Goal: Information Seeking & Learning: Learn about a topic

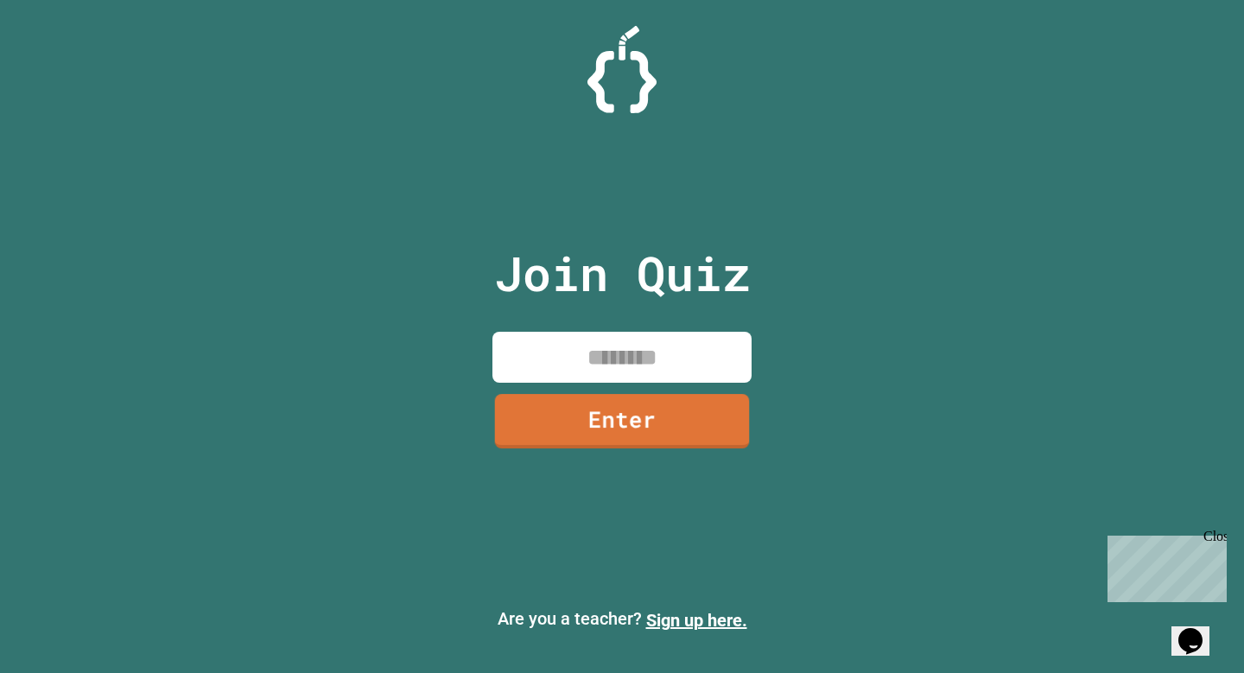
click at [595, 372] on input at bounding box center [622, 357] width 259 height 51
type input "********"
click at [670, 373] on input "********" at bounding box center [622, 357] width 259 height 51
click at [652, 410] on link "Enter" at bounding box center [622, 418] width 262 height 55
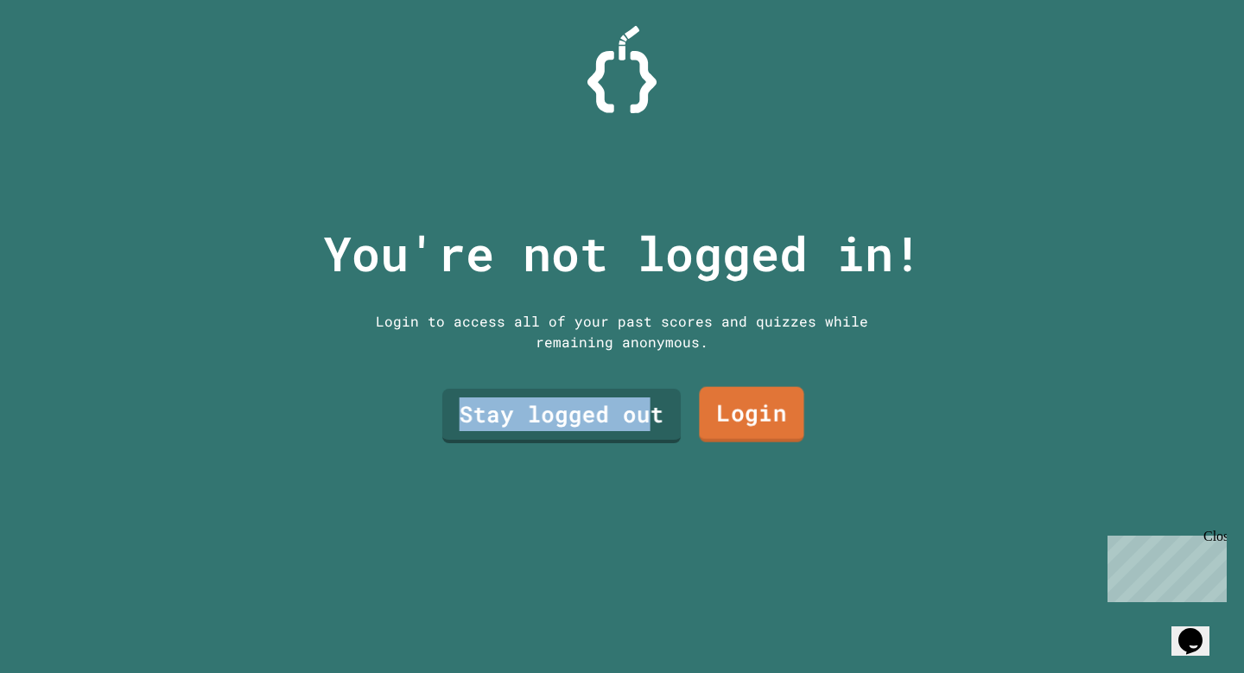
drag, startPoint x: 646, startPoint y: 423, endPoint x: 925, endPoint y: 358, distance: 286.8
click at [925, 358] on div "You're not logged in! Login to access all of your past scores and quizzes while…" at bounding box center [622, 336] width 633 height 673
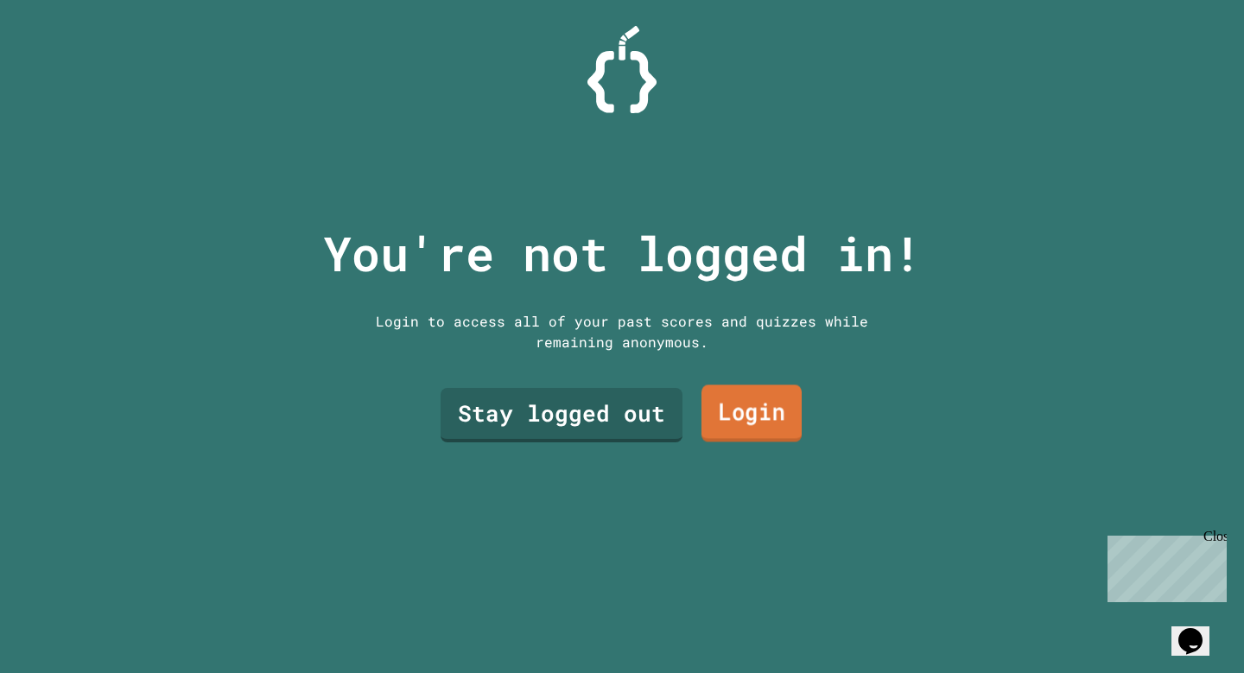
click at [749, 413] on link "Login" at bounding box center [752, 413] width 100 height 57
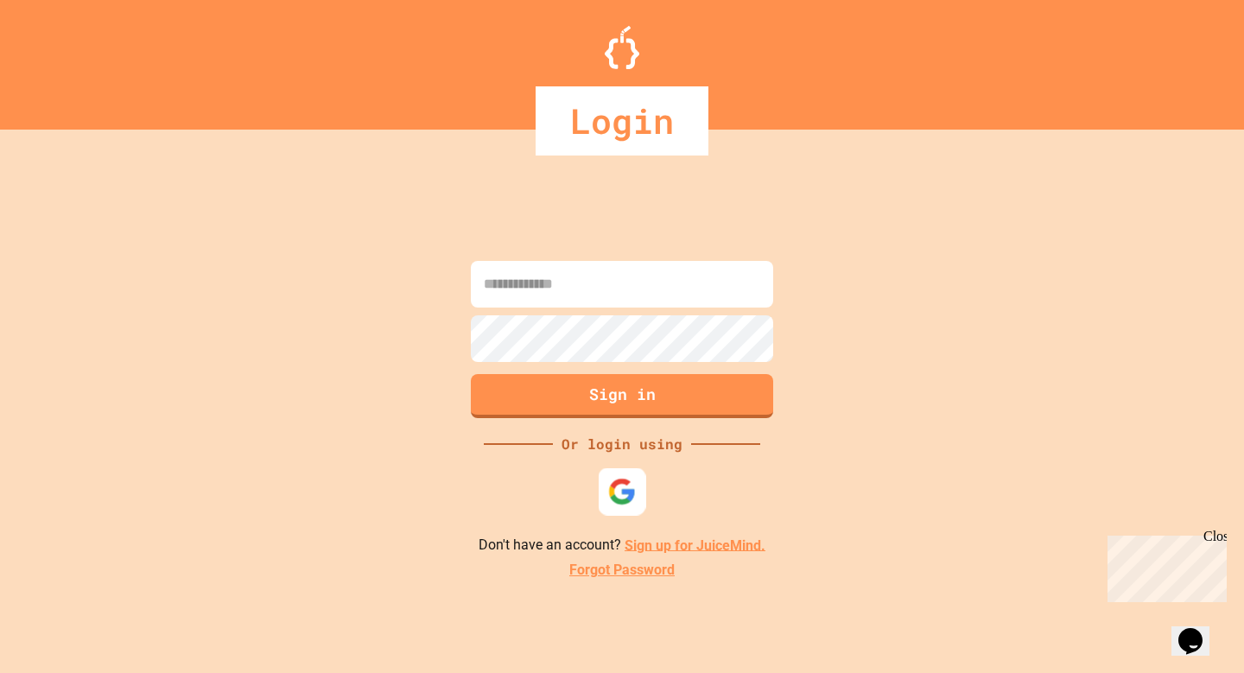
click at [616, 489] on img at bounding box center [622, 491] width 29 height 29
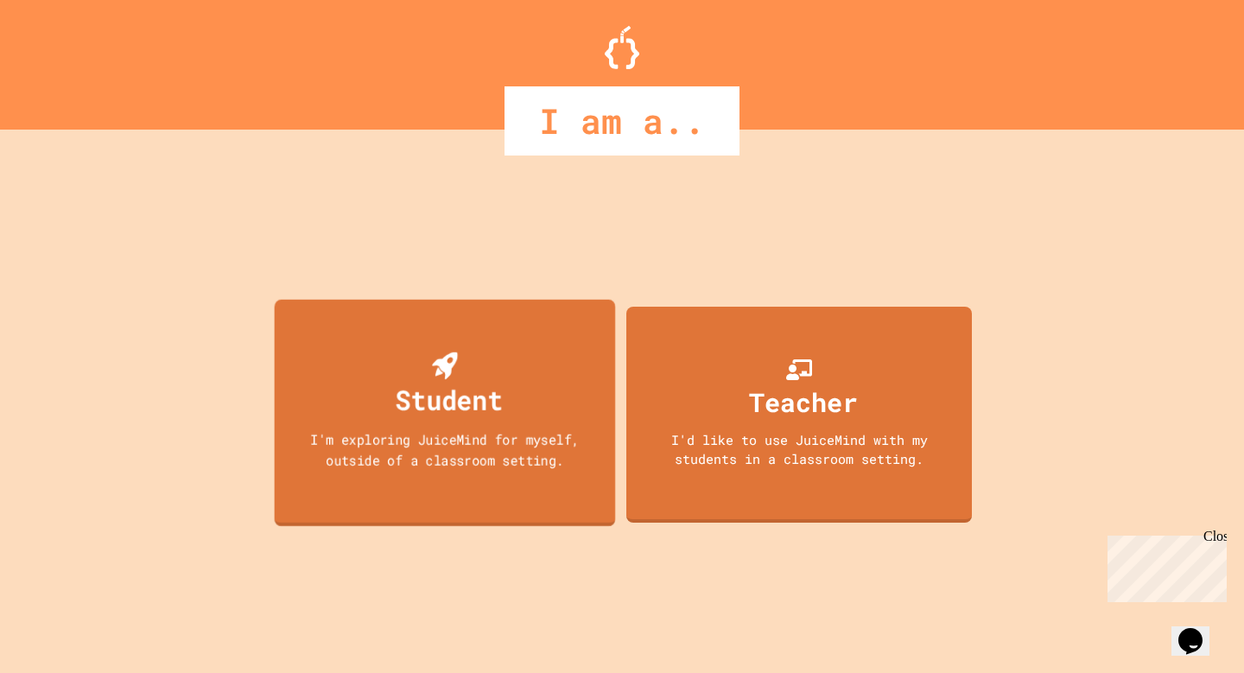
click at [477, 345] on div "Student I'm exploring JuiceMind for myself, outside of a classroom setting." at bounding box center [445, 412] width 341 height 227
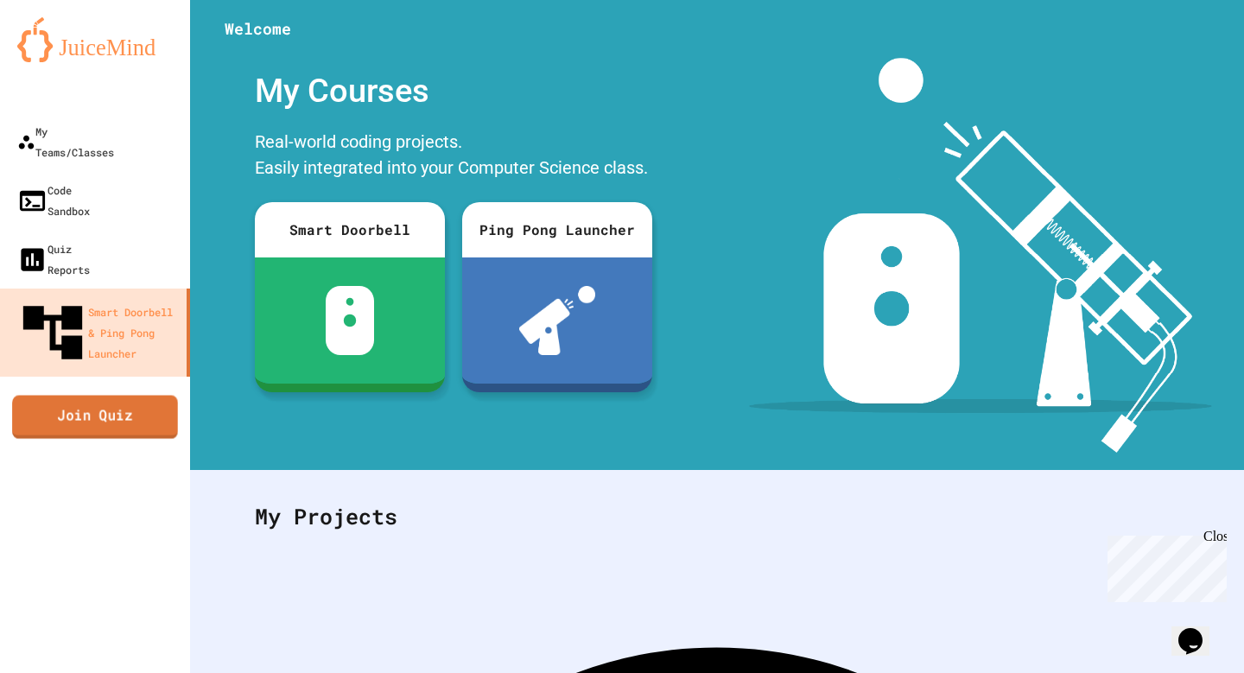
click at [106, 395] on link "Join Quiz" at bounding box center [95, 416] width 166 height 43
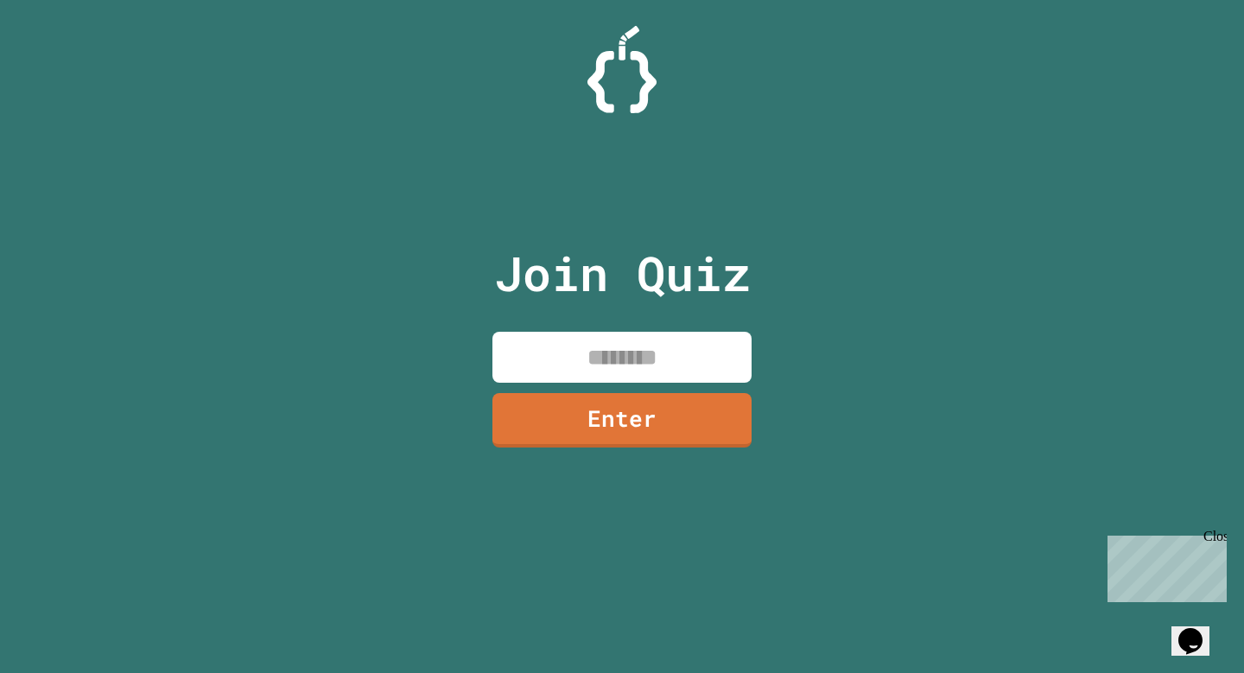
click at [569, 356] on input at bounding box center [622, 357] width 259 height 51
type input "********"
click at [620, 441] on link "Enter" at bounding box center [622, 420] width 259 height 54
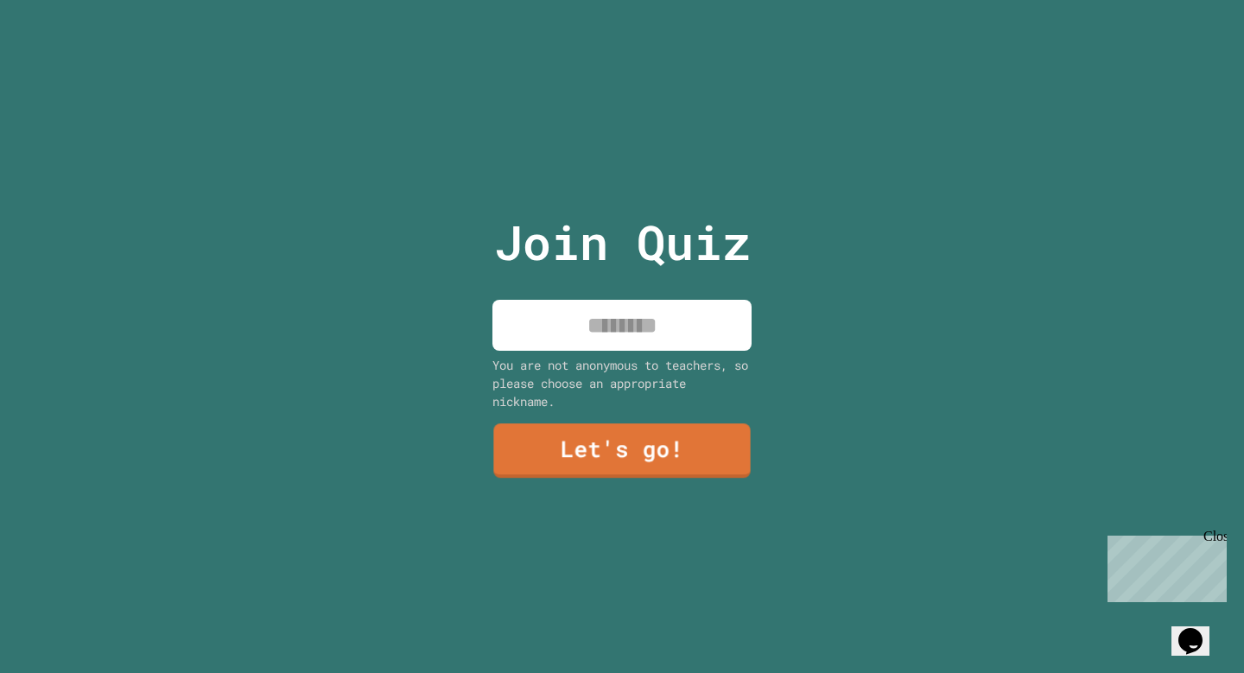
click at [687, 319] on input at bounding box center [622, 325] width 259 height 51
type input "*******"
click at [665, 440] on link "Let's go!" at bounding box center [622, 449] width 244 height 57
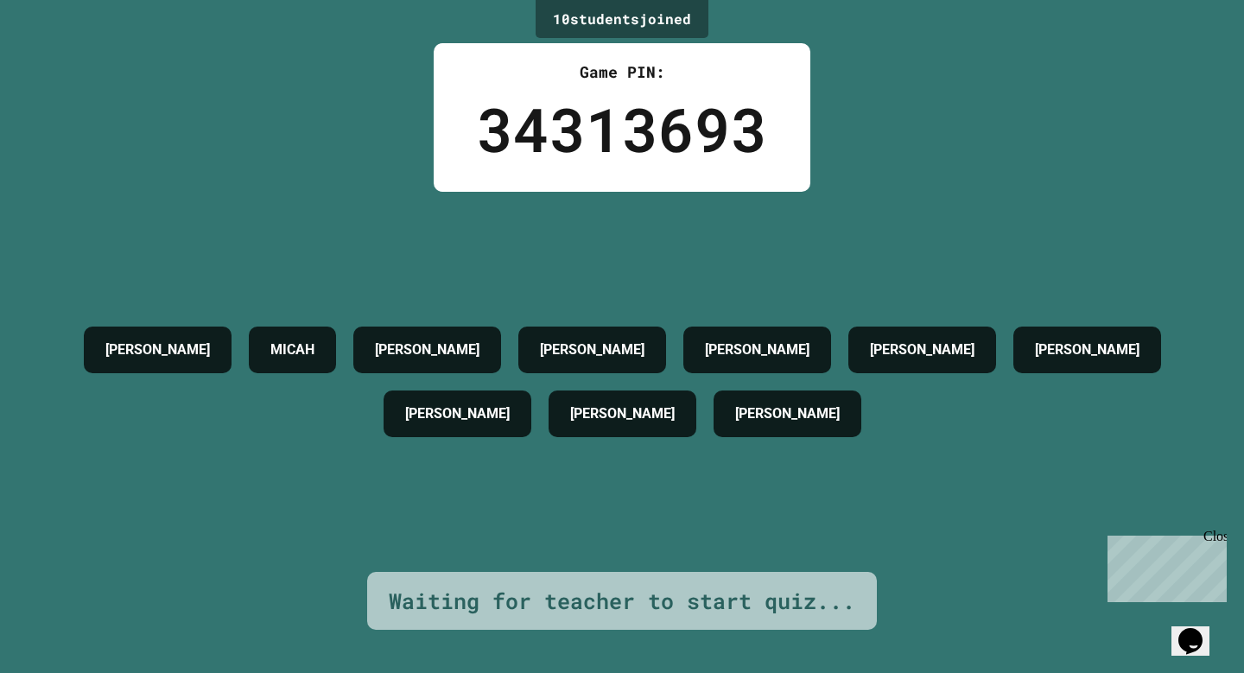
click at [570, 424] on h4 "[PERSON_NAME]" at bounding box center [622, 414] width 105 height 21
click at [705, 446] on div "[PERSON_NAME] [PERSON_NAME] [PERSON_NAME] [PERSON_NAME] [PERSON_NAME] [PERSON_N…" at bounding box center [622, 382] width 1158 height 128
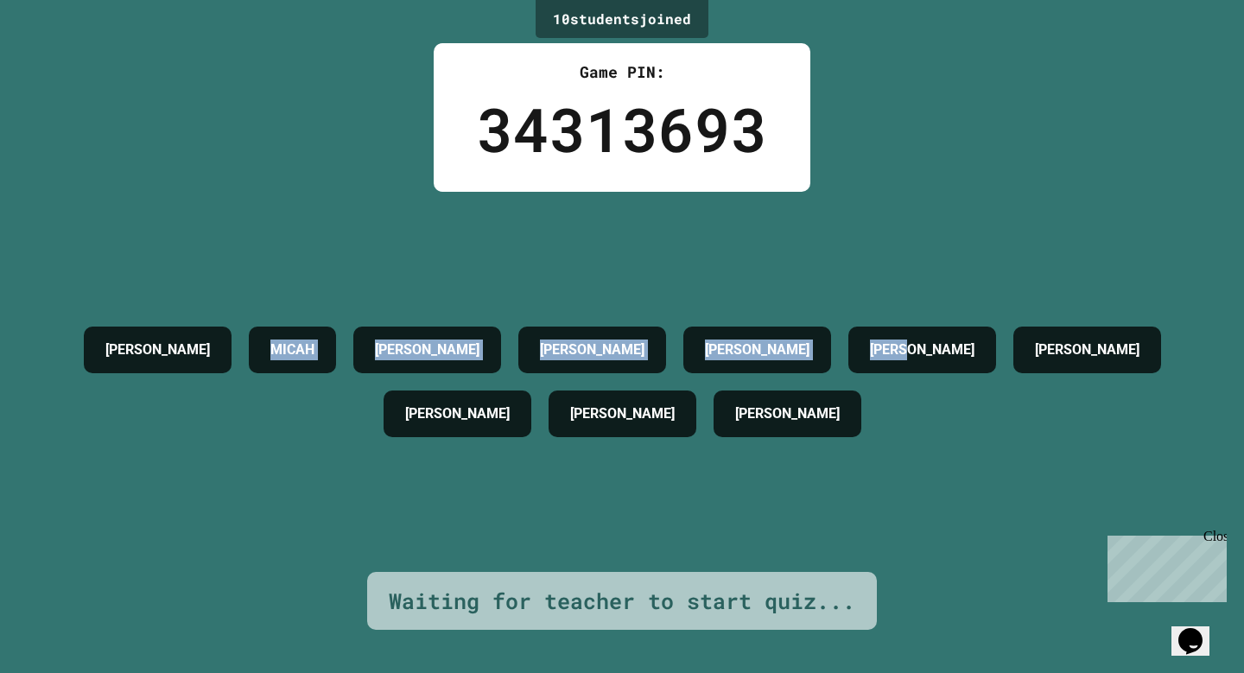
drag, startPoint x: 882, startPoint y: 442, endPoint x: 283, endPoint y: 244, distance: 631.0
click at [283, 244] on div "[PERSON_NAME] [PERSON_NAME] [PERSON_NAME] [PERSON_NAME] [PERSON_NAME] [PERSON_N…" at bounding box center [622, 382] width 1158 height 380
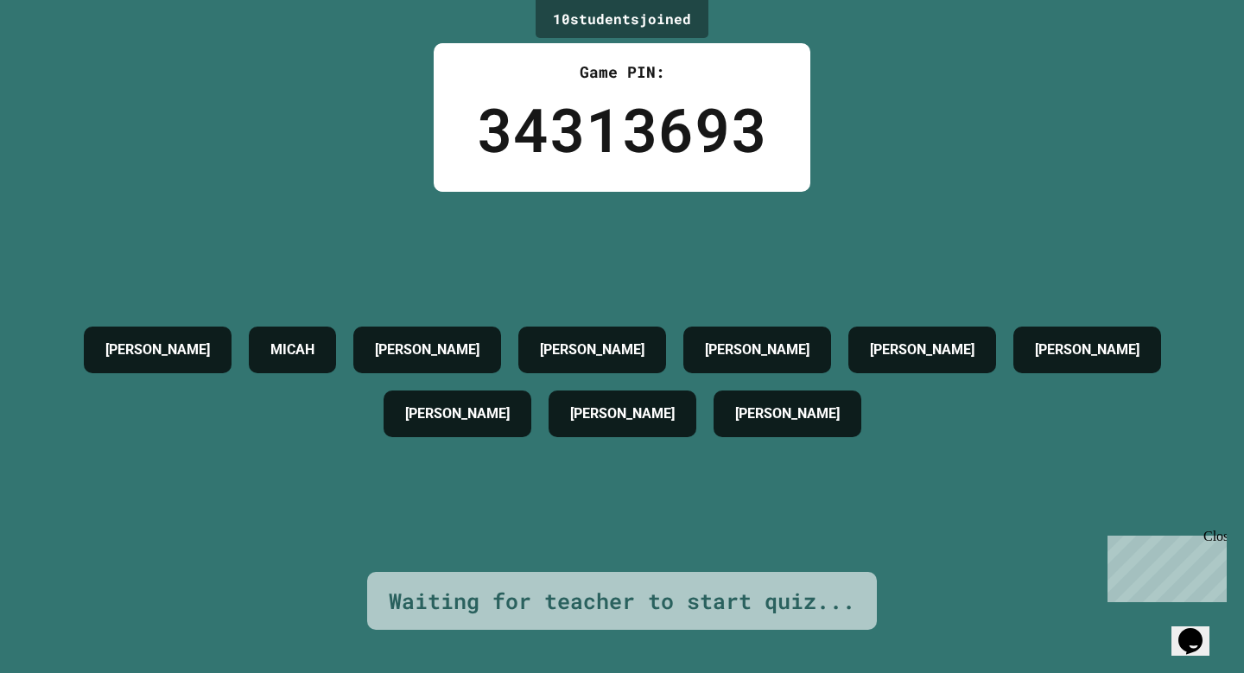
click at [465, 142] on div "Game PIN: 34313693" at bounding box center [622, 117] width 377 height 149
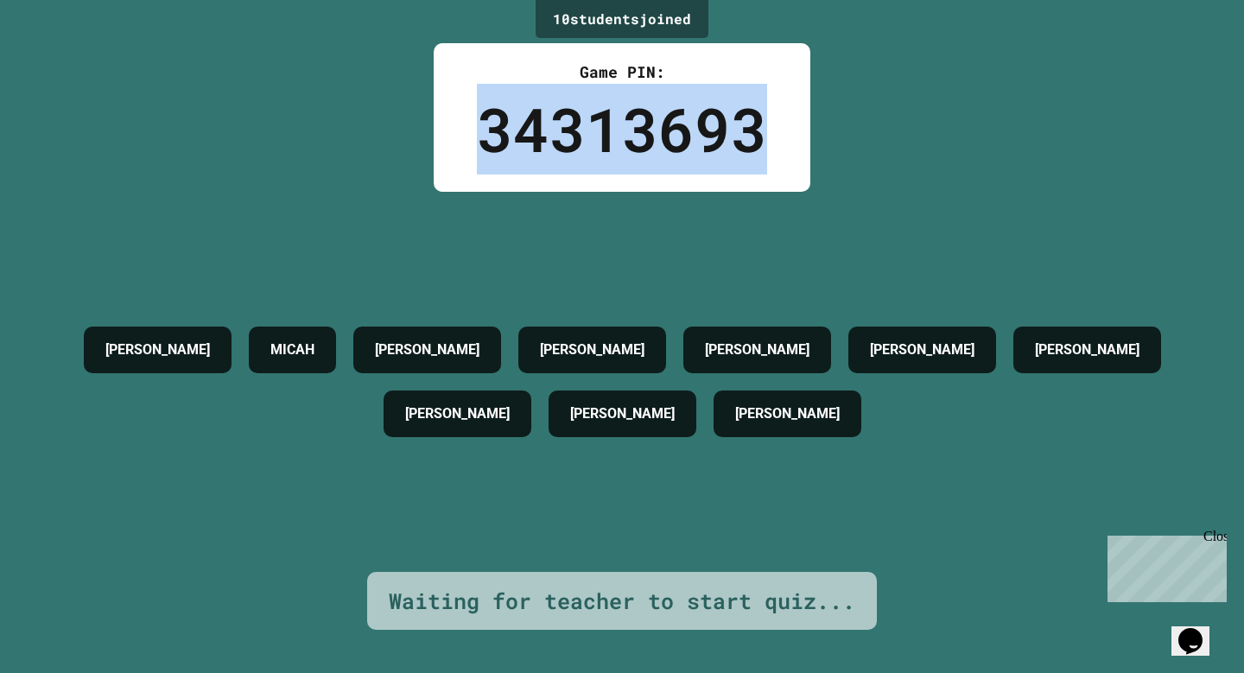
click at [465, 142] on div "Game PIN: 34313693" at bounding box center [622, 117] width 377 height 149
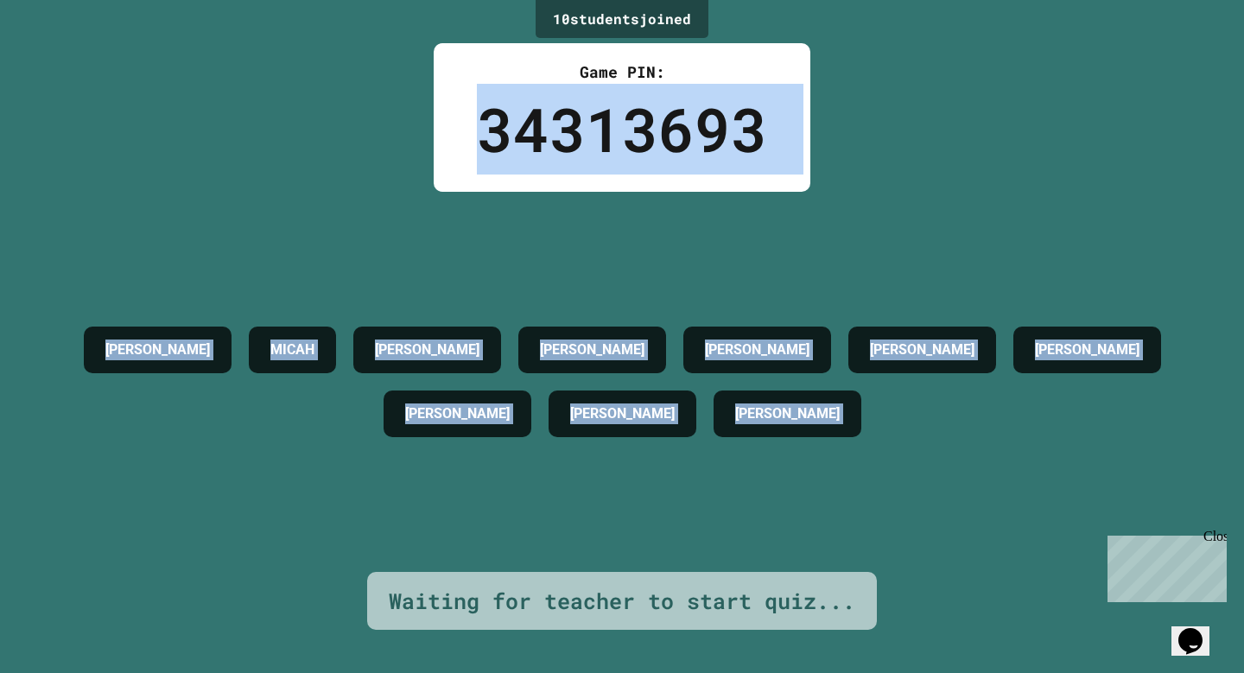
drag, startPoint x: 465, startPoint y: 142, endPoint x: 689, endPoint y: 440, distance: 372.8
click at [689, 440] on div "10 student s joined Game PIN: 34313693 [PERSON_NAME] [PERSON_NAME] [PERSON_NAME…" at bounding box center [622, 336] width 1244 height 673
click at [735, 424] on h4 "[PERSON_NAME]" at bounding box center [787, 414] width 105 height 21
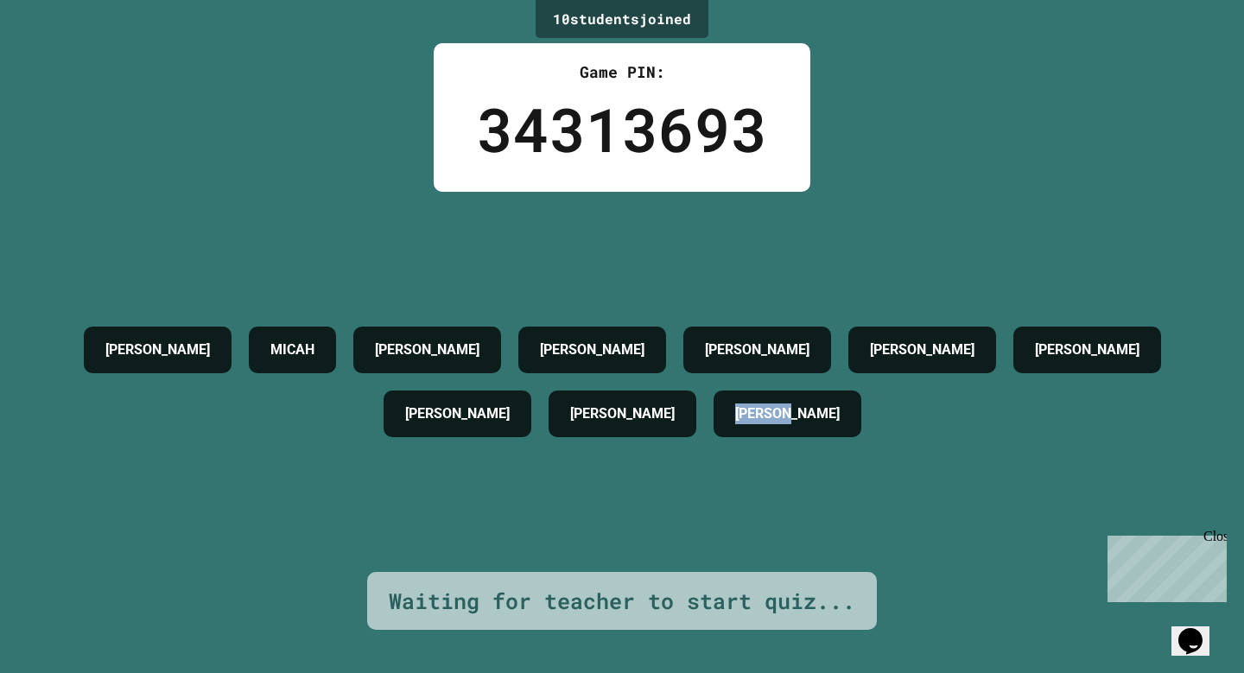
click at [735, 424] on h4 "[PERSON_NAME]" at bounding box center [787, 414] width 105 height 21
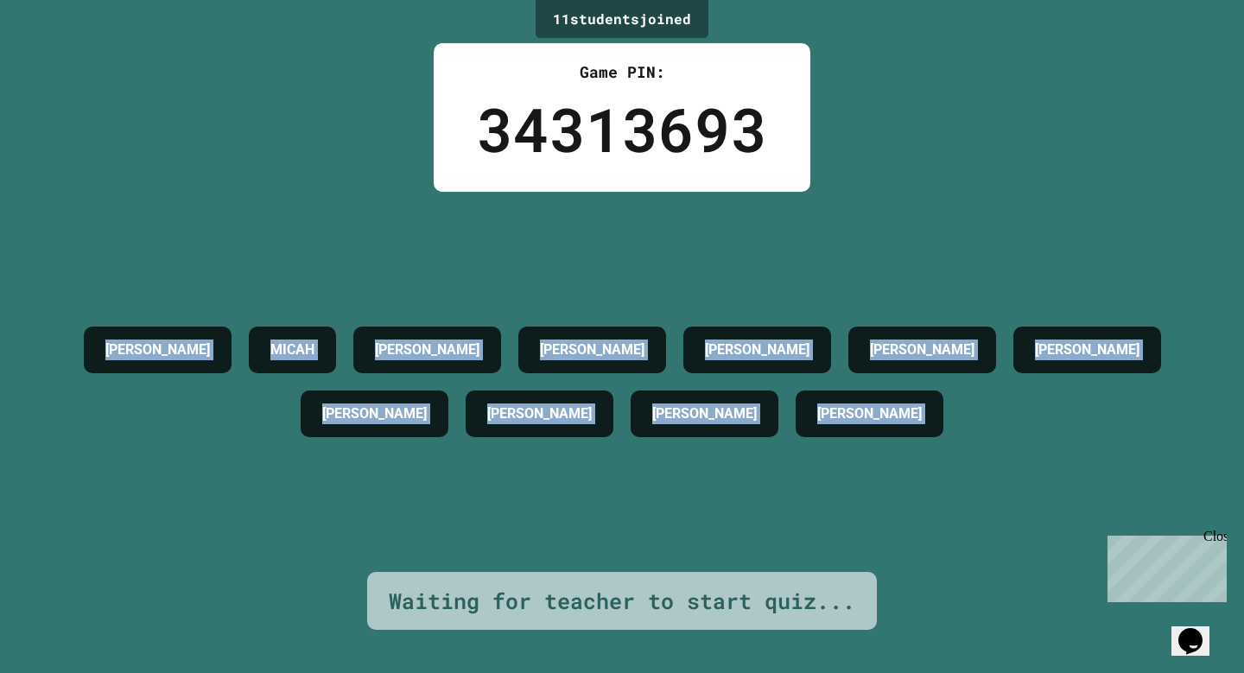
drag, startPoint x: 689, startPoint y: 440, endPoint x: 133, endPoint y: 362, distance: 561.1
click at [133, 362] on div "[PERSON_NAME] [PERSON_NAME] [PERSON_NAME] [PERSON_NAME] [PERSON_NAME] [PERSON_N…" at bounding box center [622, 382] width 1158 height 128
click at [133, 363] on div "[PERSON_NAME]" at bounding box center [158, 350] width 148 height 47
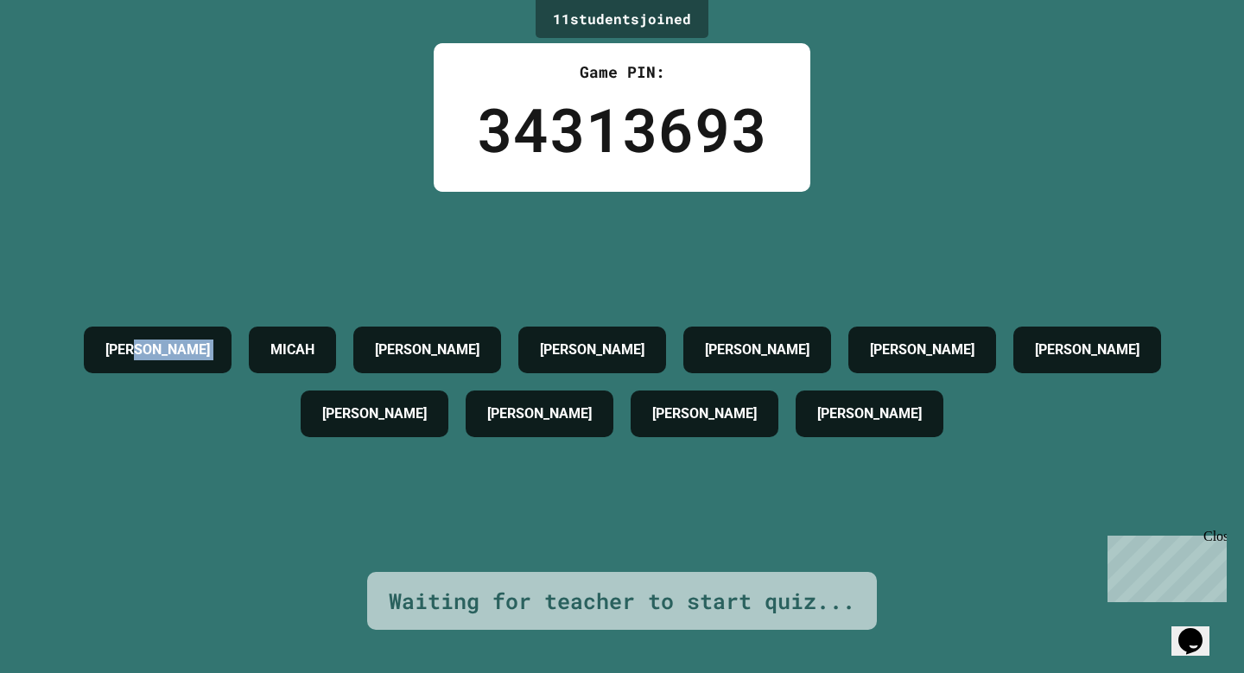
click at [133, 363] on div "[PERSON_NAME]" at bounding box center [158, 350] width 148 height 47
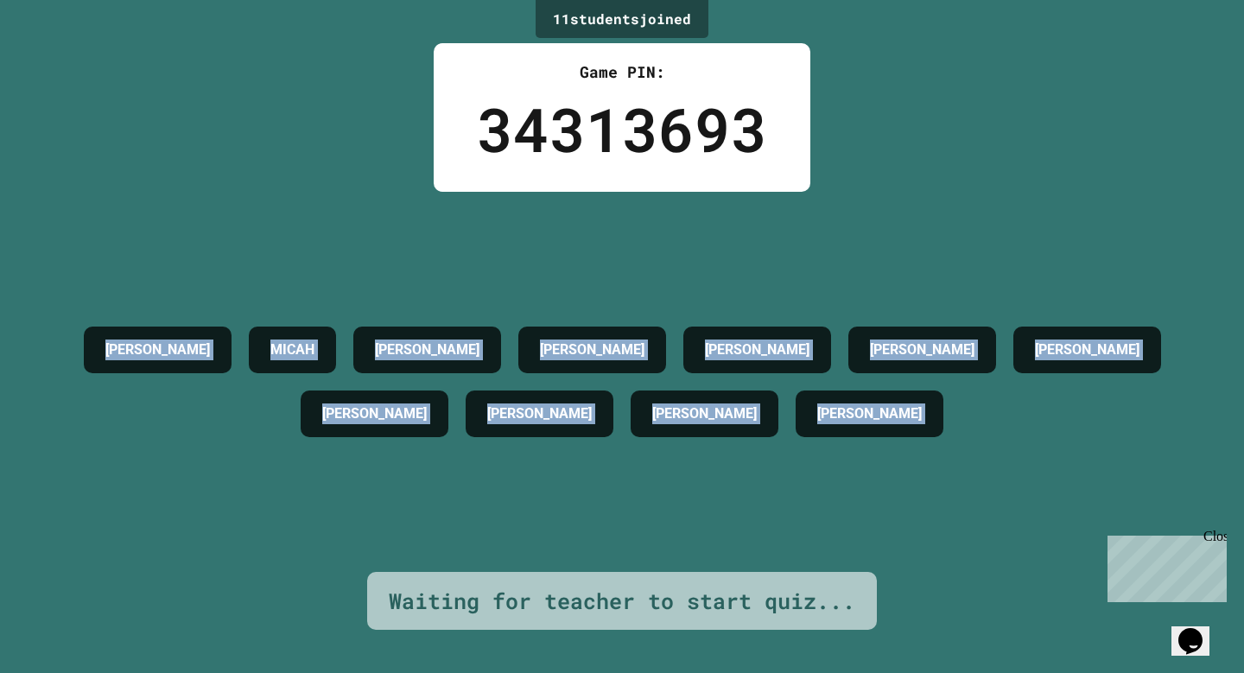
drag, startPoint x: 133, startPoint y: 363, endPoint x: 804, endPoint y: 412, distance: 672.4
click at [800, 411] on div "[PERSON_NAME] [PERSON_NAME] [PERSON_NAME] [PERSON_NAME] [PERSON_NAME] [PERSON_N…" at bounding box center [622, 382] width 1158 height 128
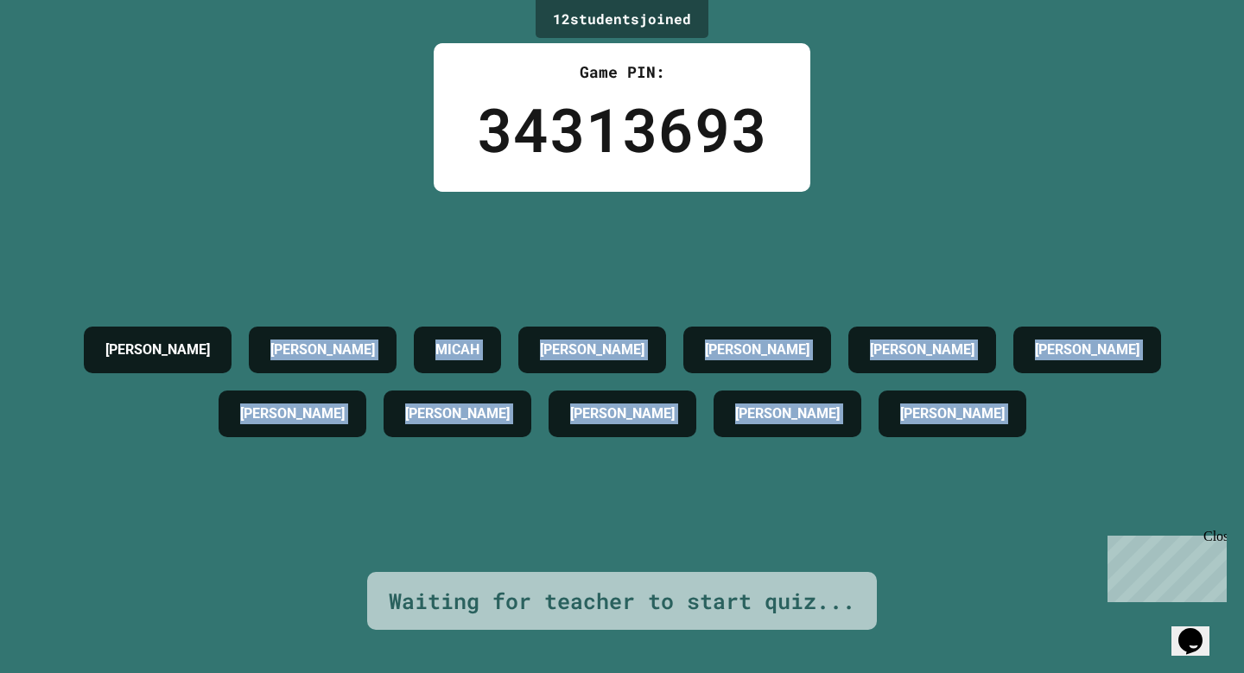
click at [804, 412] on div "[PERSON_NAME] [PERSON_NAME] [PERSON_NAME] [PERSON_NAME] [PERSON_NAME] [PERSON_N…" at bounding box center [622, 382] width 1158 height 128
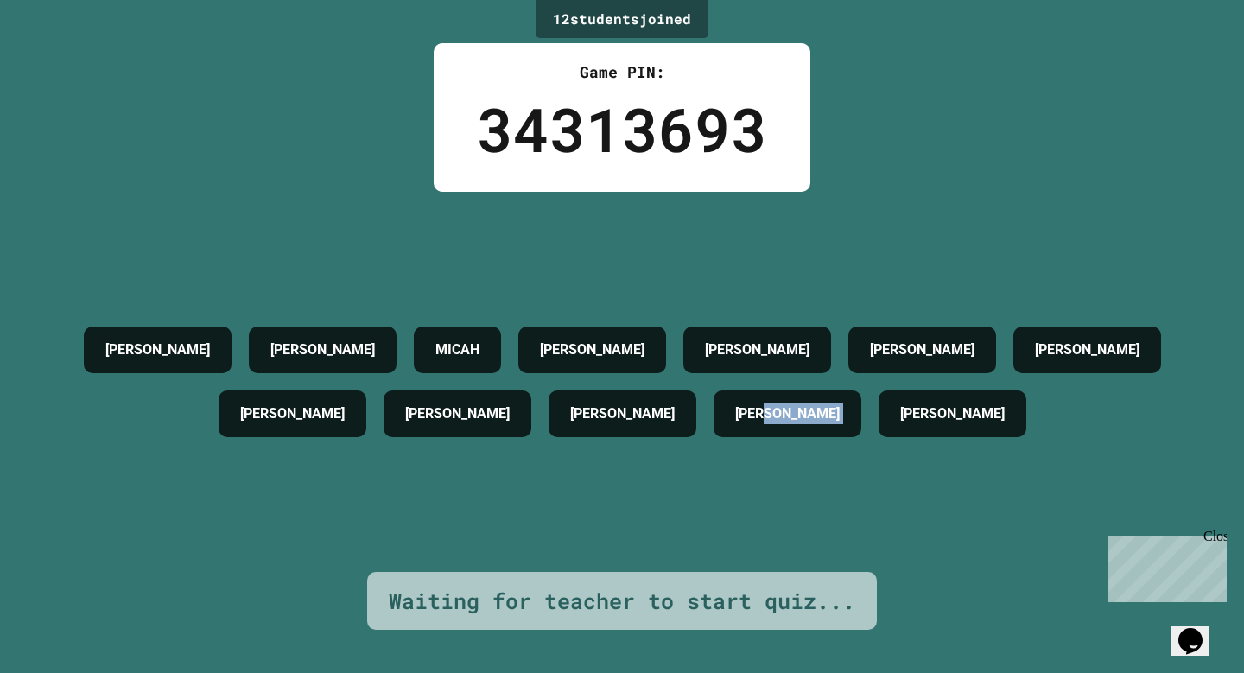
click at [804, 412] on div "[PERSON_NAME] [PERSON_NAME] [PERSON_NAME] [PERSON_NAME] [PERSON_NAME] [PERSON_N…" at bounding box center [622, 382] width 1158 height 128
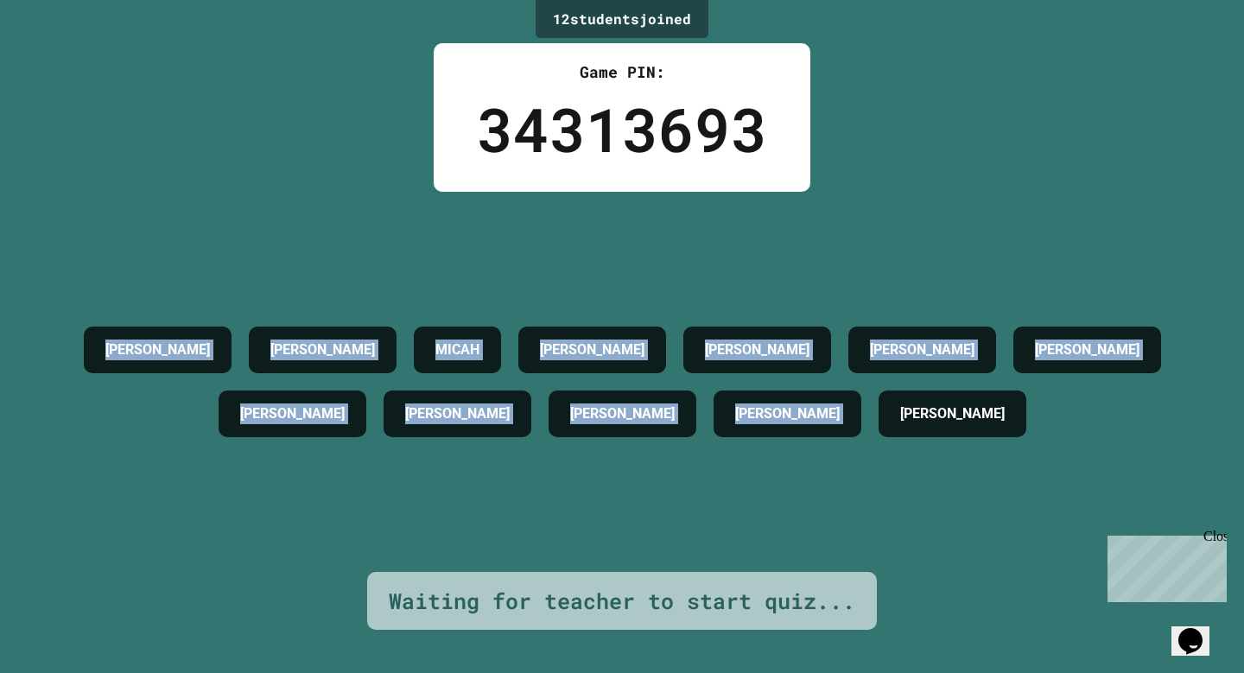
drag, startPoint x: 804, startPoint y: 412, endPoint x: 86, endPoint y: 341, distance: 721.6
click at [86, 341] on div "[PERSON_NAME] [PERSON_NAME] [PERSON_NAME] [PERSON_NAME] [PERSON_NAME] [PERSON_N…" at bounding box center [622, 382] width 1158 height 128
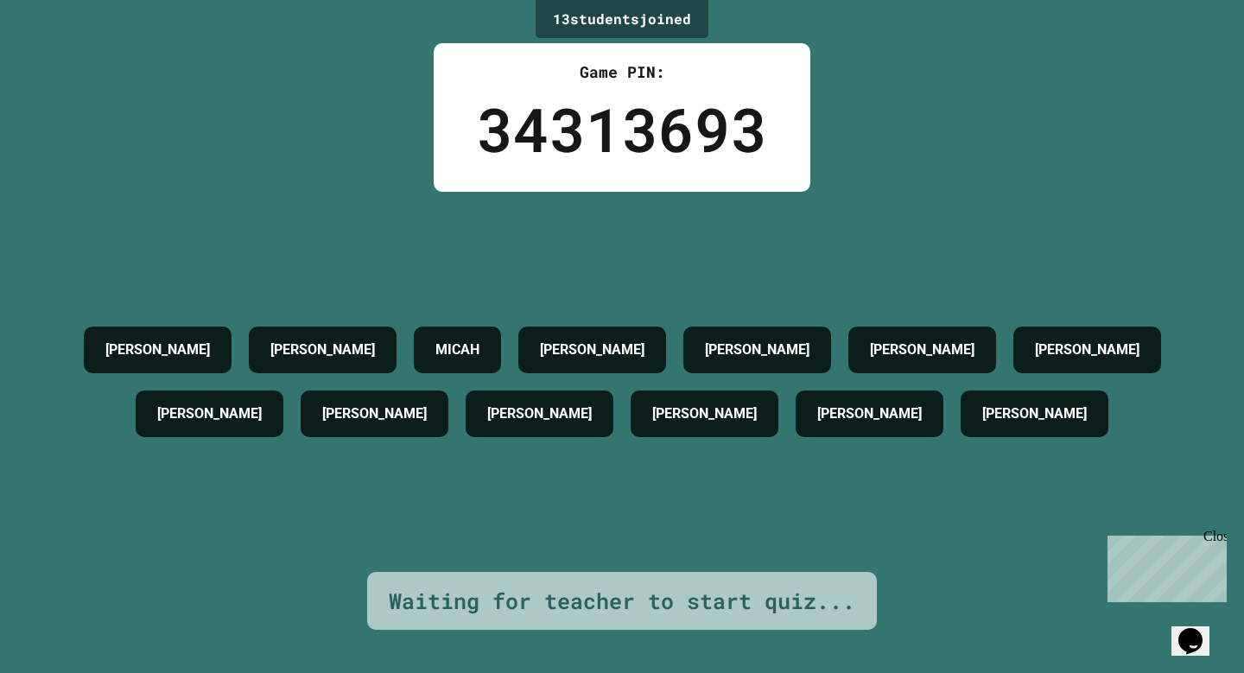
click at [533, 89] on div "34313693" at bounding box center [622, 129] width 290 height 91
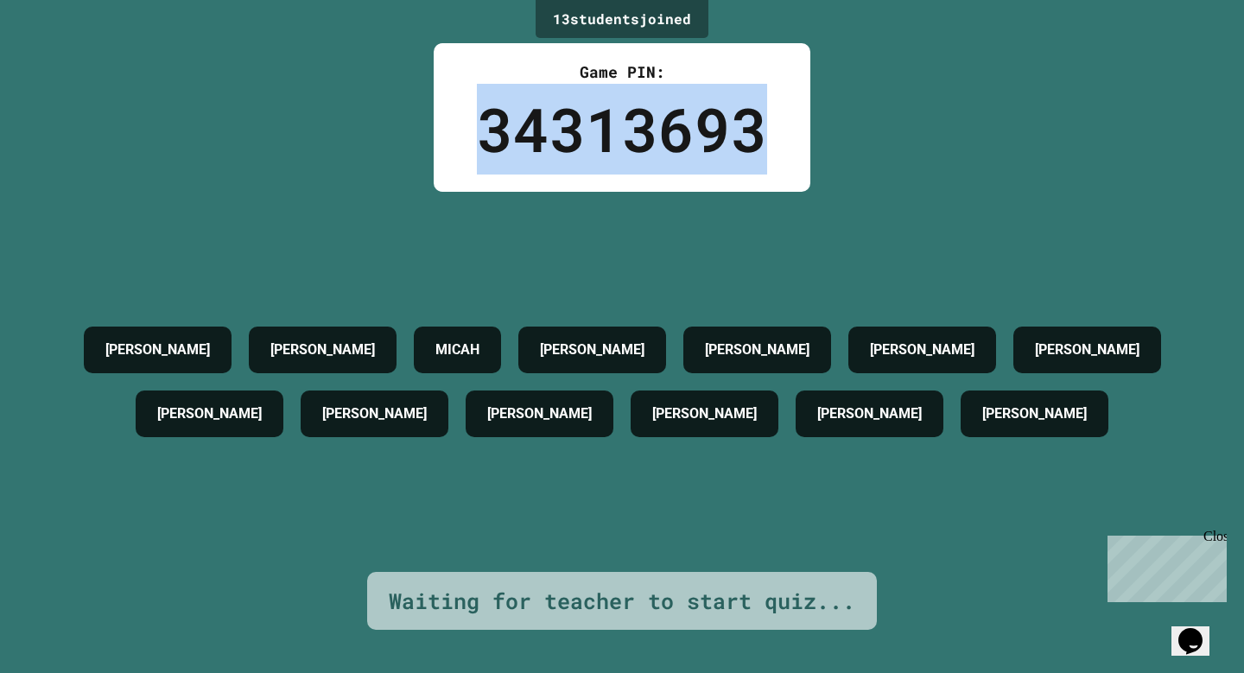
click at [533, 89] on div "34313693" at bounding box center [622, 129] width 290 height 91
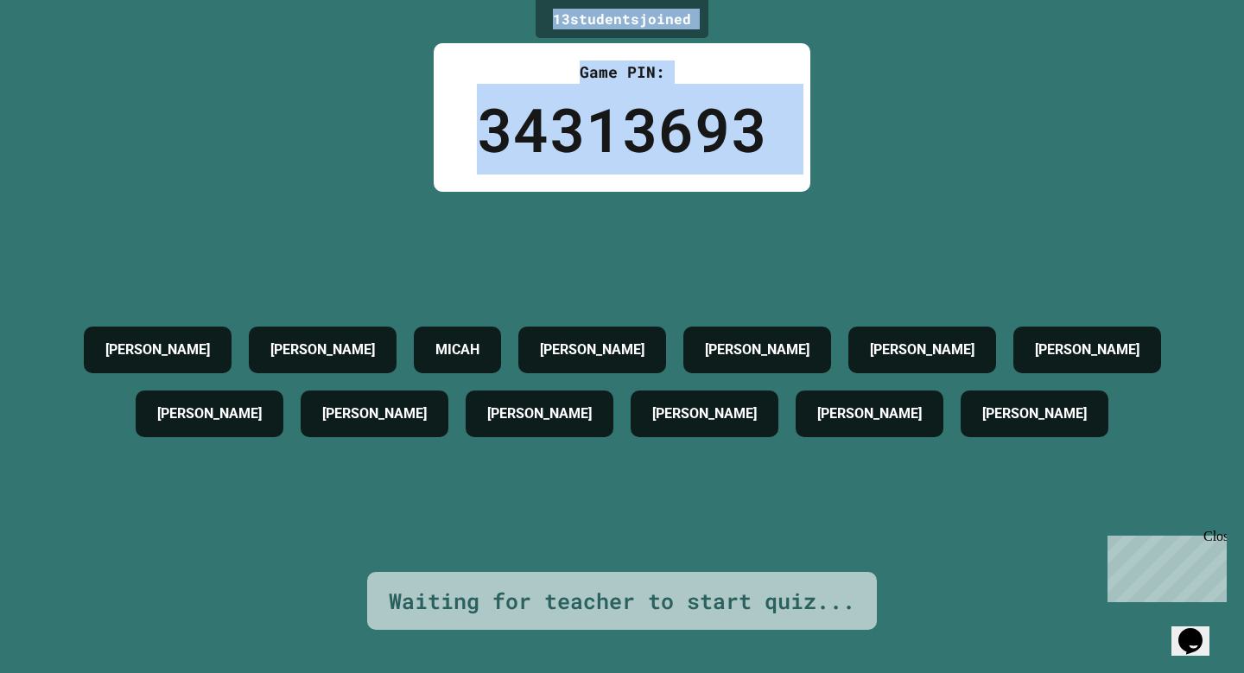
drag, startPoint x: 533, startPoint y: 89, endPoint x: 568, endPoint y: 21, distance: 76.5
click at [568, 21] on div "13 student s joined Game PIN: 34313693 [PERSON_NAME] [PERSON_NAME] [PERSON_NAME…" at bounding box center [622, 336] width 1244 height 673
click at [568, 21] on div "13 student s joined" at bounding box center [622, 19] width 173 height 38
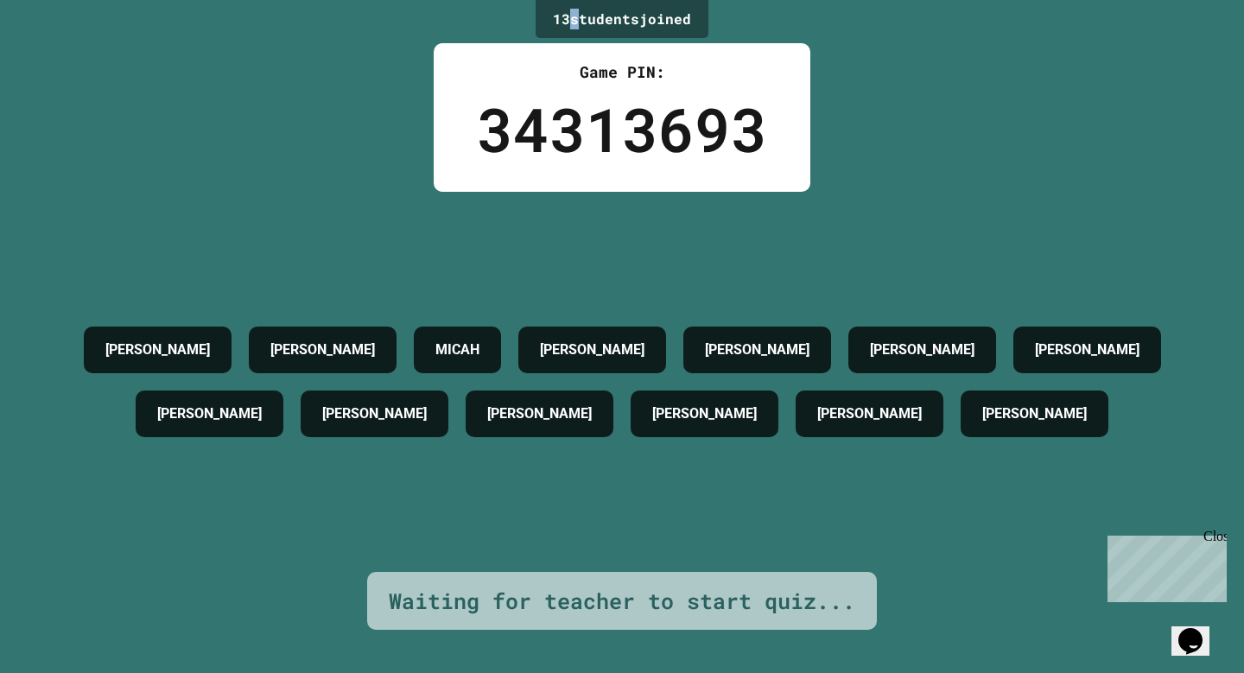
click at [568, 21] on div "13 student s joined" at bounding box center [622, 19] width 173 height 38
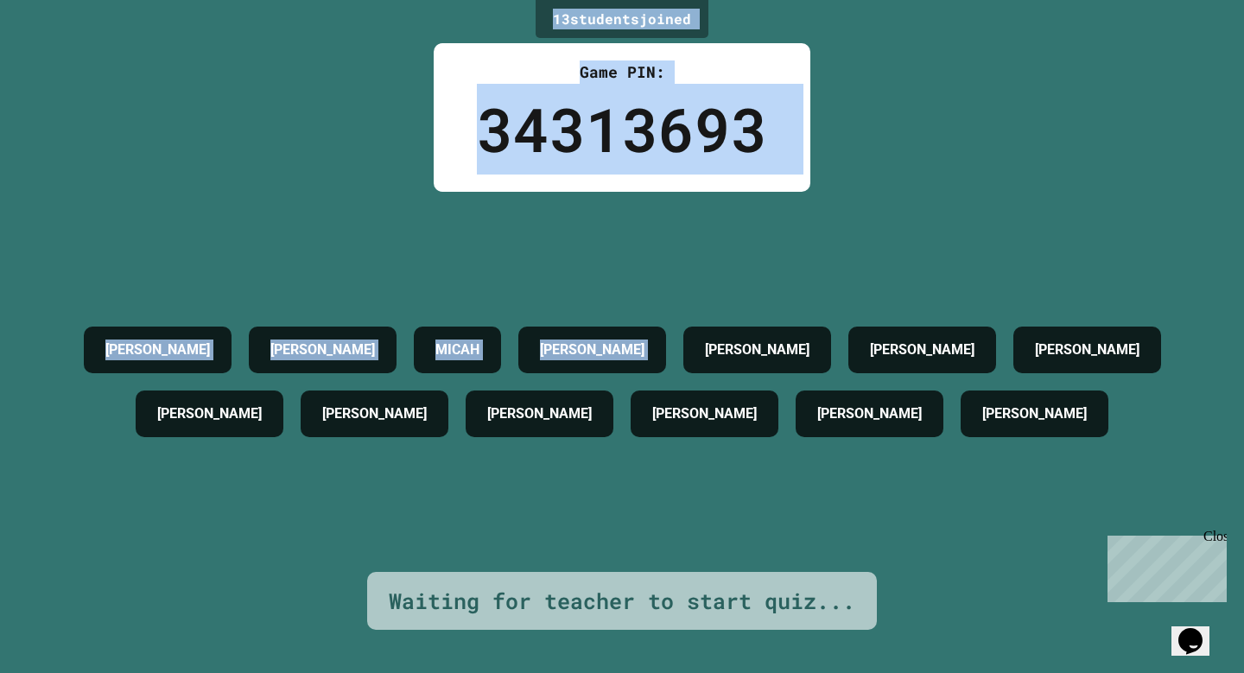
drag, startPoint x: 568, startPoint y: 21, endPoint x: 528, endPoint y: 211, distance: 194.2
click at [528, 211] on div "13 student s joined Game PIN: 34313693 [PERSON_NAME] [PERSON_NAME] [PERSON_NAME…" at bounding box center [622, 336] width 1244 height 673
click at [757, 156] on div "34313693" at bounding box center [622, 129] width 290 height 91
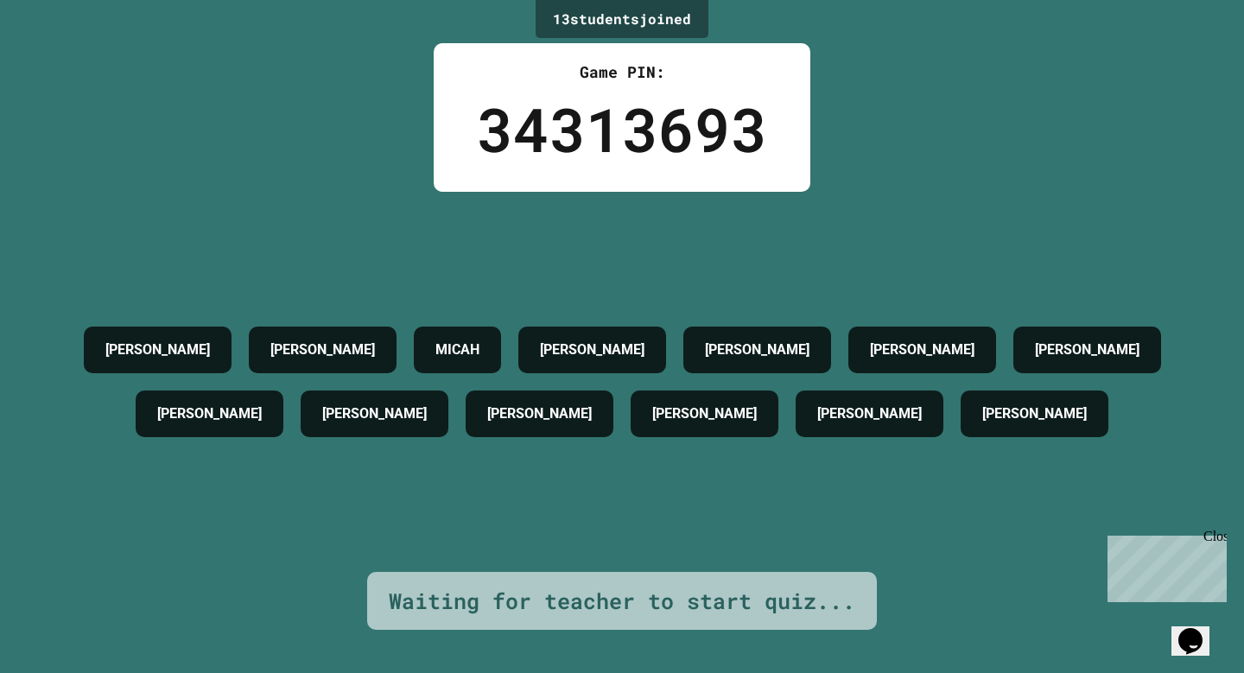
click at [757, 156] on div "34313693" at bounding box center [622, 129] width 290 height 91
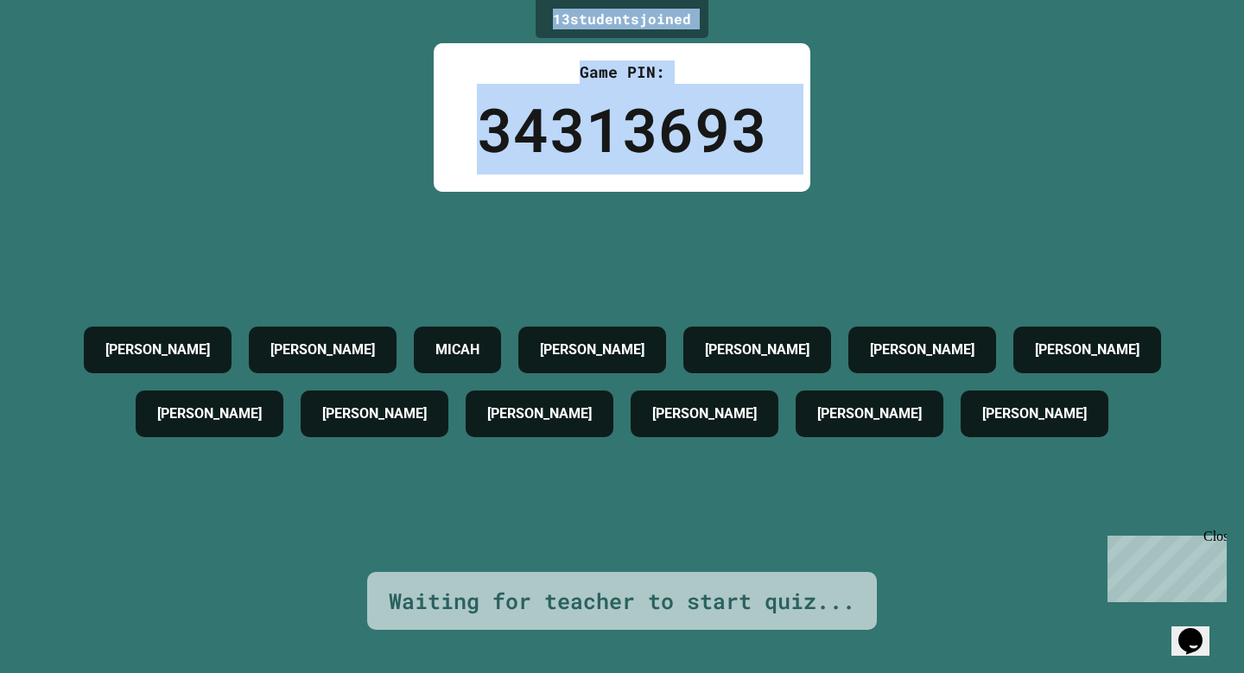
drag, startPoint x: 757, startPoint y: 156, endPoint x: 567, endPoint y: 89, distance: 201.7
click at [567, 80] on div "Game PIN: 34313693" at bounding box center [622, 117] width 377 height 149
click at [567, 89] on div "34313693" at bounding box center [622, 129] width 290 height 91
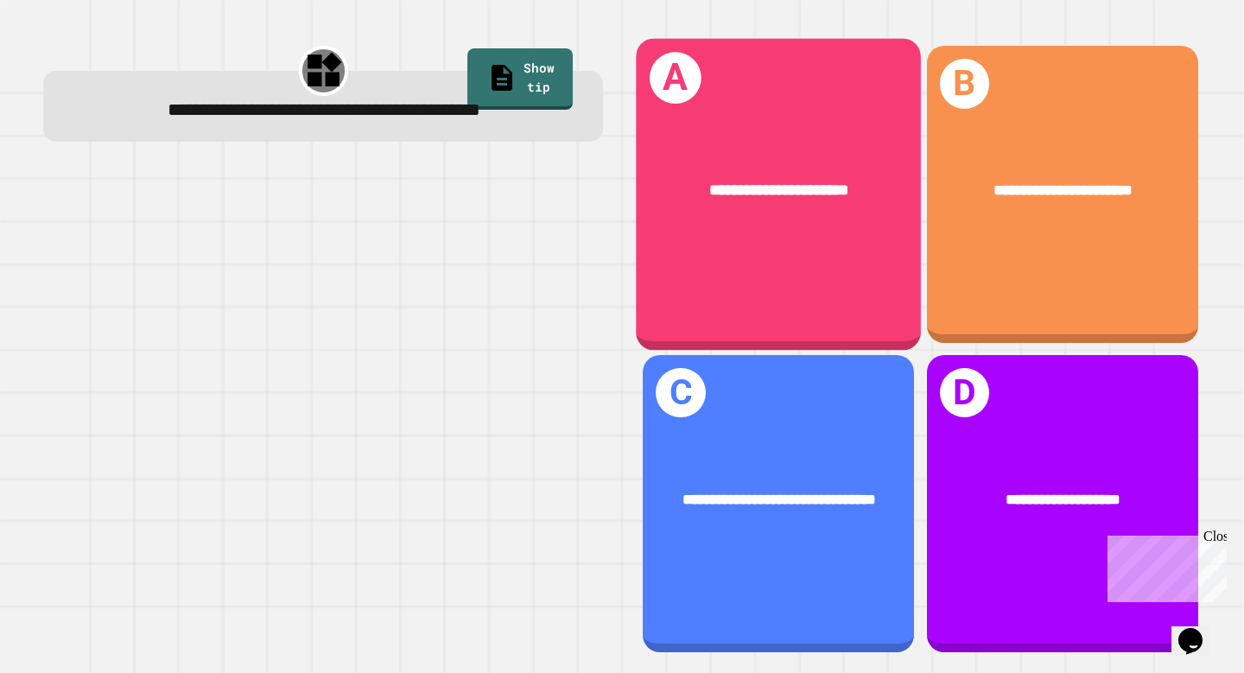
click at [746, 243] on div "**********" at bounding box center [779, 195] width 285 height 312
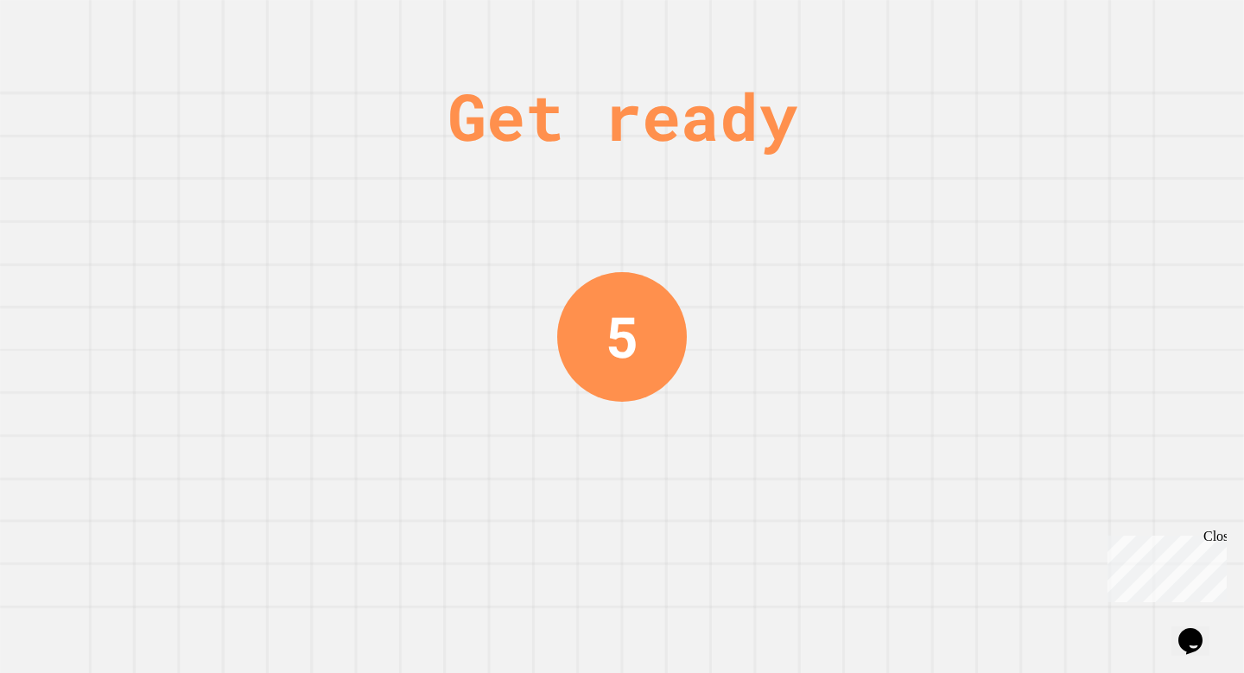
click at [1223, 540] on div "Close" at bounding box center [1215, 540] width 22 height 22
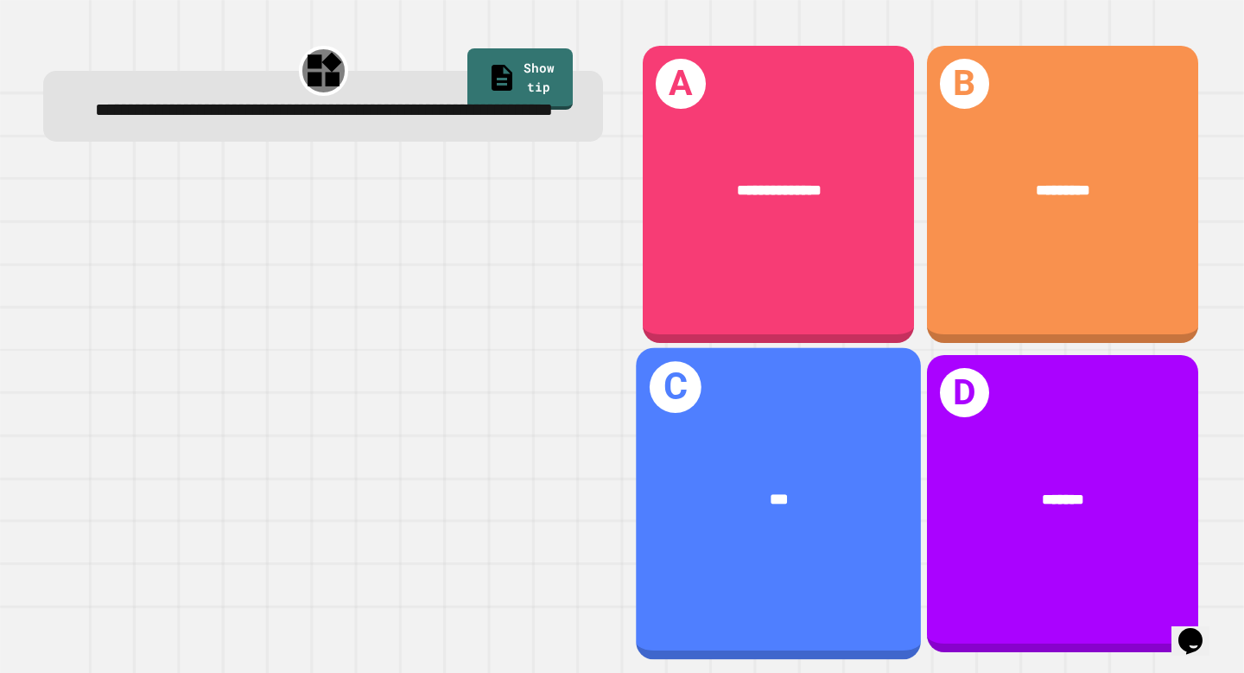
click at [779, 463] on div "***" at bounding box center [779, 498] width 285 height 87
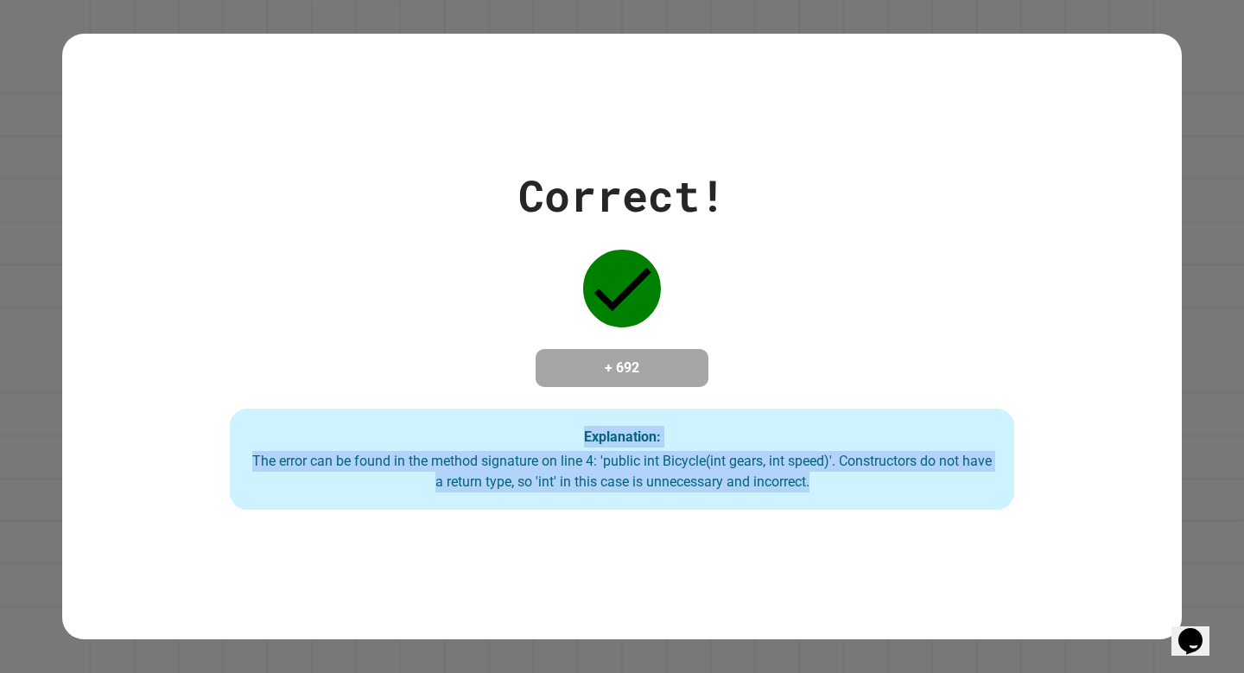
drag, startPoint x: 840, startPoint y: 426, endPoint x: 840, endPoint y: 568, distance: 141.7
click at [840, 568] on div "Correct! + 692 Explanation: The error can be found in the method signature on l…" at bounding box center [622, 337] width 1120 height 606
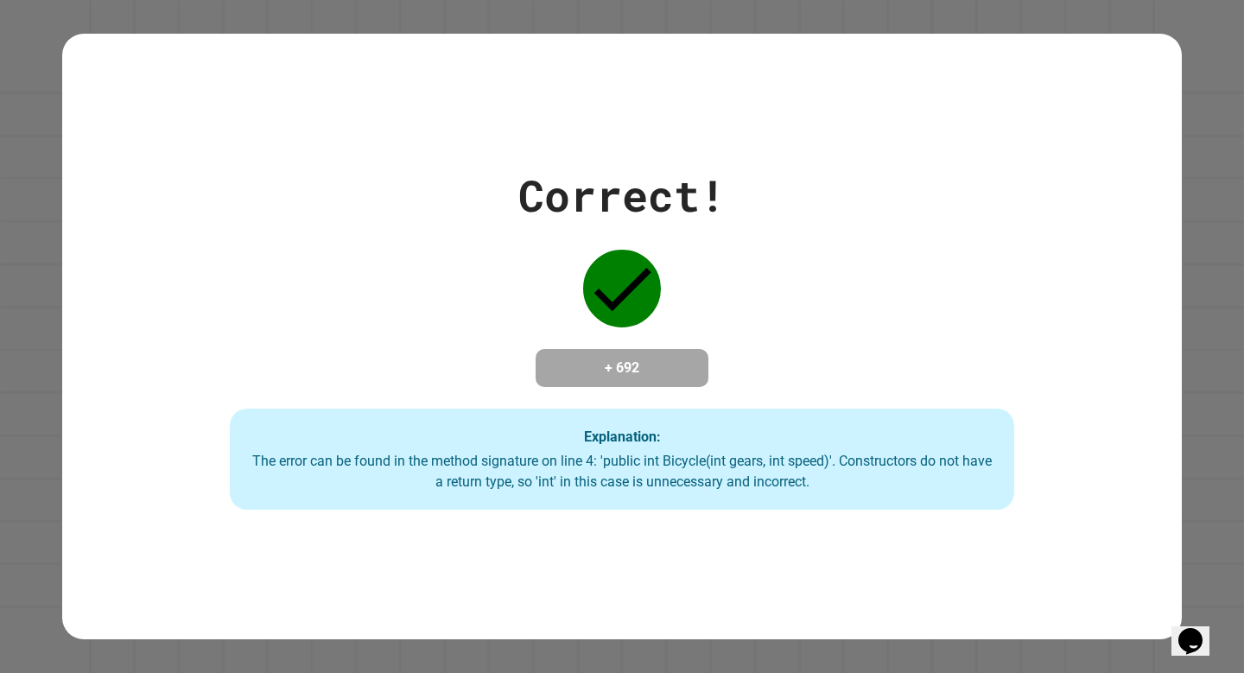
click at [867, 542] on div "Correct! + 692 Explanation: The error can be found in the method signature on l…" at bounding box center [622, 337] width 1120 height 606
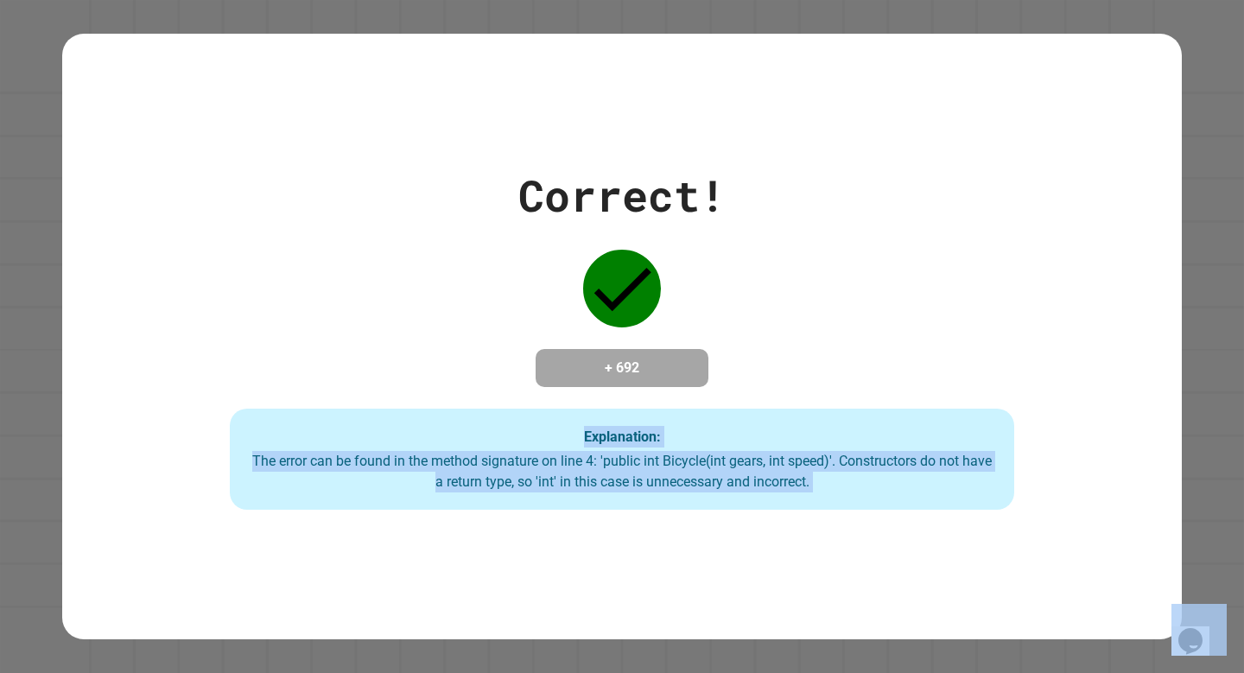
drag, startPoint x: 867, startPoint y: 542, endPoint x: 941, endPoint y: 417, distance: 145.7
click at [941, 417] on div "Correct! + 692 Explanation: The error can be found in the method signature on l…" at bounding box center [622, 337] width 1120 height 606
click at [941, 417] on div "Explanation: The error can be found in the method signature on line 4: 'public …" at bounding box center [622, 460] width 784 height 102
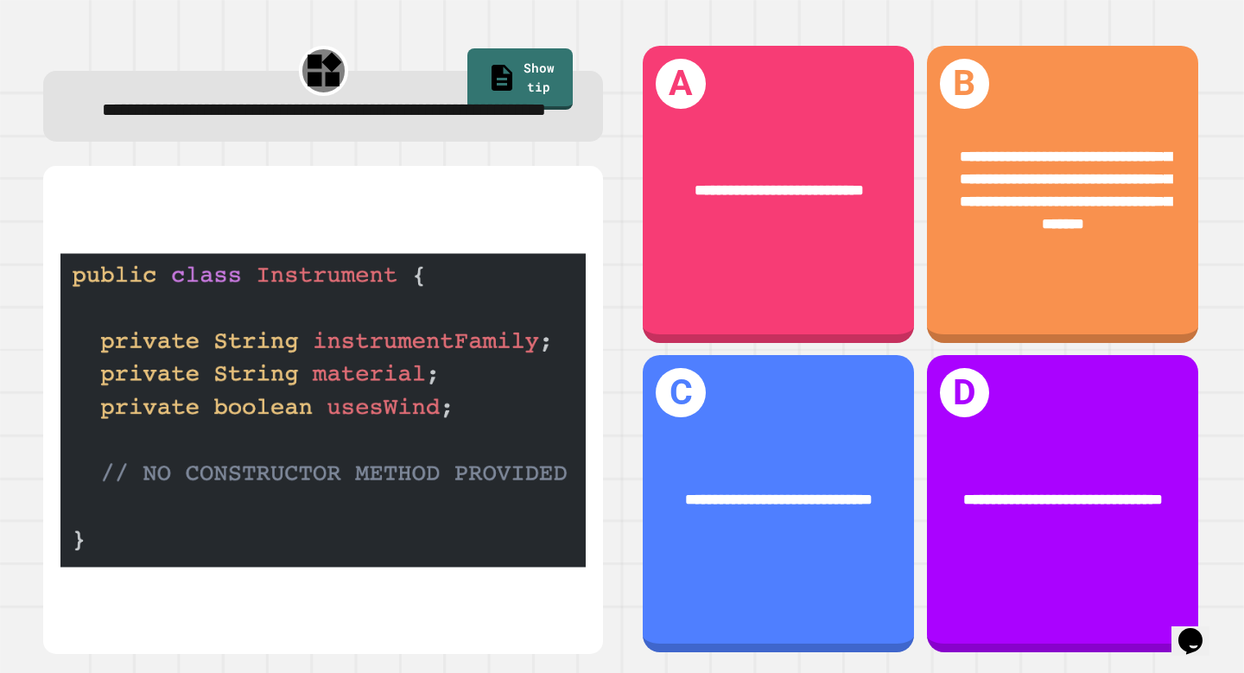
click at [475, 300] on img at bounding box center [322, 410] width 525 height 445
click at [515, 91] on div "**********" at bounding box center [323, 106] width 560 height 71
click at [515, 90] on div "**********" at bounding box center [323, 106] width 560 height 71
click at [516, 88] on link "Show tip" at bounding box center [520, 78] width 107 height 64
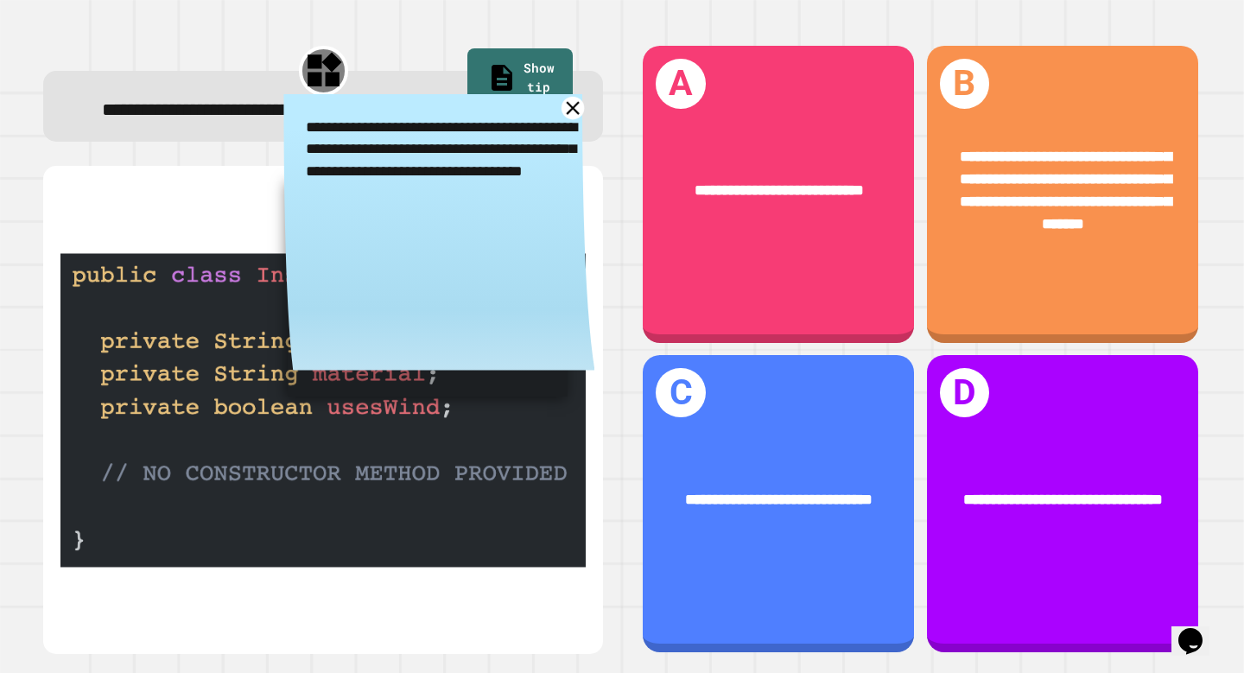
click at [570, 118] on icon at bounding box center [573, 107] width 22 height 22
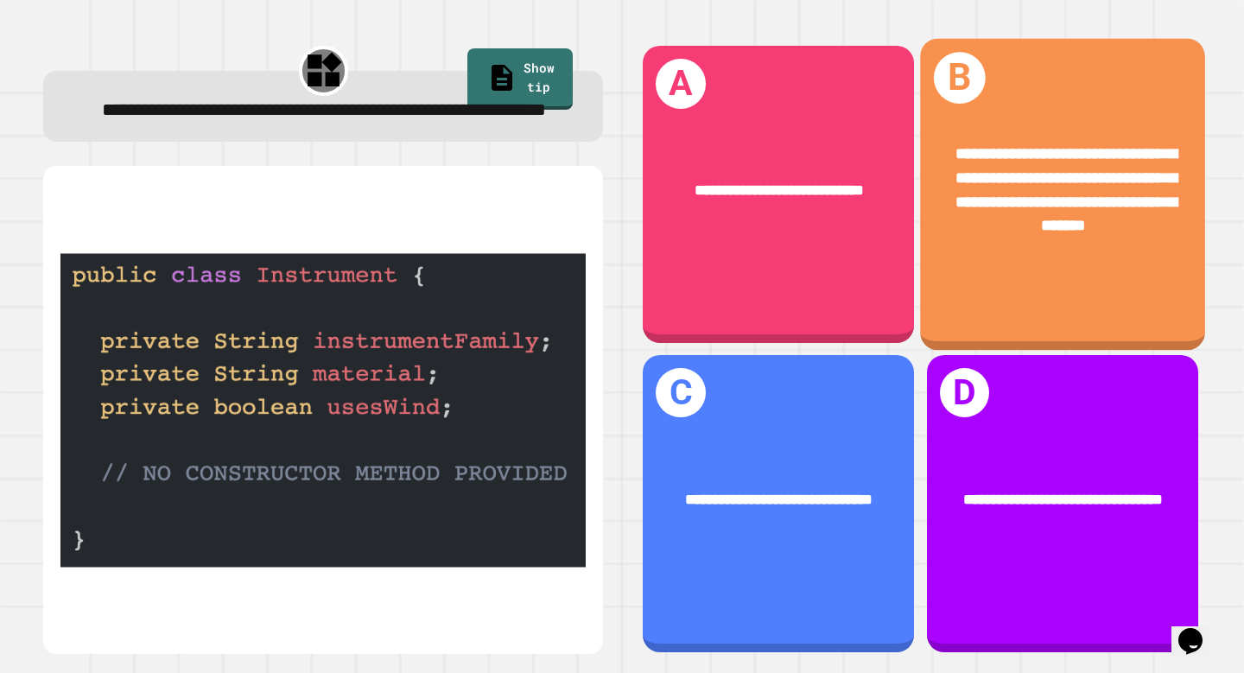
click at [1036, 304] on div "**********" at bounding box center [1062, 195] width 285 height 312
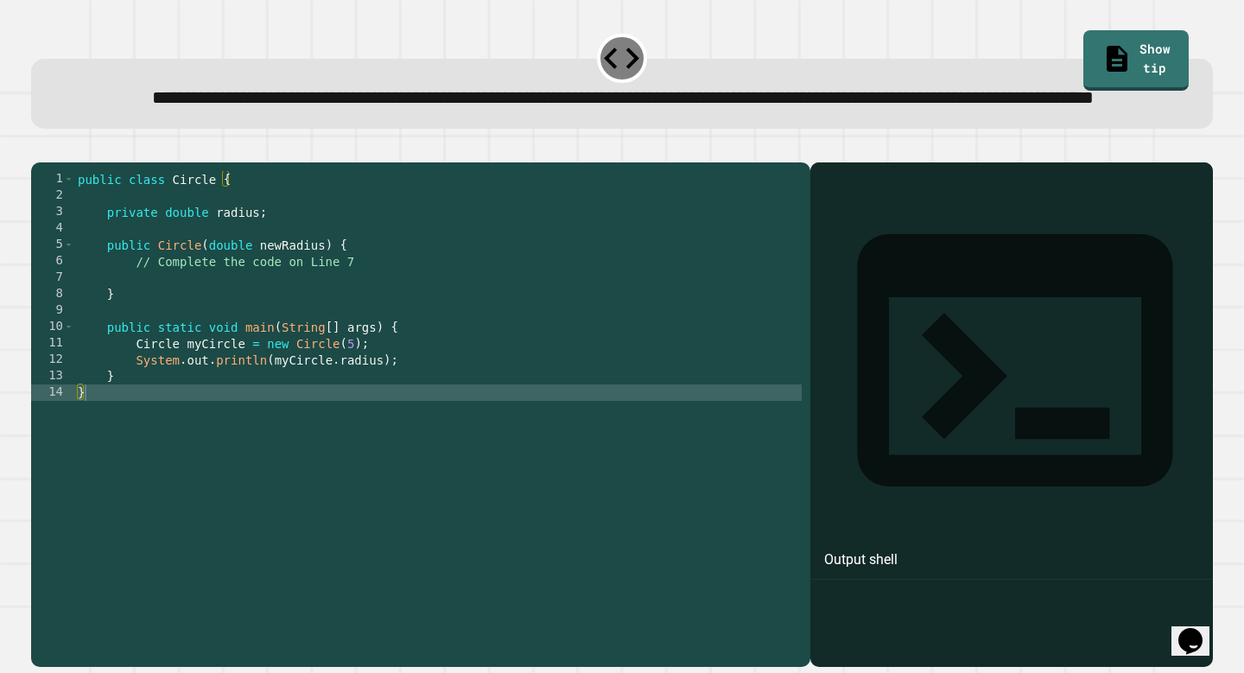
click at [683, 106] on span "**********" at bounding box center [623, 96] width 942 height 19
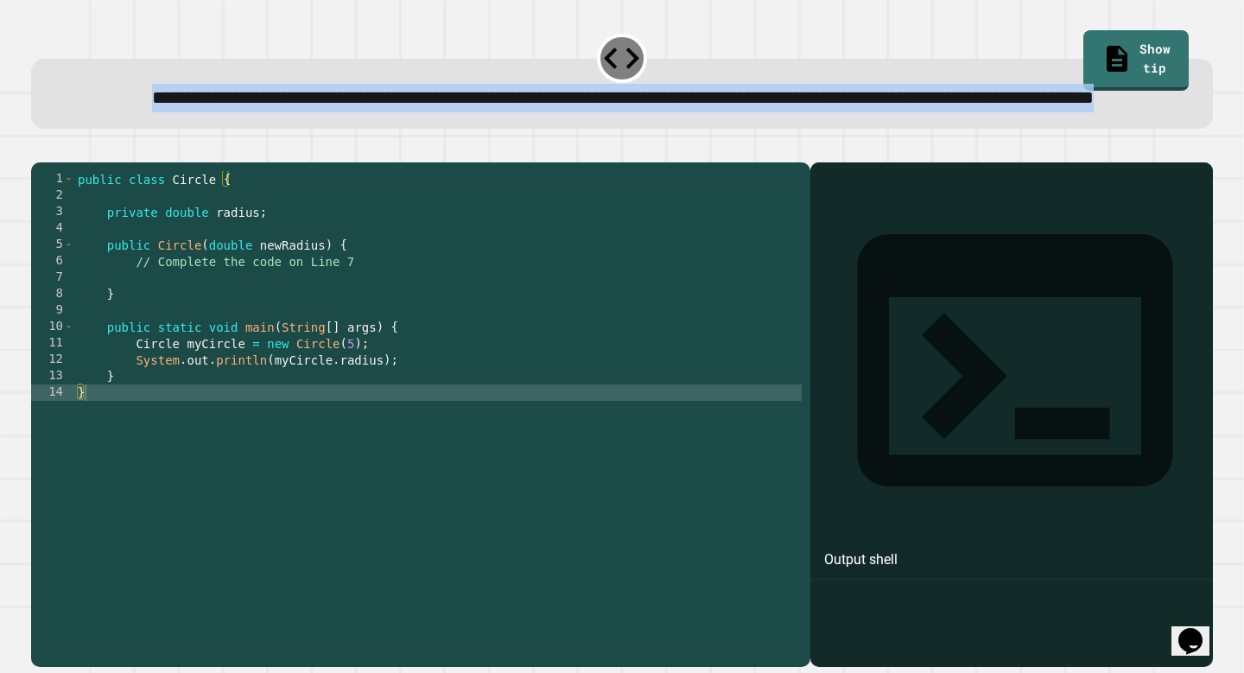
drag, startPoint x: 683, startPoint y: 131, endPoint x: 689, endPoint y: 122, distance: 11.3
click at [689, 106] on span "**********" at bounding box center [623, 96] width 942 height 19
click at [909, 130] on div "**********" at bounding box center [622, 94] width 1182 height 71
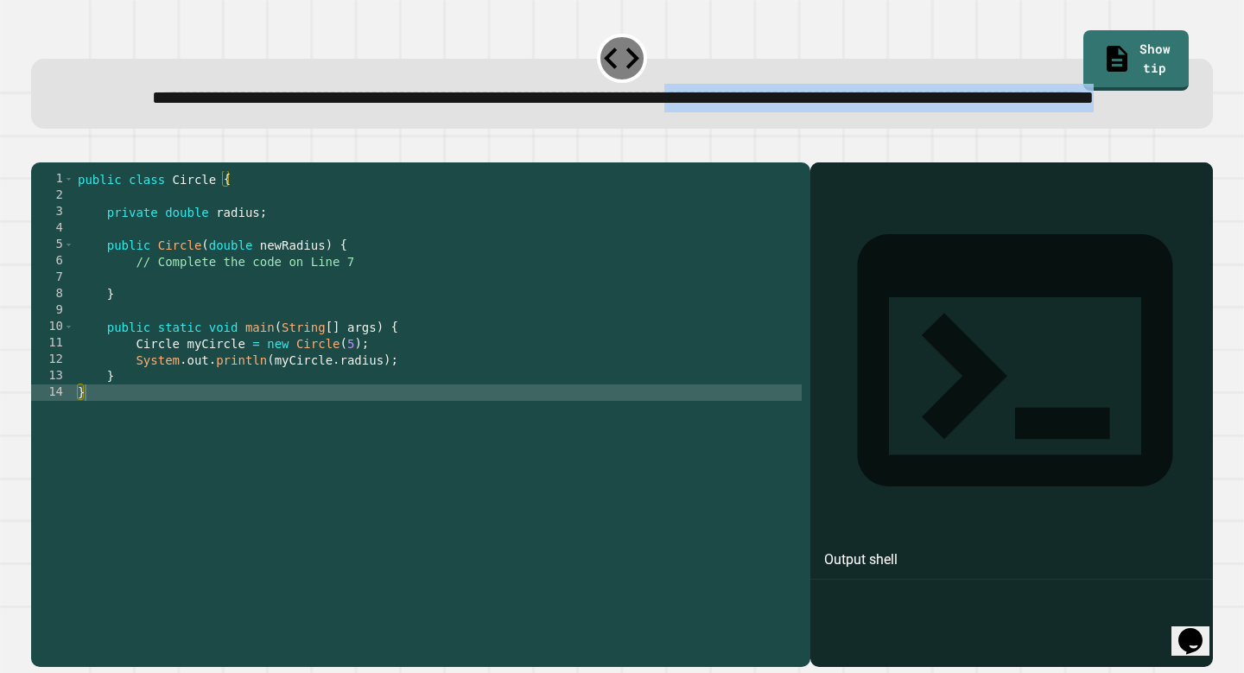
drag, startPoint x: 909, startPoint y: 153, endPoint x: 932, endPoint y: 111, distance: 47.2
click at [932, 111] on div "**********" at bounding box center [622, 94] width 1182 height 71
click at [932, 111] on div "**********" at bounding box center [622, 97] width 1131 height 29
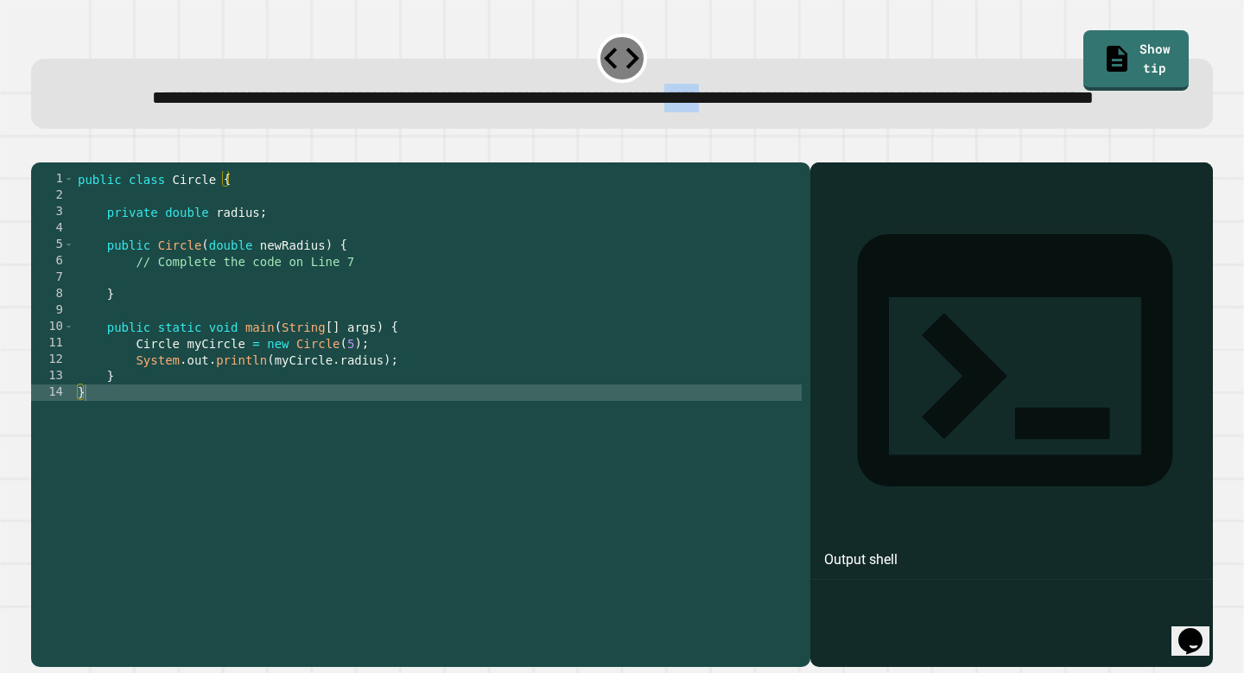
click at [932, 111] on div "**********" at bounding box center [622, 97] width 1131 height 29
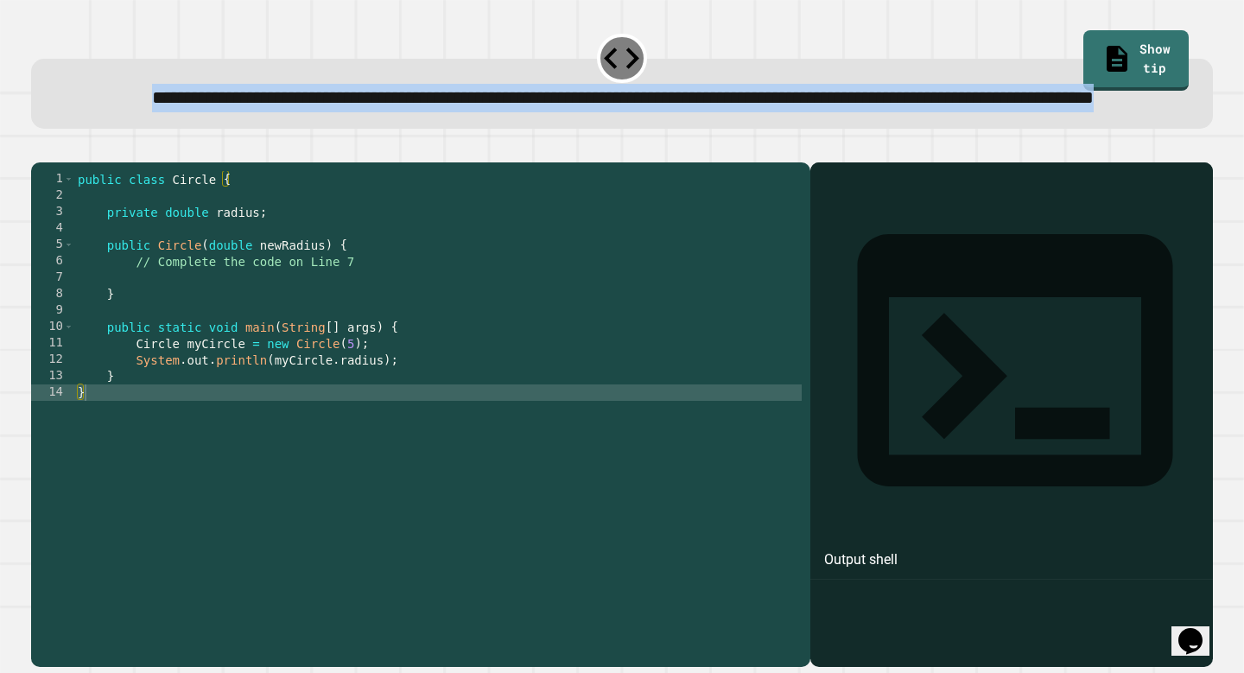
click at [932, 111] on div "**********" at bounding box center [622, 97] width 1131 height 29
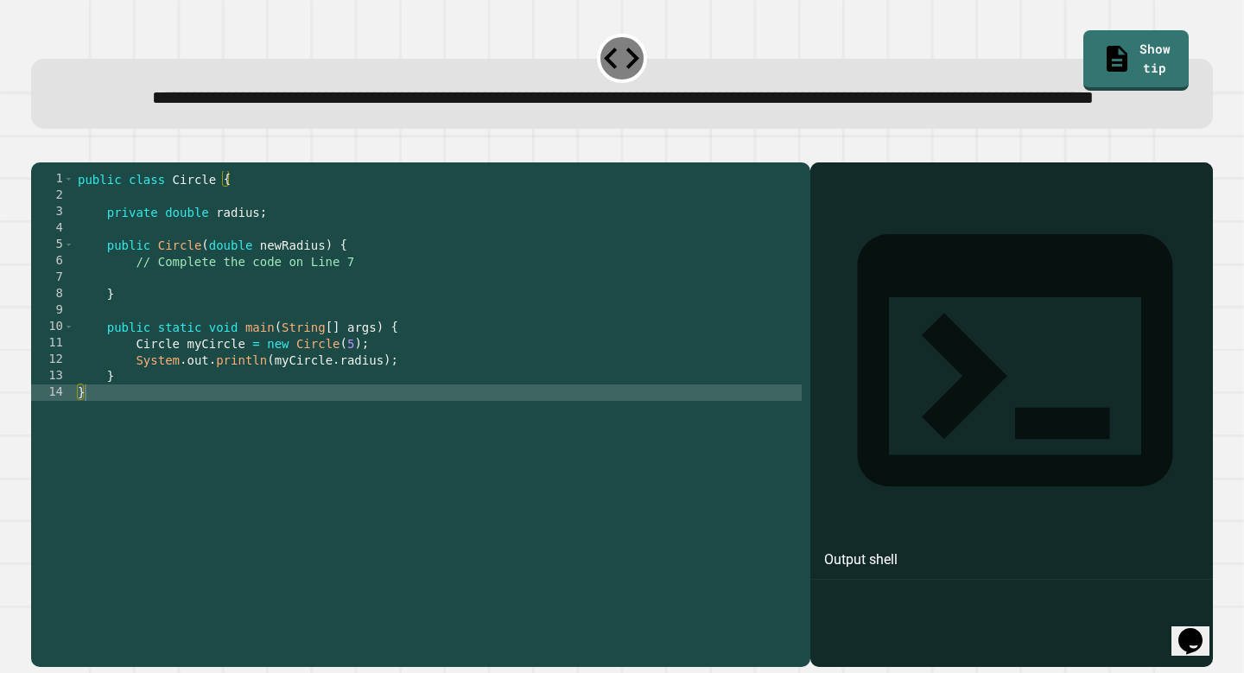
click at [913, 111] on div "**********" at bounding box center [622, 97] width 1131 height 29
click at [157, 332] on div "public class Circle { private double radius ; public Circle ( double newRadius …" at bounding box center [438, 392] width 728 height 443
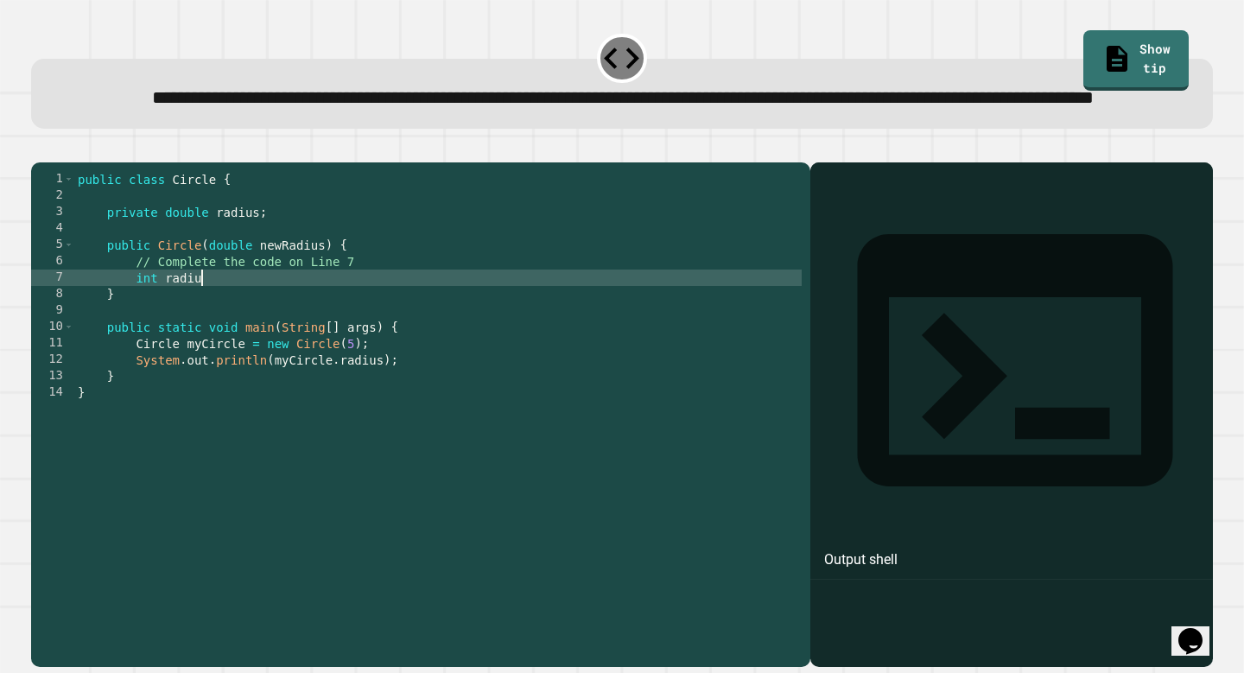
scroll to position [0, 8]
click at [1193, 42] on div "**********" at bounding box center [622, 80] width 1194 height 111
click at [1166, 42] on link "Show tip" at bounding box center [1136, 59] width 105 height 60
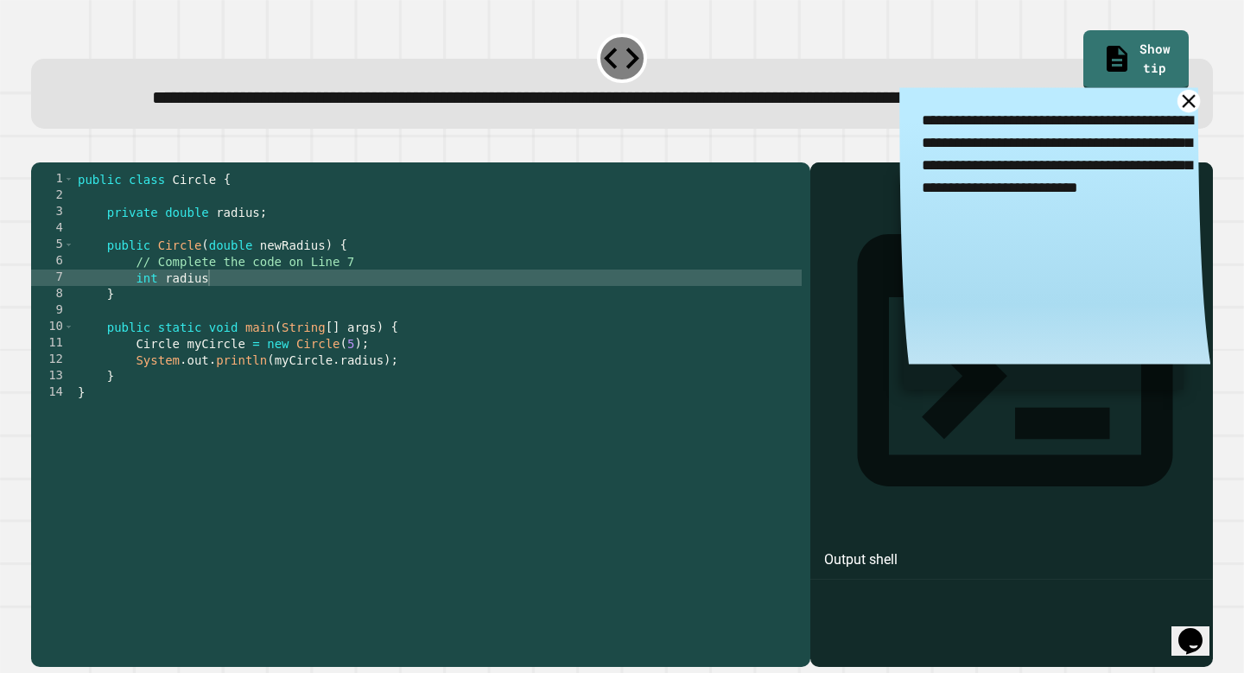
click at [1192, 112] on icon at bounding box center [1189, 101] width 22 height 22
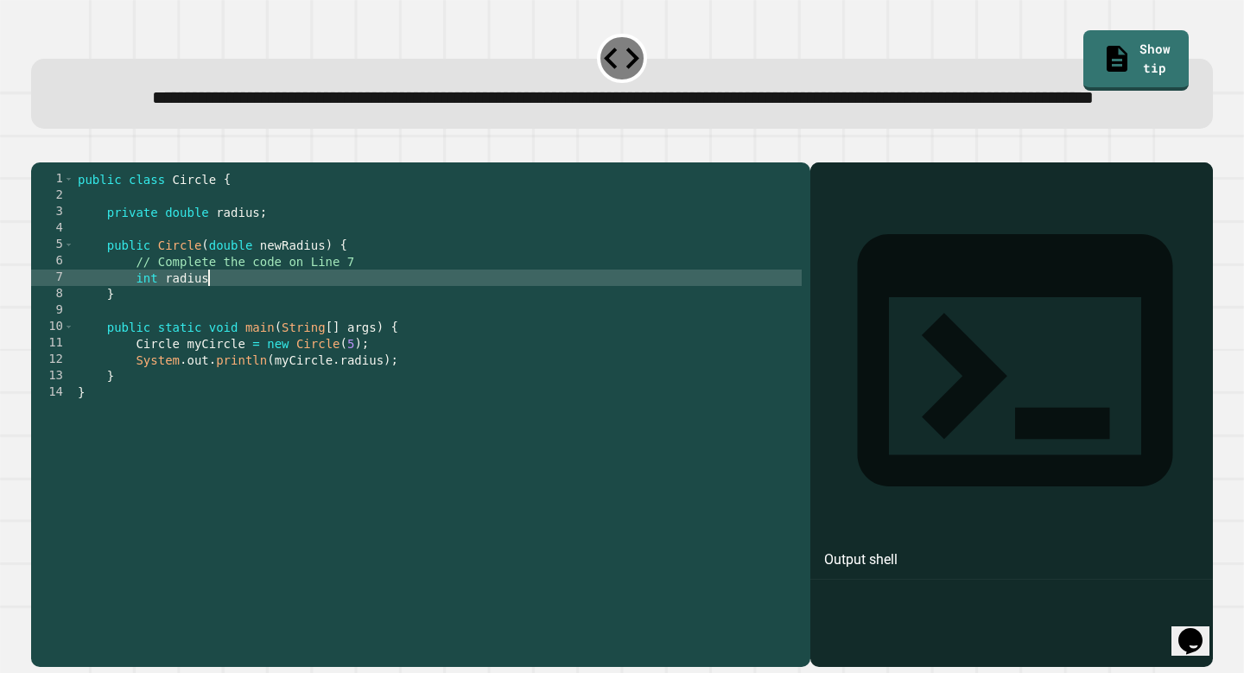
click at [421, 338] on div "public class Circle { private double radius ; public Circle ( double newRadius …" at bounding box center [438, 392] width 728 height 443
click at [40, 148] on icon "button" at bounding box center [40, 148] width 0 height 0
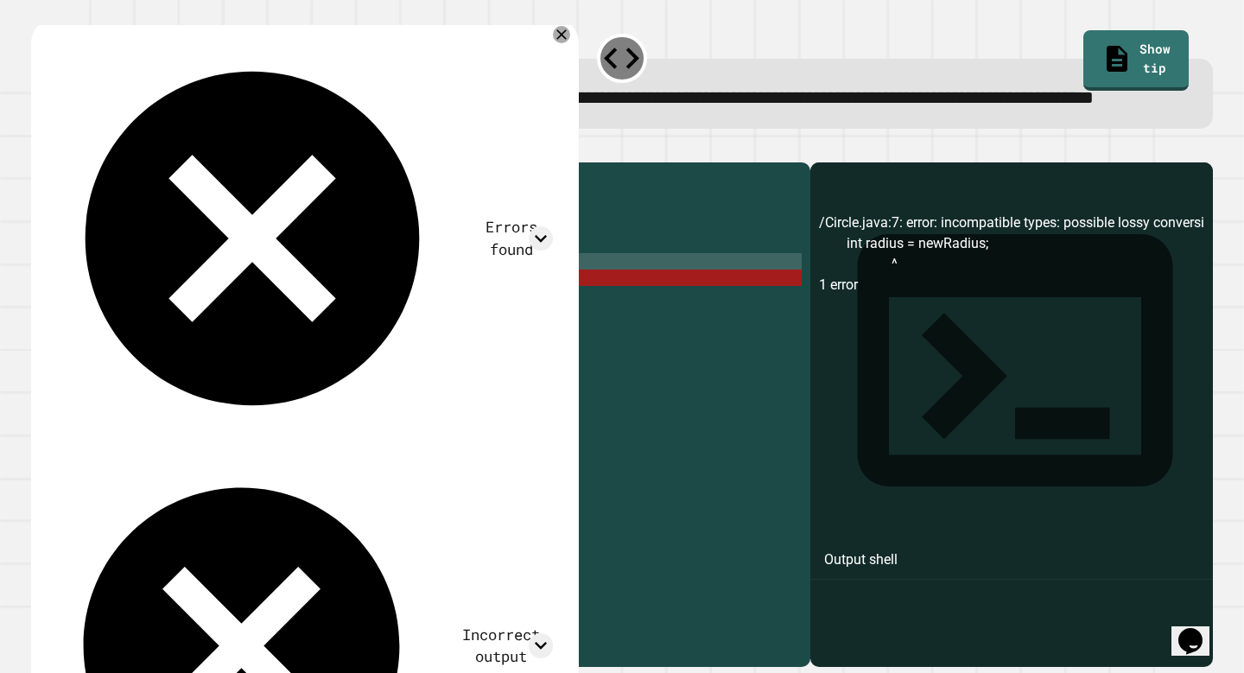
click at [302, 321] on div "public class Circle { private double radius ; public Circle ( double newRadius …" at bounding box center [438, 392] width 728 height 443
click at [312, 338] on div "public class Circle { private double radius ; public Circle ( double newRadius …" at bounding box center [438, 392] width 728 height 443
click at [176, 326] on div "public class Circle { private double radius ; public Circle ( double newRadius …" at bounding box center [438, 392] width 728 height 443
click at [141, 335] on div "public class Circle { private double radius ; public Circle ( double newRadius …" at bounding box center [438, 392] width 728 height 443
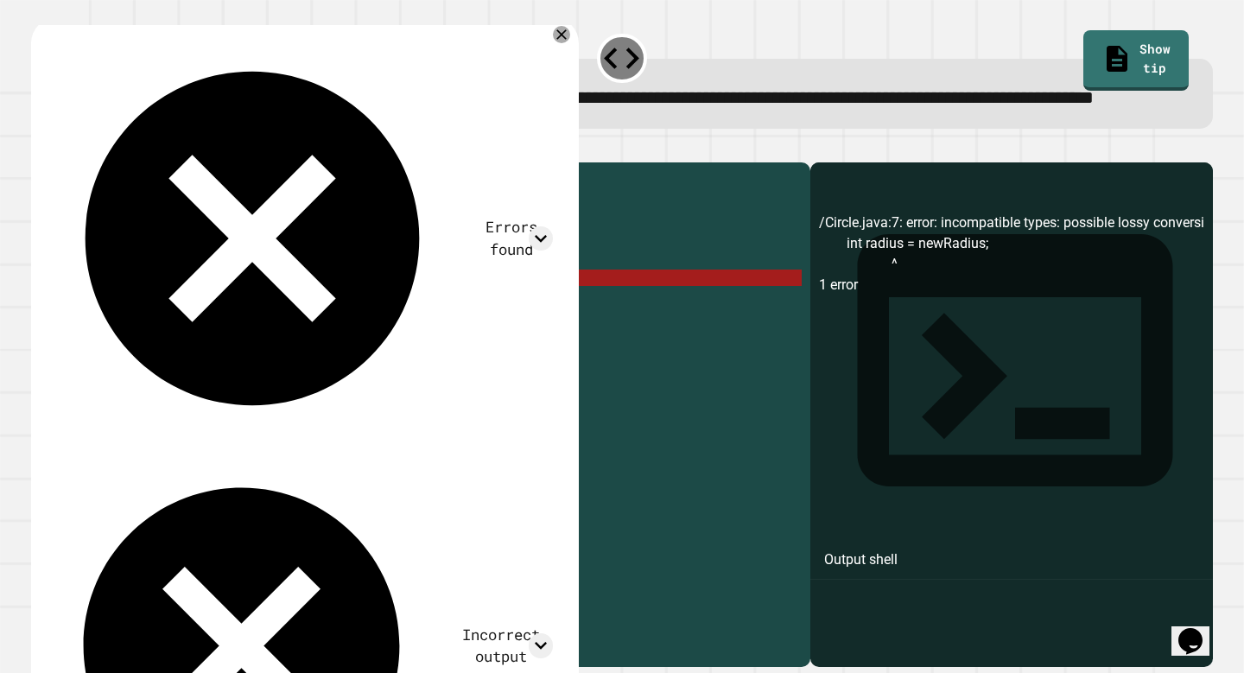
click at [141, 335] on div "public class Circle { private double radius ; public Circle ( double newRadius …" at bounding box center [438, 392] width 728 height 443
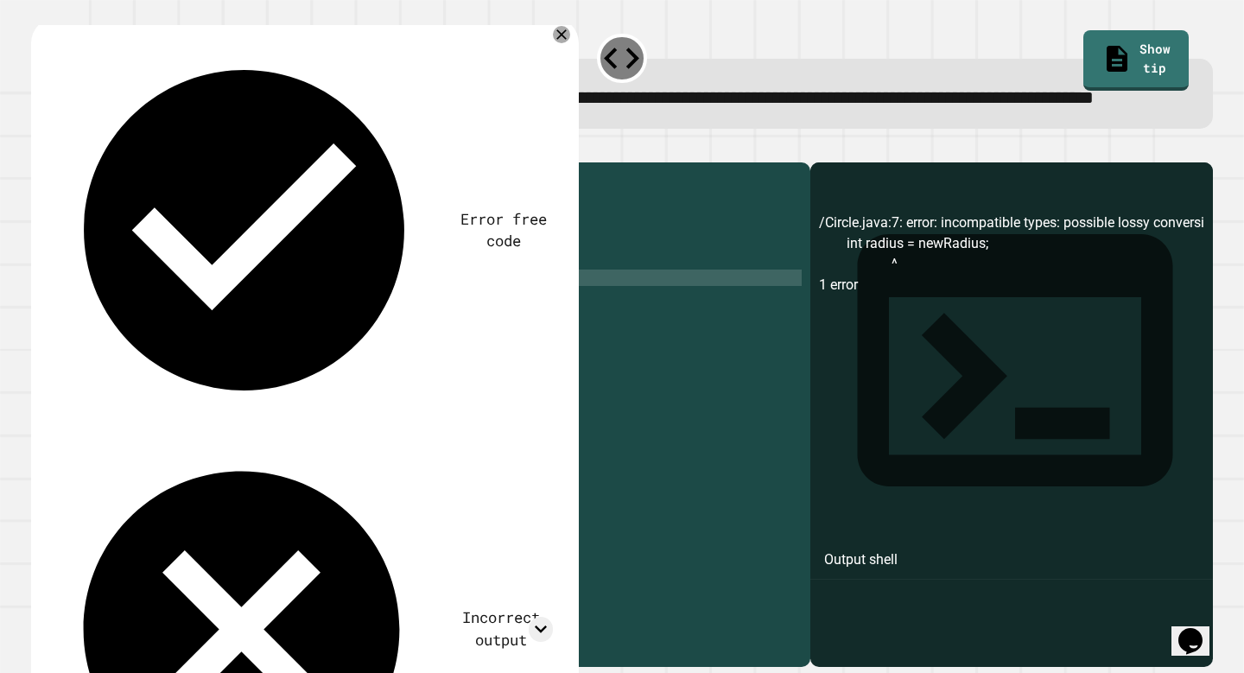
scroll to position [0, 7]
click at [40, 148] on button "button" at bounding box center [40, 148] width 0 height 0
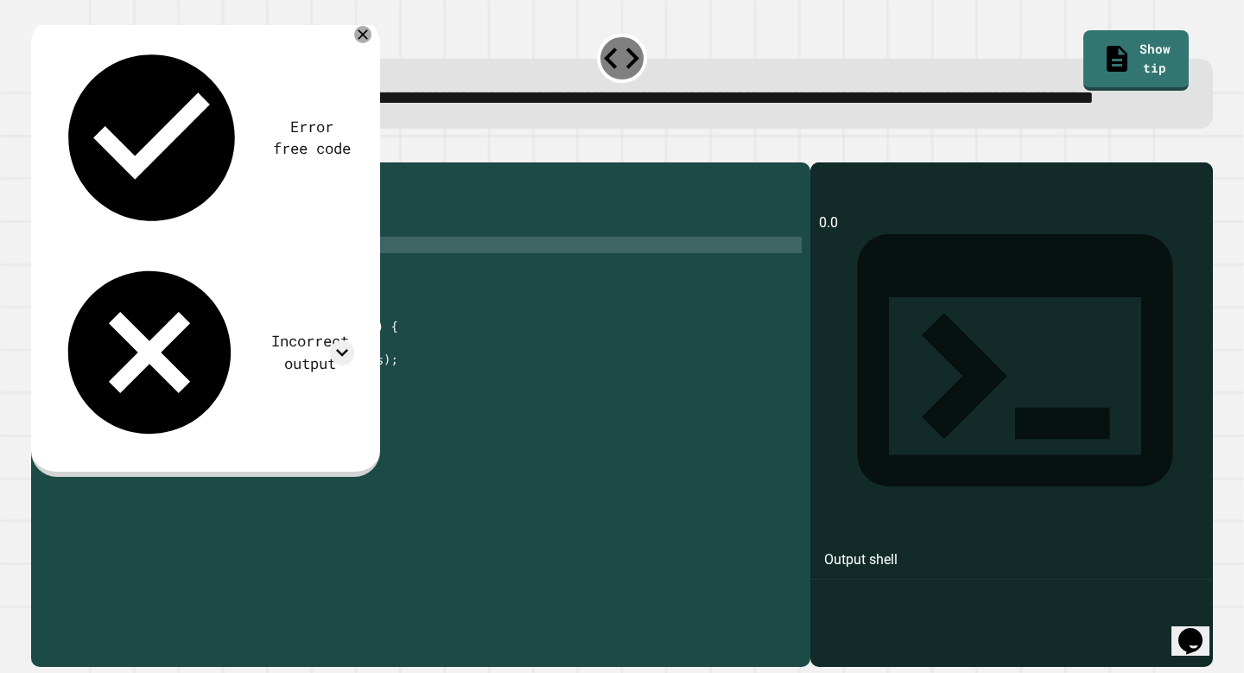
click at [305, 297] on div "public class Circle { private double radius ; public Circle ( double newRadius …" at bounding box center [438, 392] width 728 height 443
click at [298, 325] on div "public class Circle { private double radius ; public Circle ( double newRadius …" at bounding box center [438, 392] width 728 height 443
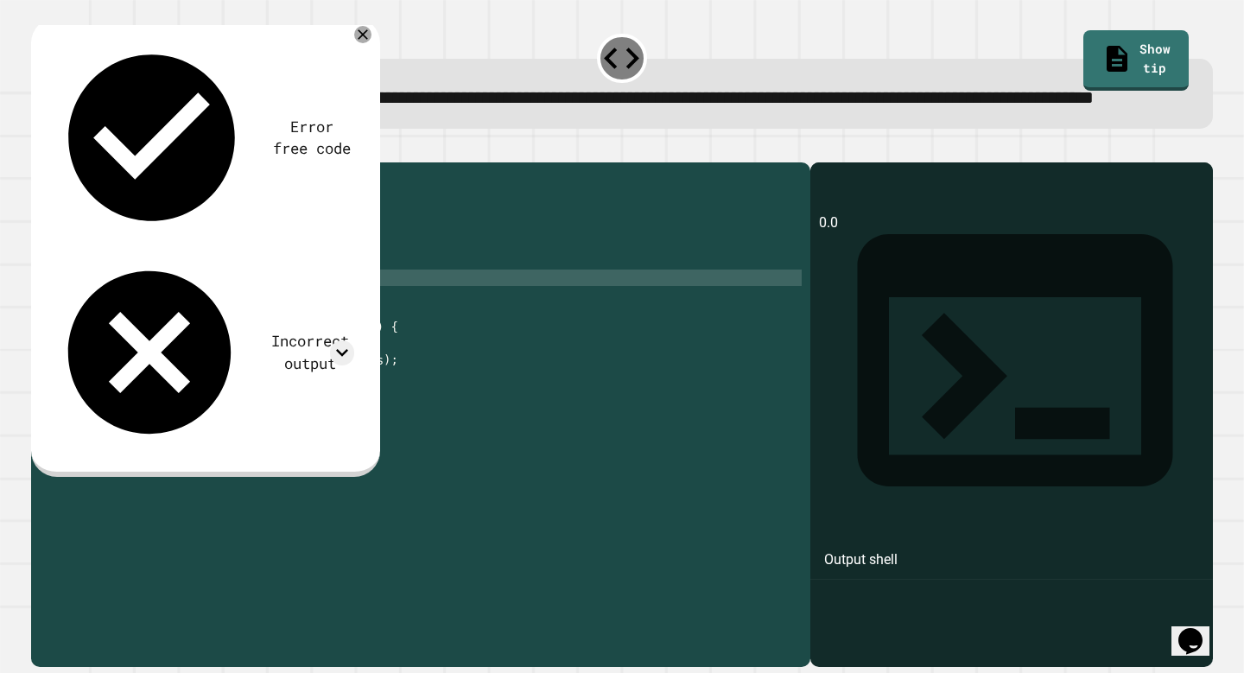
click at [298, 325] on div "public class Circle { private double radius ; public Circle ( double newRadius …" at bounding box center [438, 392] width 728 height 443
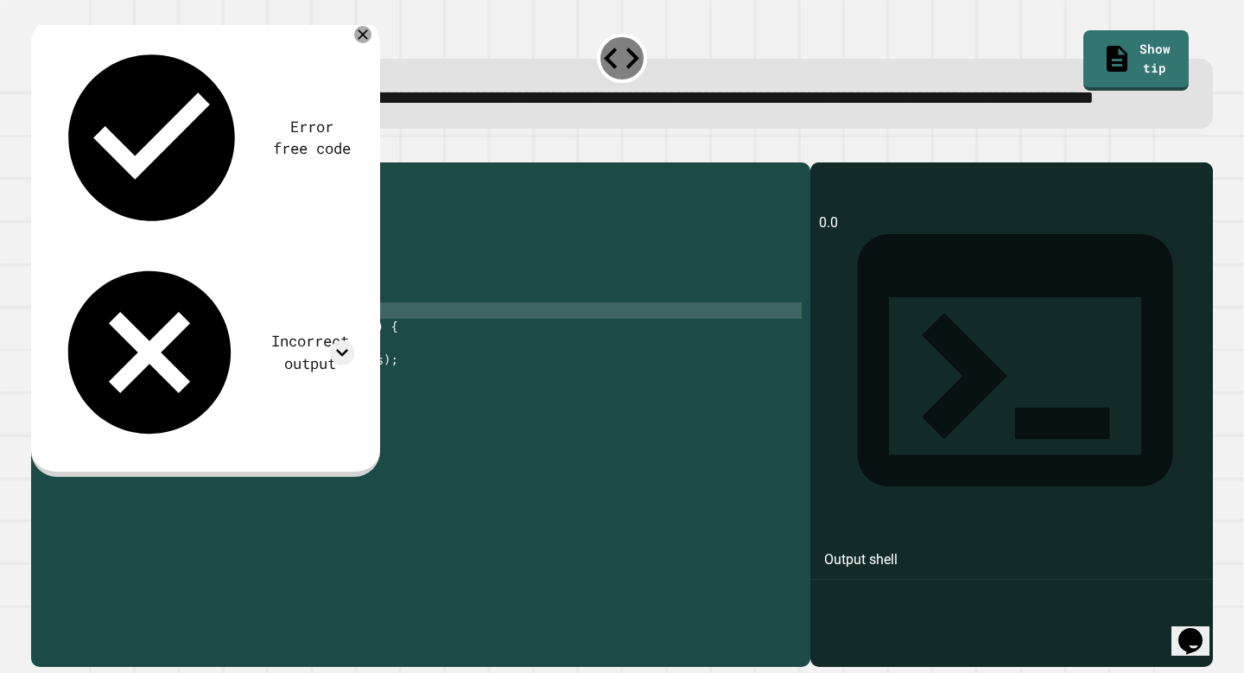
click at [390, 368] on div "public class Circle { private double radius ; public Circle ( double newRadius …" at bounding box center [438, 392] width 728 height 443
click at [166, 330] on div "public class Circle { private double radius ; public Circle ( double newRadius …" at bounding box center [438, 392] width 728 height 443
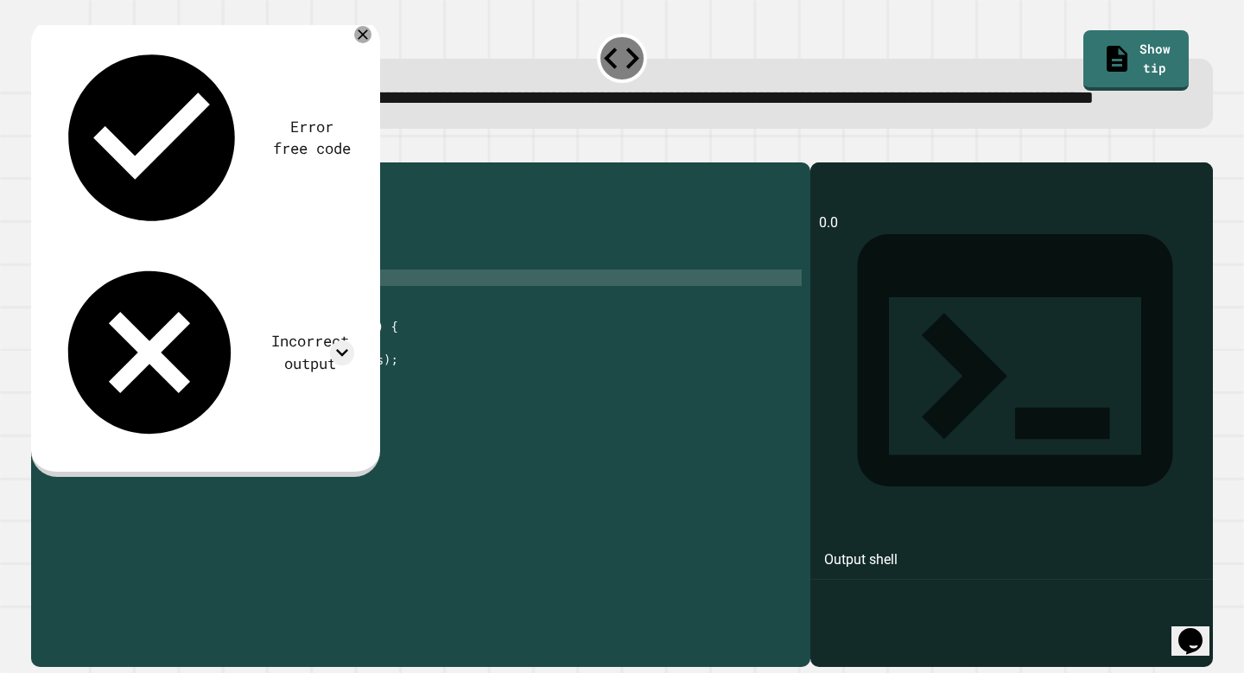
type textarea "**********"
click at [54, 164] on icon "button" at bounding box center [52, 158] width 10 height 12
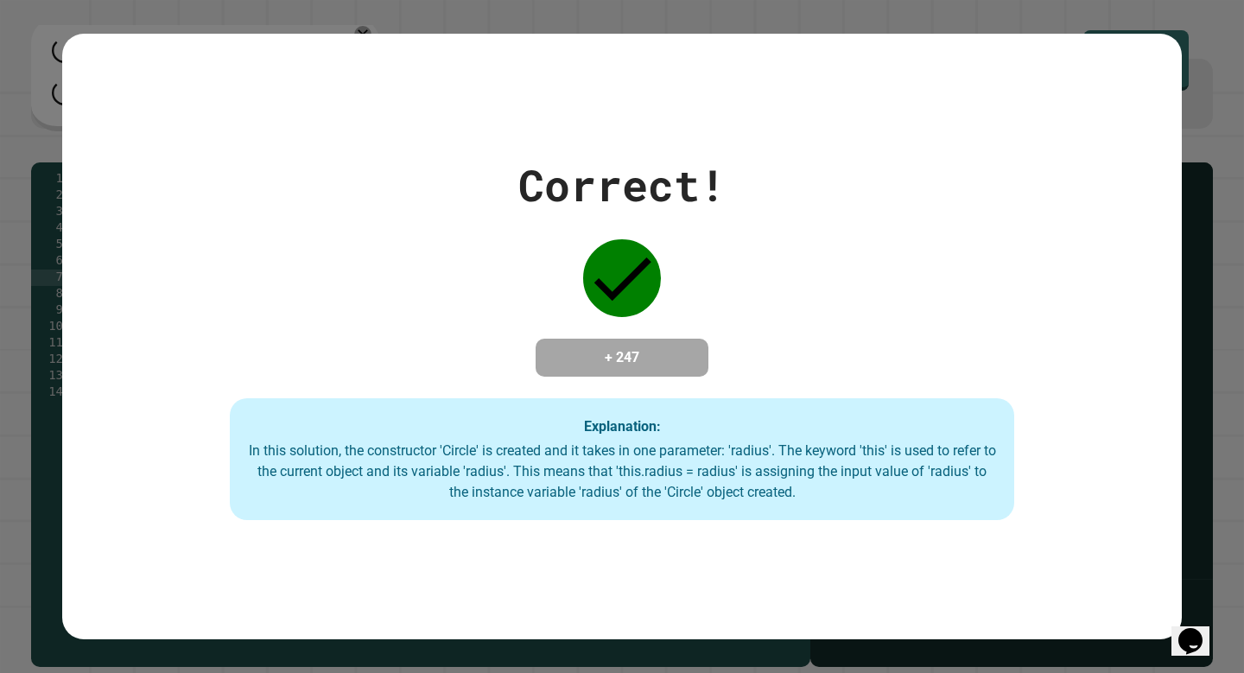
click at [140, 325] on div "**********" at bounding box center [622, 336] width 1244 height 673
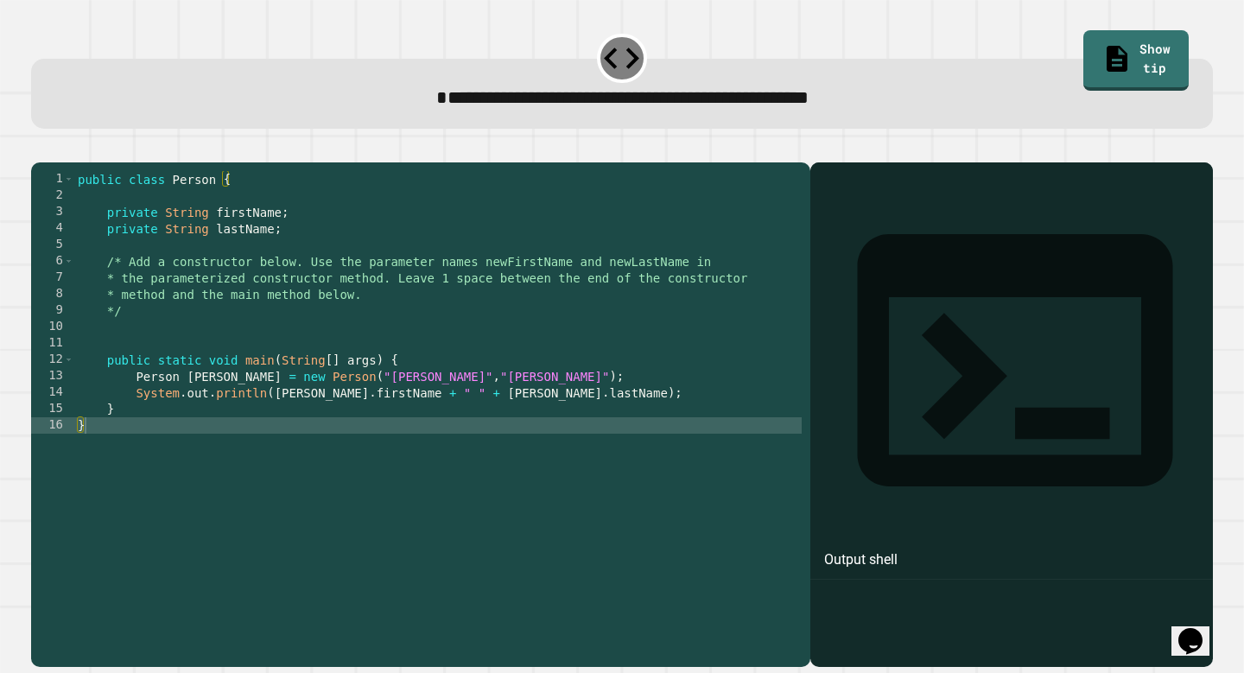
click at [415, 345] on div "public class Person { private String firstName ; private String lastName ; /* A…" at bounding box center [438, 409] width 728 height 476
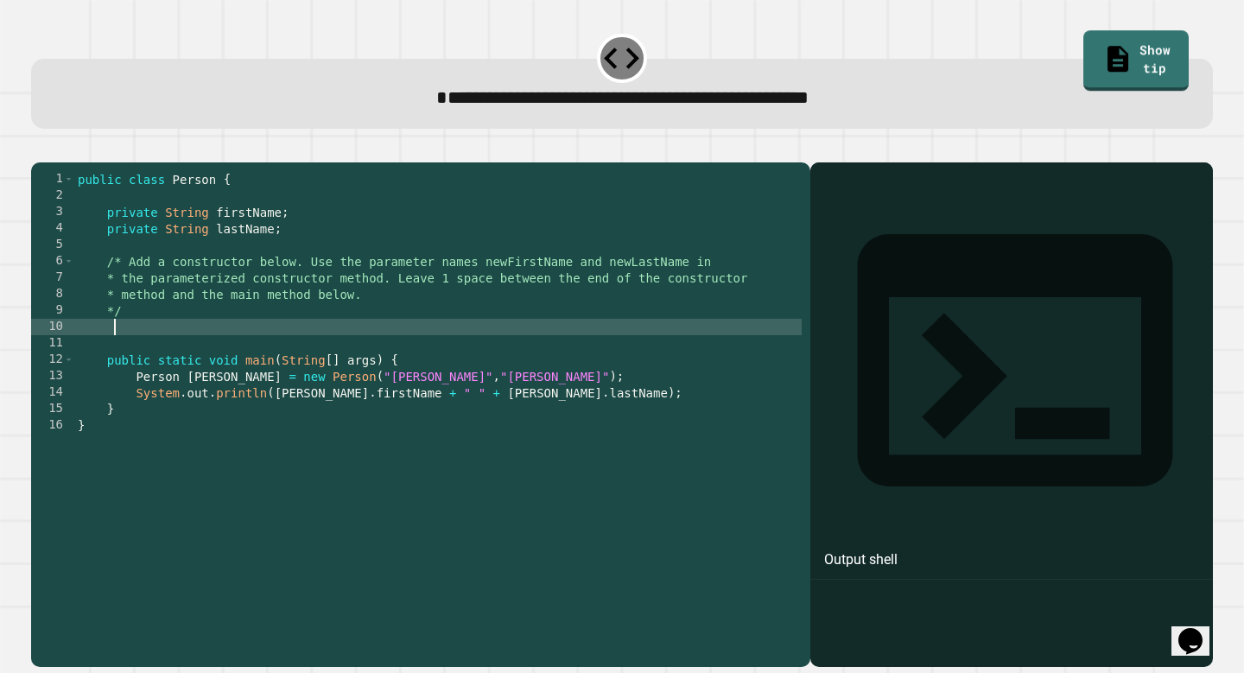
click at [1155, 47] on link "Show tip" at bounding box center [1136, 60] width 105 height 60
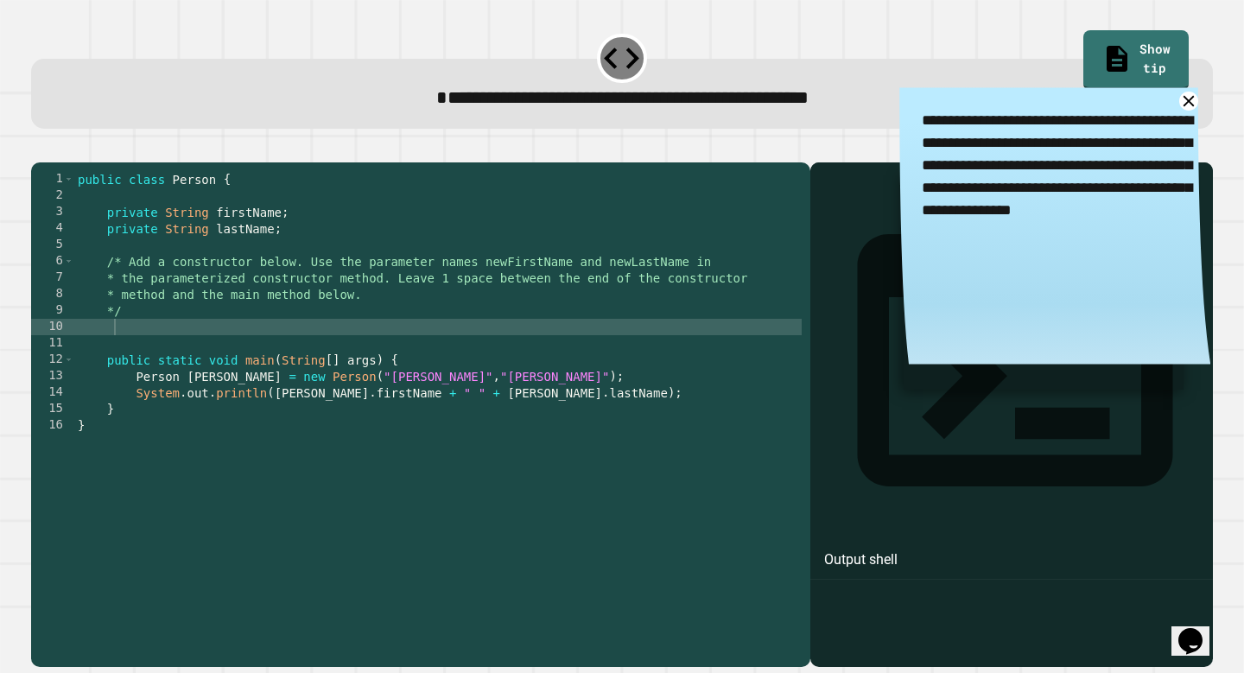
click at [572, 335] on div "public class Person { private String firstName ; private String lastName ; /* A…" at bounding box center [438, 409] width 728 height 476
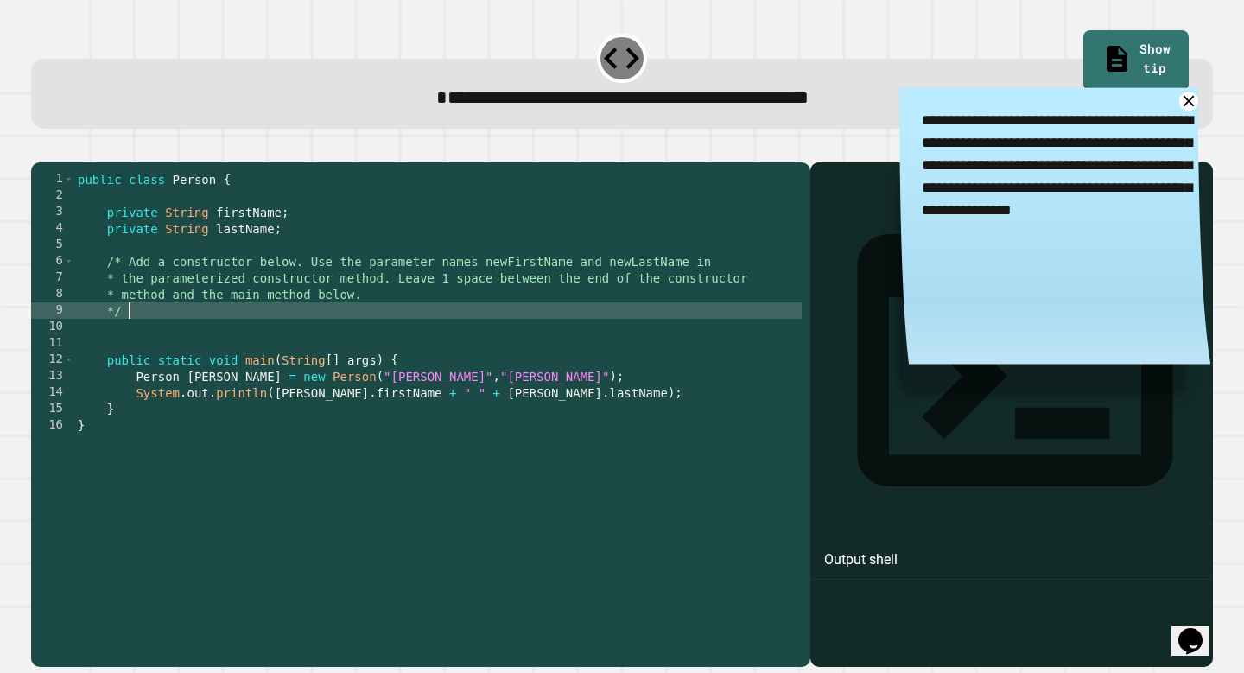
click at [570, 346] on div "public class Person { private String firstName ; private String lastName ; /* A…" at bounding box center [438, 409] width 728 height 476
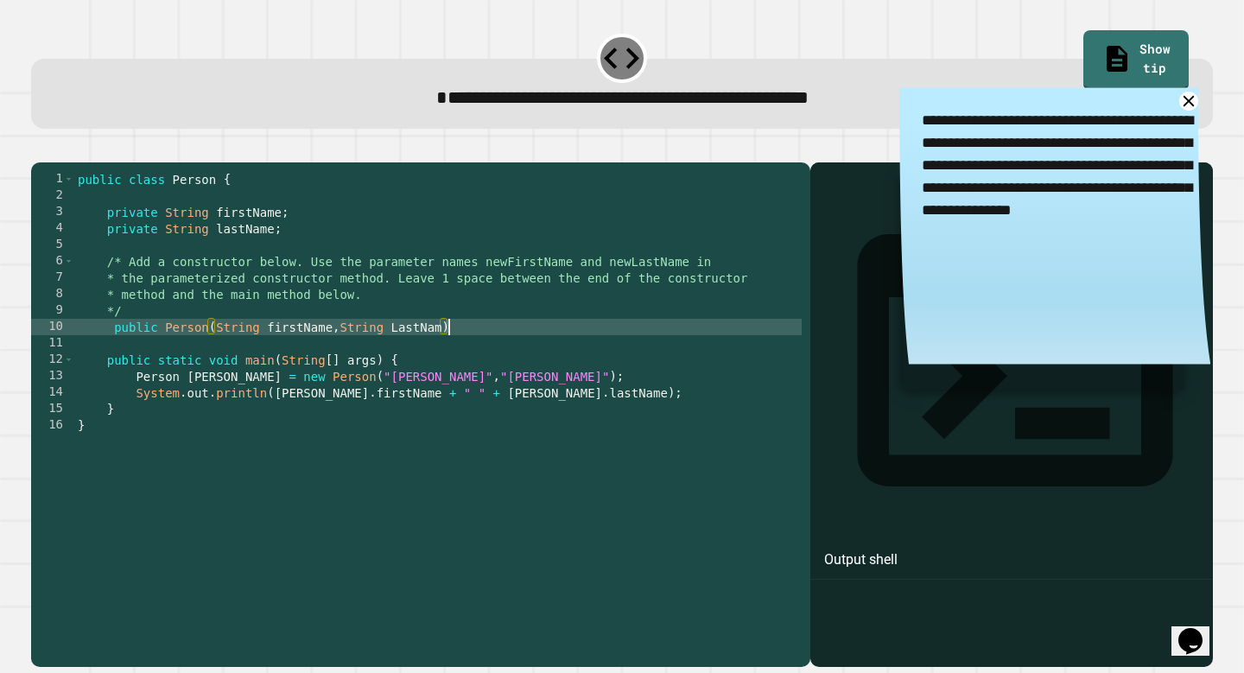
scroll to position [0, 26]
type textarea "**********"
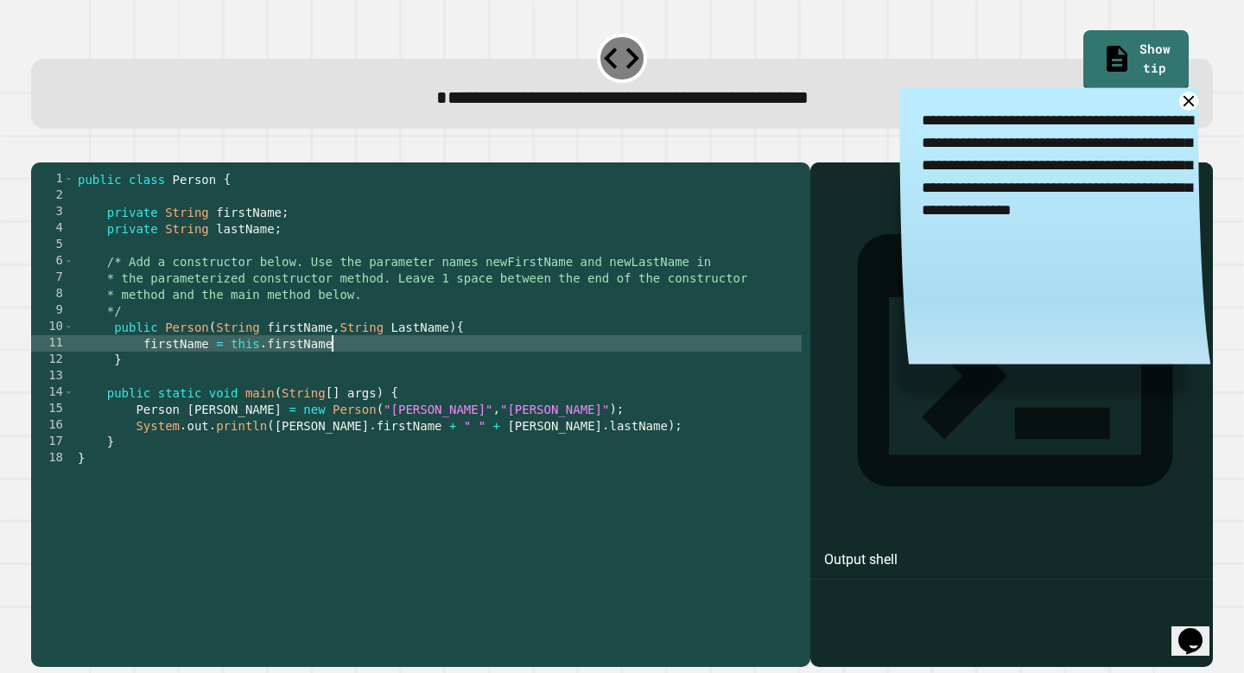
scroll to position [0, 2]
type textarea "**********"
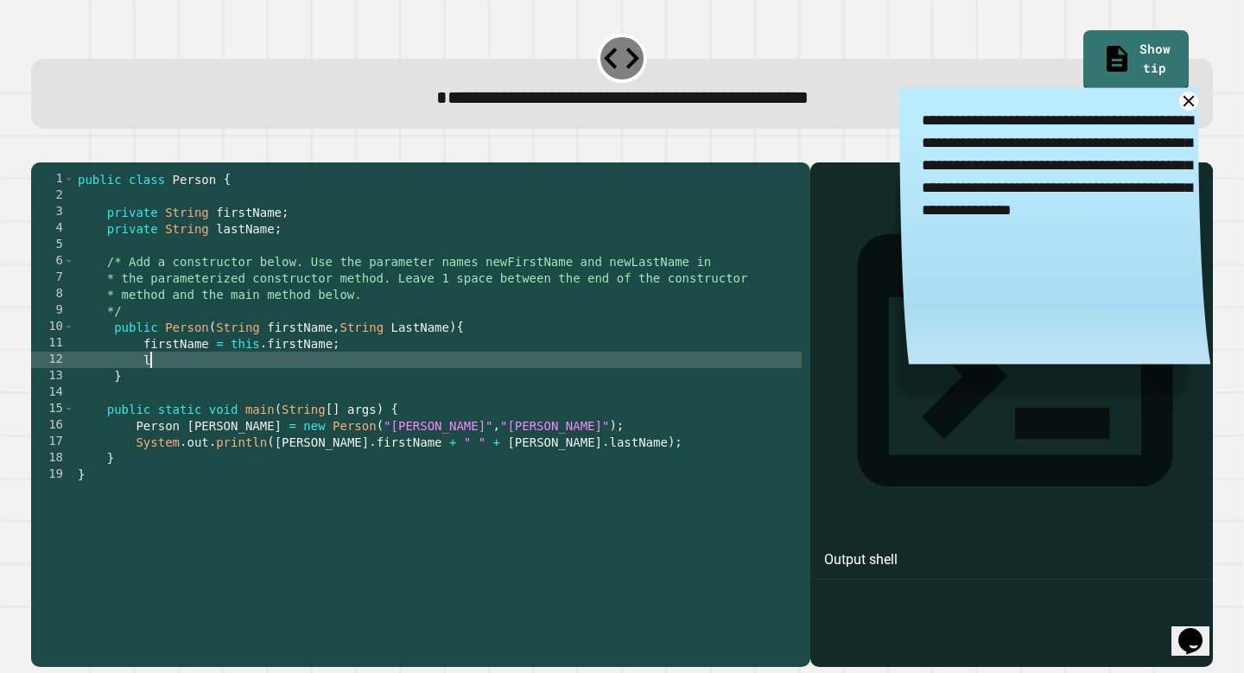
scroll to position [0, 4]
click at [406, 356] on div "public class Person { private String firstName ; private String lastName ; /* A…" at bounding box center [438, 409] width 728 height 476
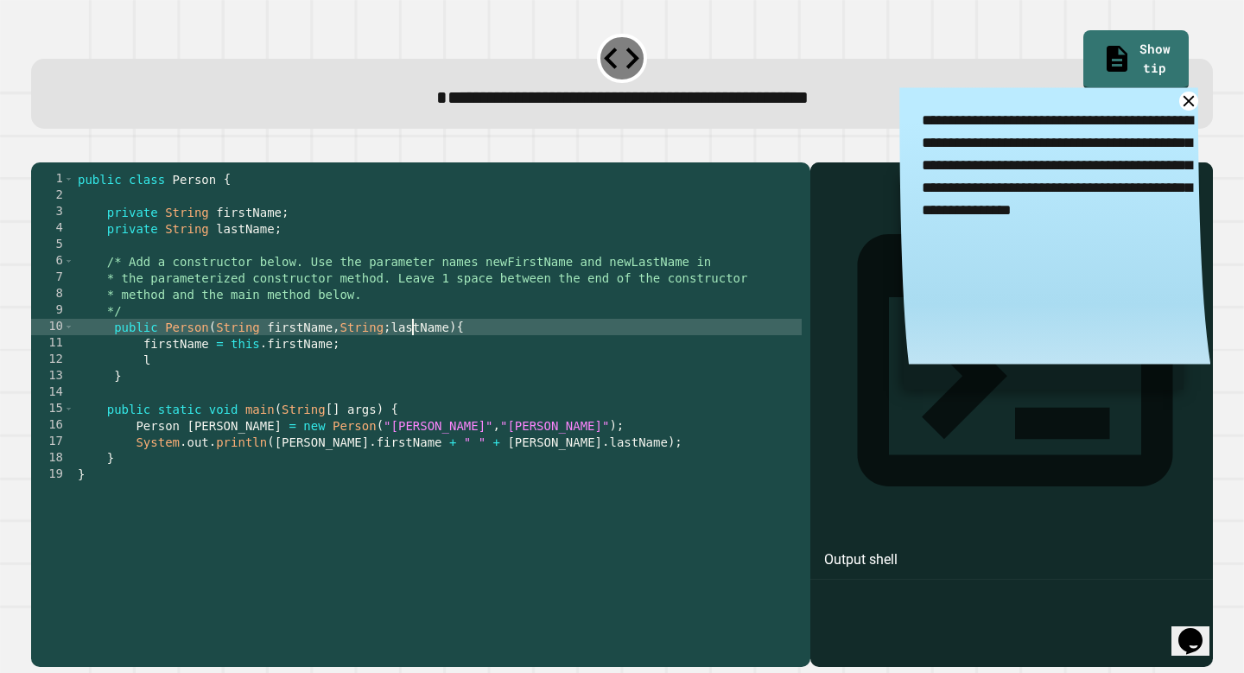
scroll to position [0, 23]
click at [379, 393] on div "public class Person { private String firstName ; private String lastName ; /* A…" at bounding box center [438, 409] width 728 height 476
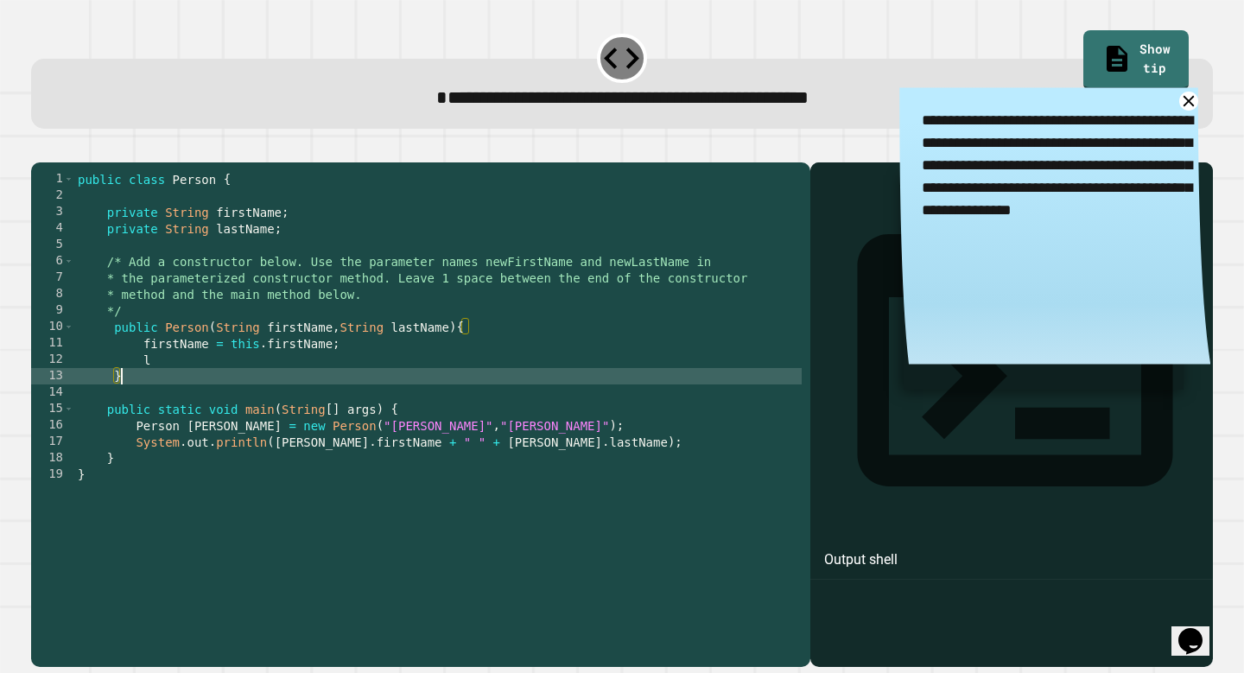
click at [385, 384] on div "public class Person { private String firstName ; private String lastName ; /* A…" at bounding box center [438, 409] width 728 height 476
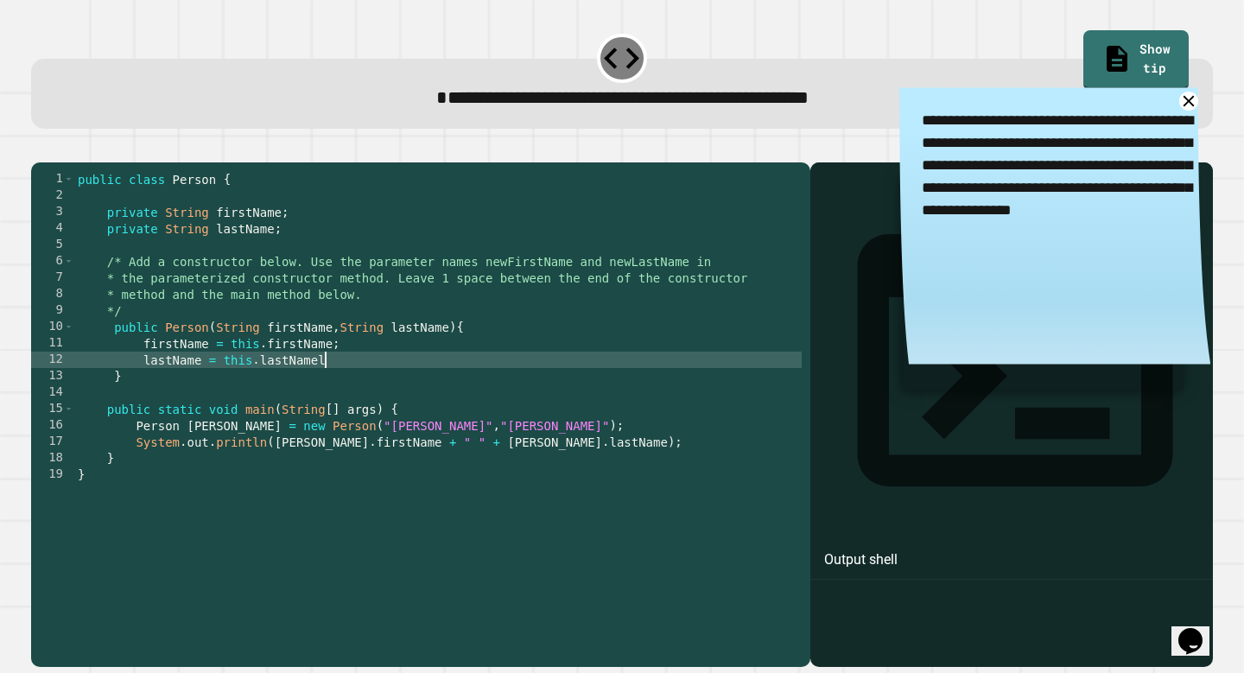
scroll to position [0, 16]
click at [40, 148] on icon "button" at bounding box center [40, 148] width 0 height 0
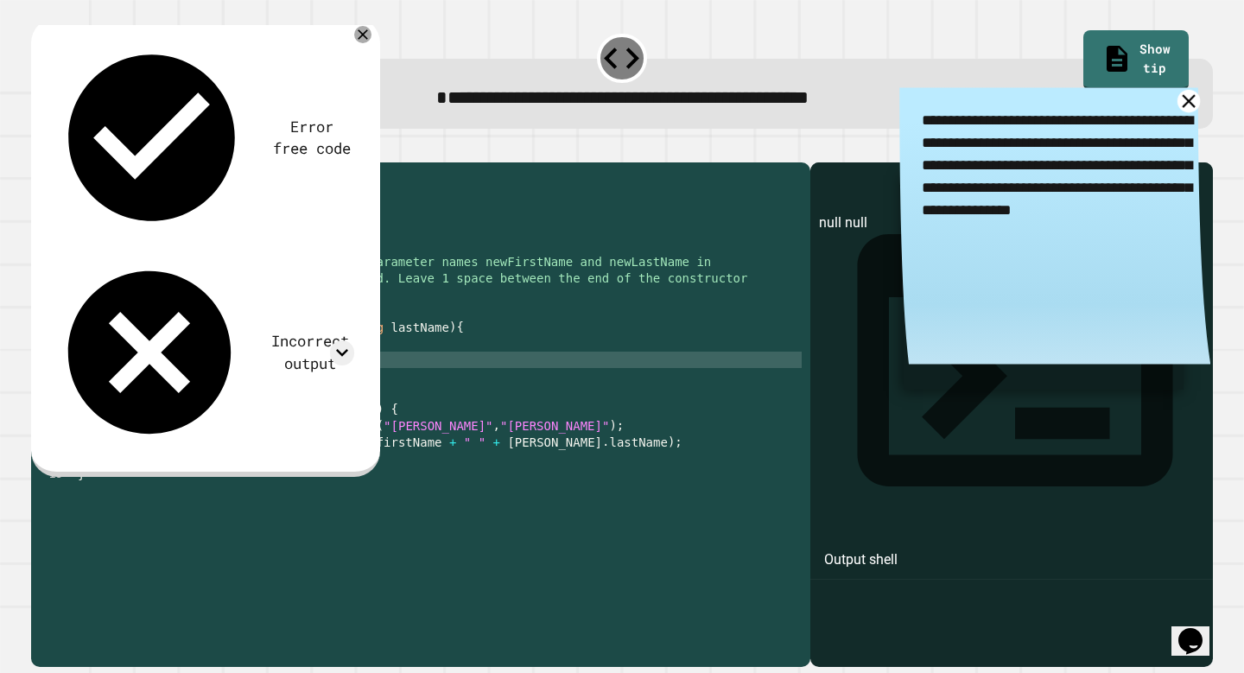
click at [1189, 108] on icon at bounding box center [1189, 101] width 22 height 22
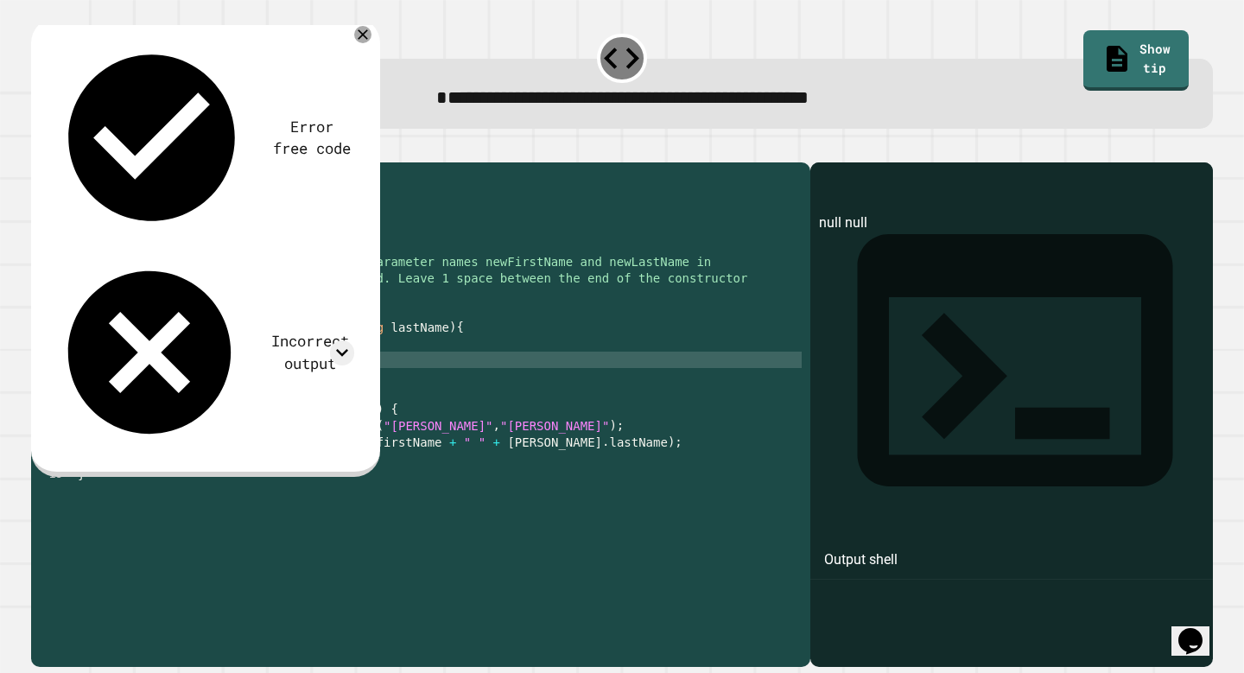
click at [442, 386] on div "public class Person { private String firstName ; private String lastName ; /* A…" at bounding box center [438, 409] width 728 height 476
click at [285, 382] on div "public class Person { private String firstName ; private String lastName ; /* A…" at bounding box center [438, 409] width 728 height 476
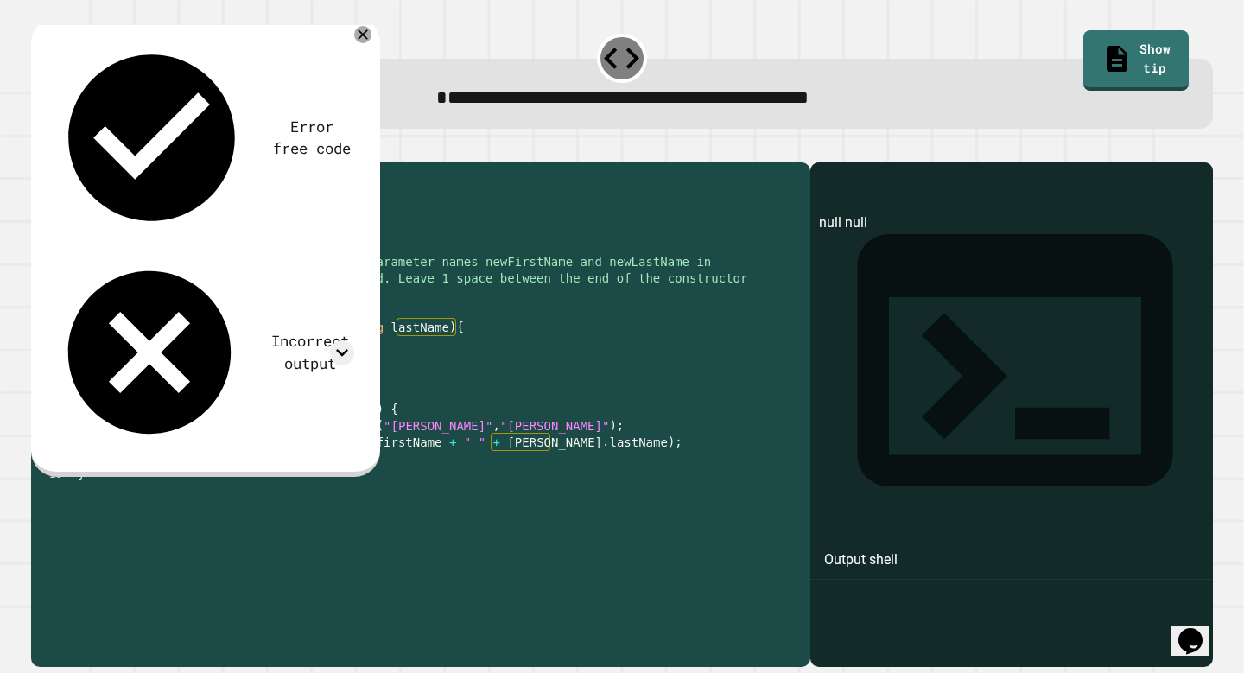
click at [252, 381] on div "public class Person { private String firstName ; private String lastName ; /* A…" at bounding box center [438, 409] width 728 height 476
click at [261, 383] on div "public class Person { private String firstName ; private String lastName ; /* A…" at bounding box center [438, 409] width 728 height 476
click at [264, 366] on div "public class Person { private String firstName ; private String lastName ; /* A…" at bounding box center [438, 409] width 728 height 476
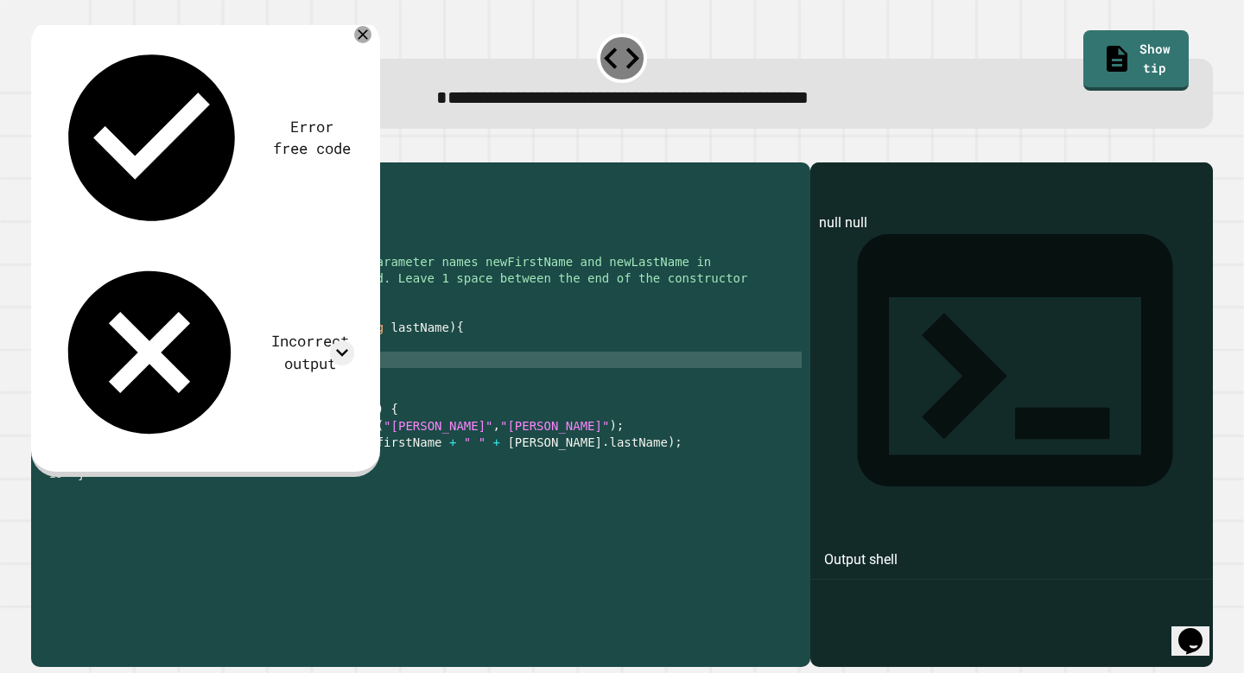
click at [143, 381] on div "public class Person { private String firstName ; private String lastName ; /* A…" at bounding box center [438, 409] width 728 height 476
type textarea "**********"
click at [40, 148] on icon "button" at bounding box center [40, 148] width 0 height 0
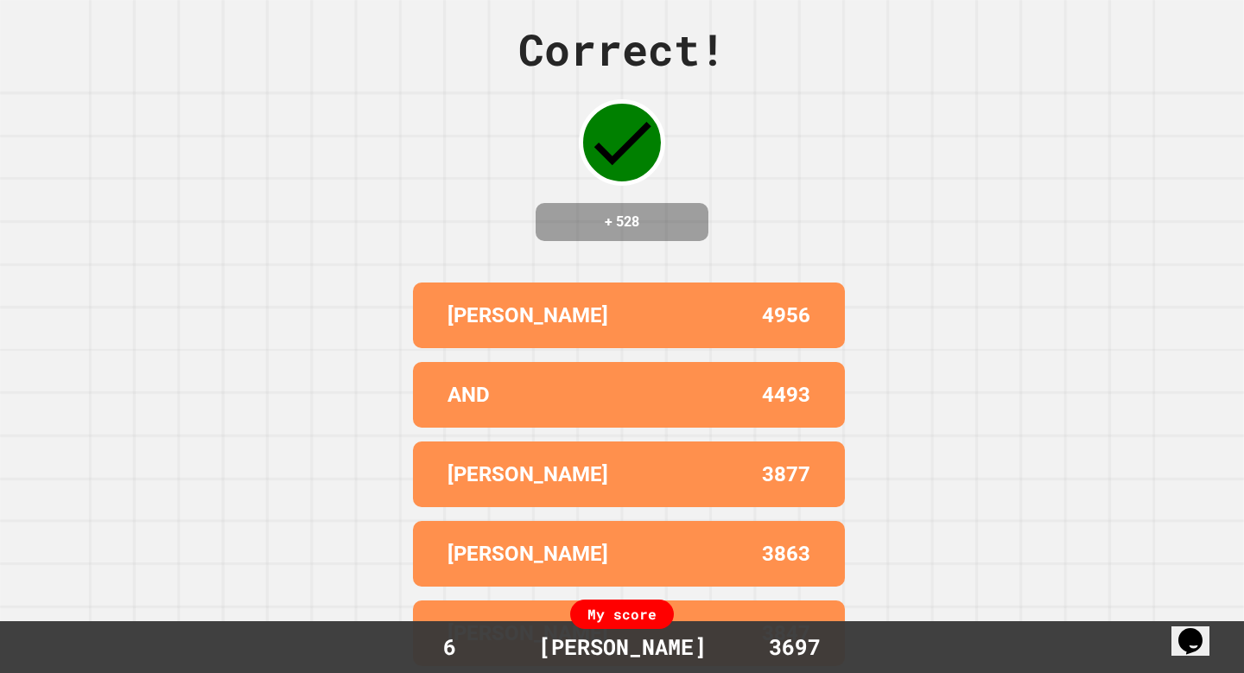
scroll to position [0, 0]
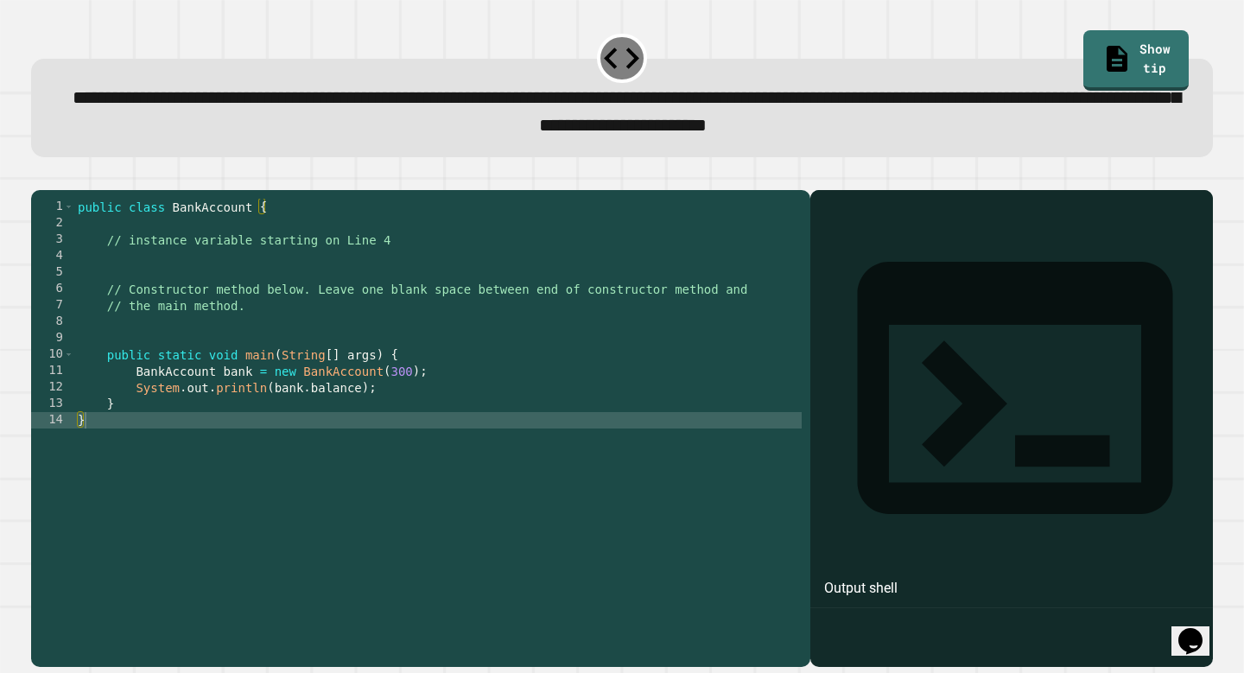
click at [653, 91] on span "**********" at bounding box center [627, 111] width 1108 height 48
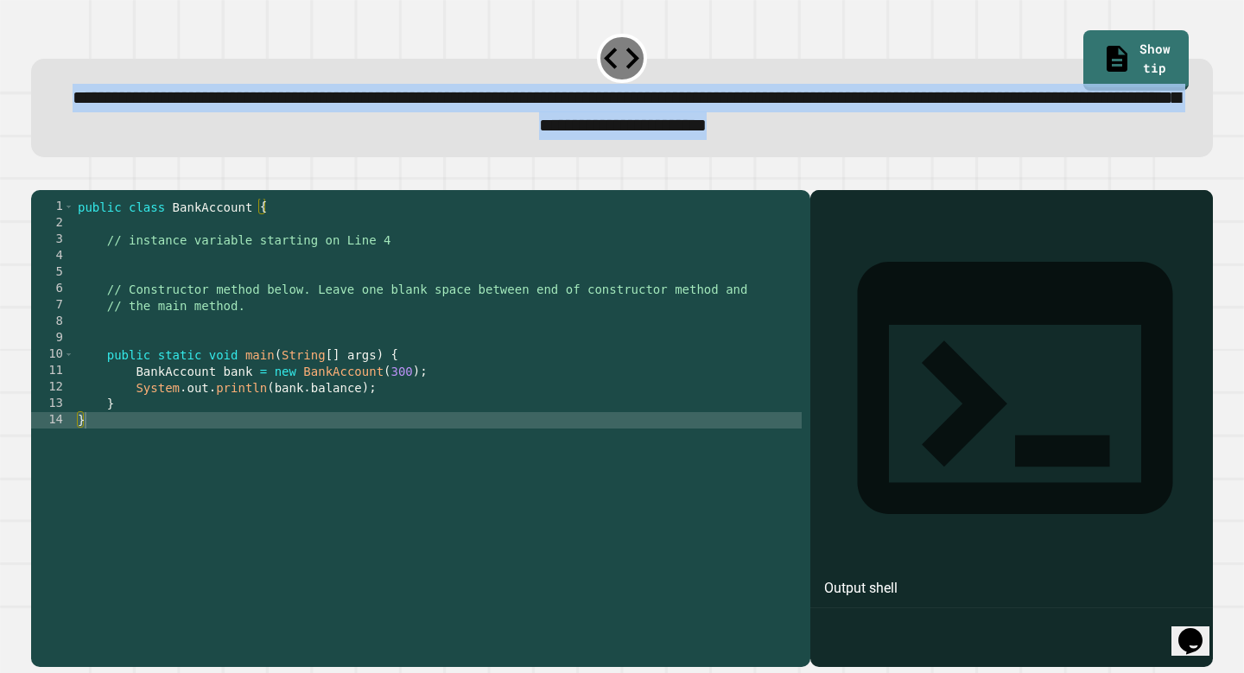
click at [652, 93] on span "**********" at bounding box center [627, 111] width 1108 height 48
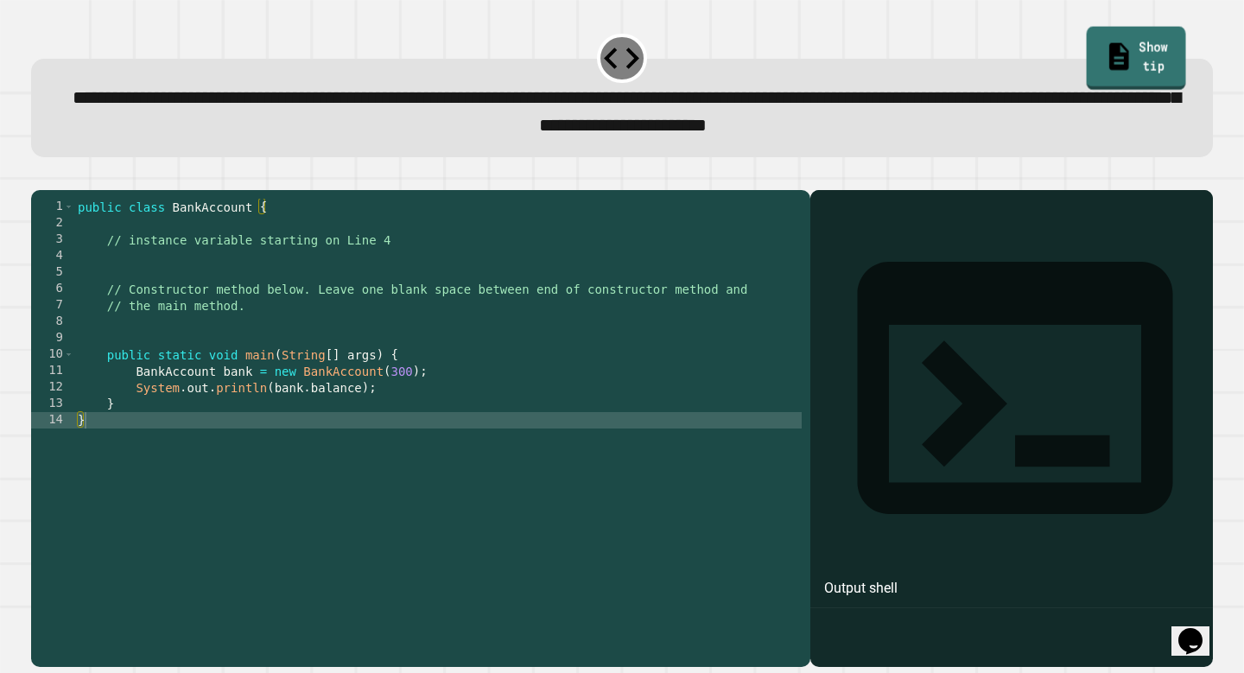
click at [1091, 37] on link "Show tip" at bounding box center [1135, 58] width 99 height 64
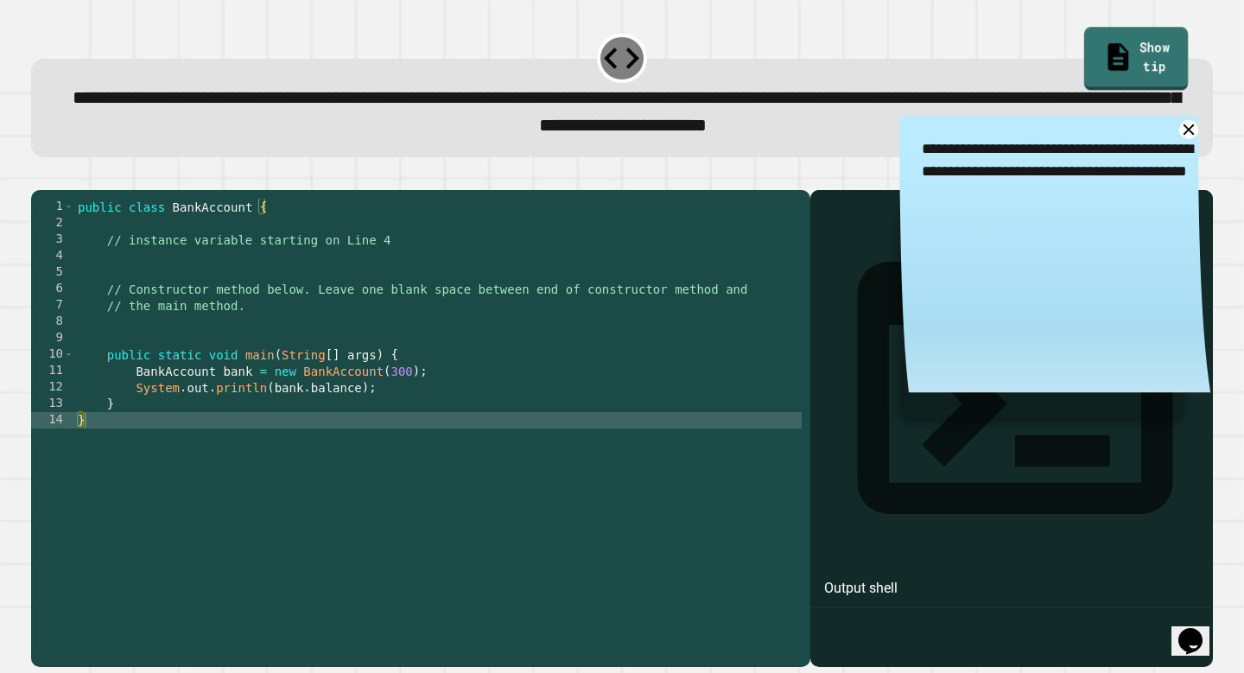
click at [1129, 46] on link "Show tip" at bounding box center [1137, 59] width 105 height 64
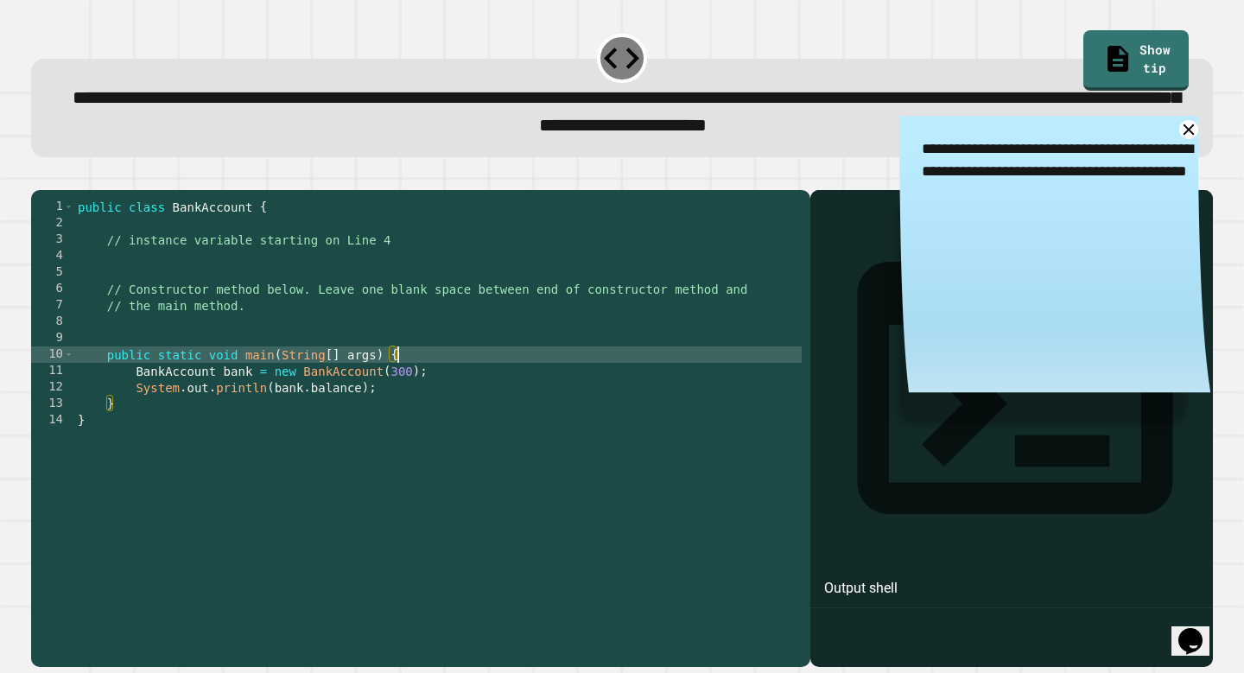
click at [459, 377] on div "public class BankAccount { // instance variable starting on Line 4 // Construct…" at bounding box center [438, 420] width 728 height 443
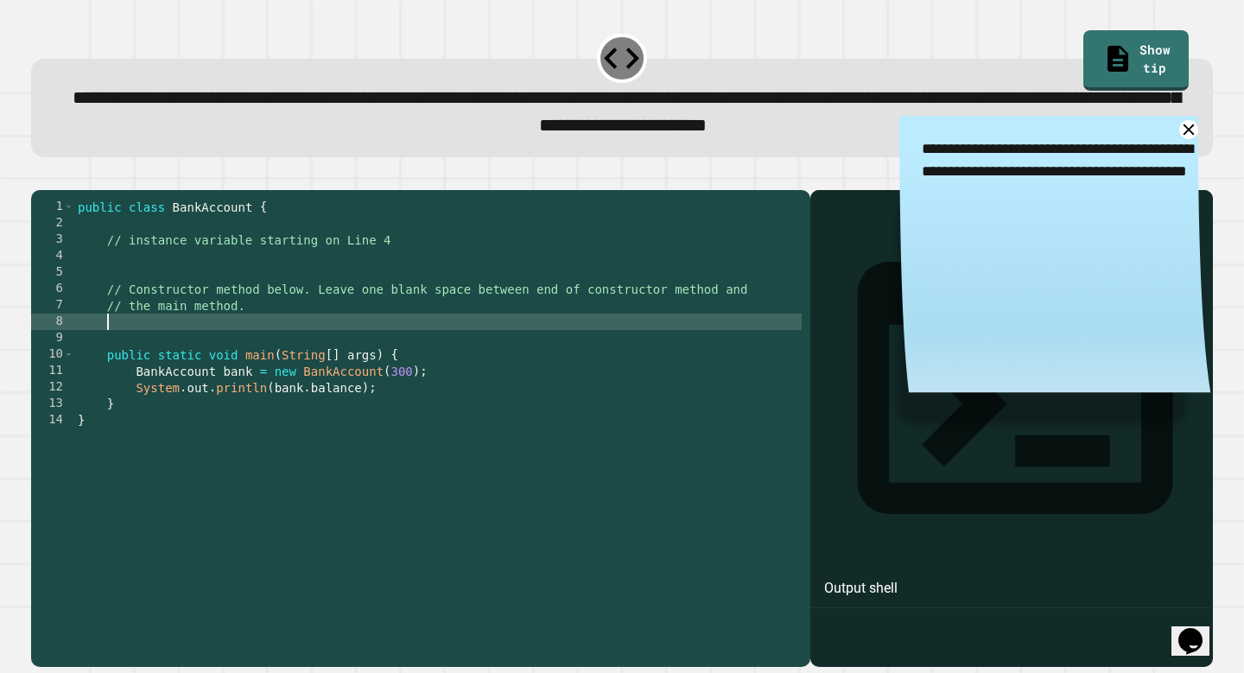
click at [478, 352] on div "public class BankAccount { // instance variable starting on Line 4 // Construct…" at bounding box center [438, 420] width 728 height 443
click at [1190, 133] on icon at bounding box center [1188, 129] width 13 height 13
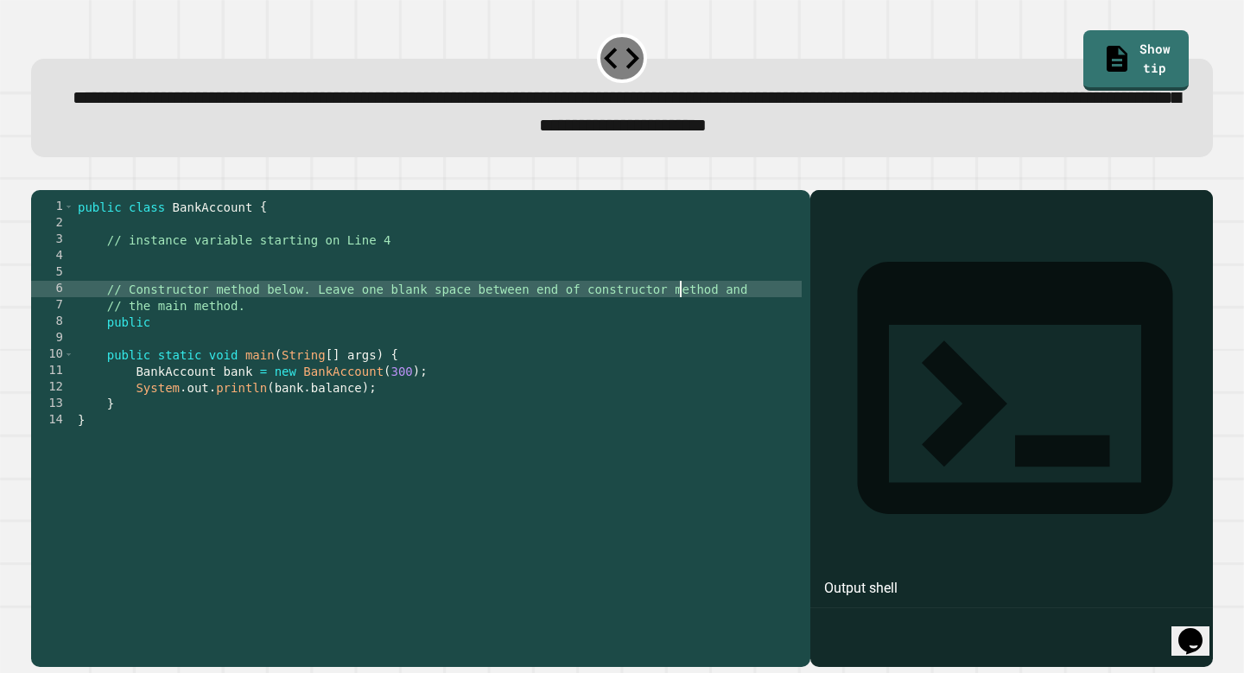
click at [683, 319] on div "public class BankAccount { // instance variable starting on Line 4 // Construct…" at bounding box center [438, 420] width 728 height 443
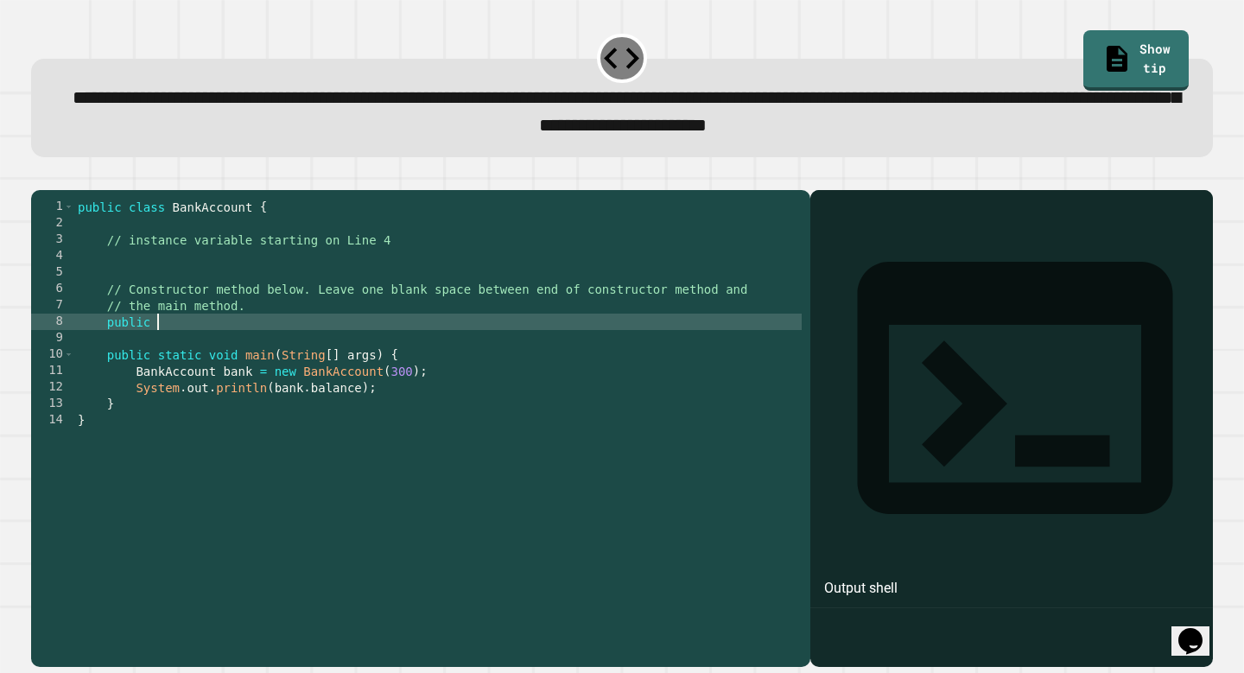
click at [683, 347] on div "public class BankAccount { // instance variable starting on Line 4 // Construct…" at bounding box center [438, 420] width 728 height 443
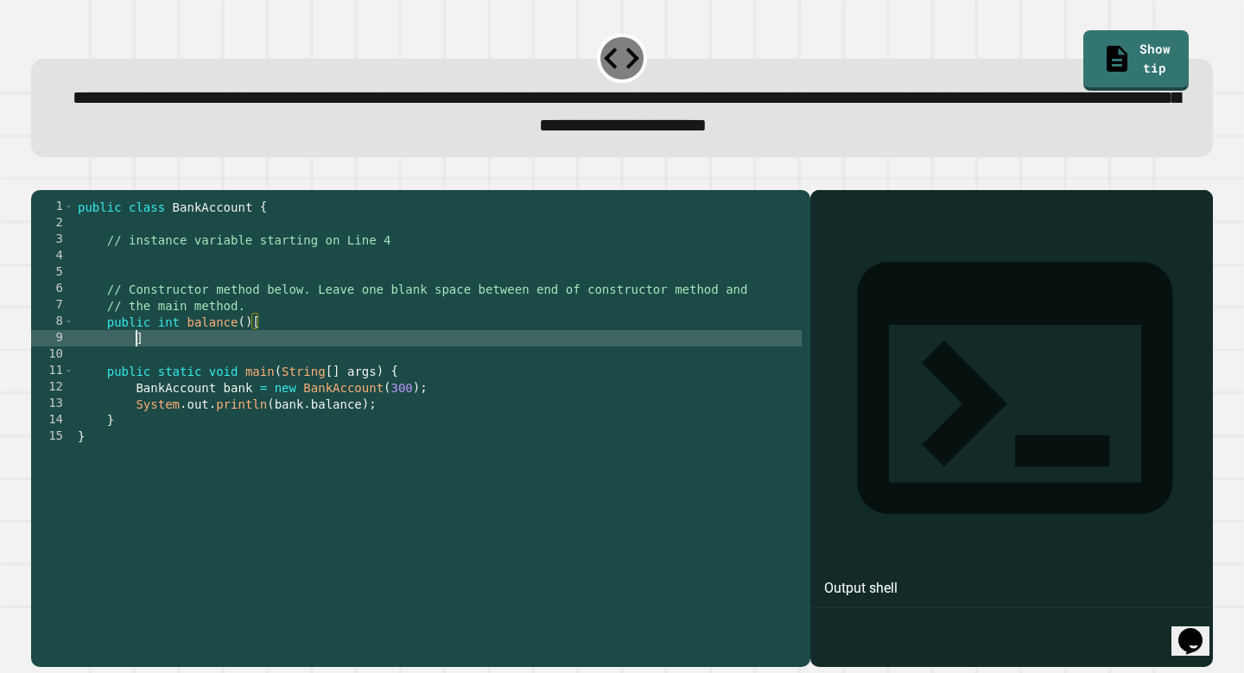
scroll to position [0, 3]
type textarea "*"
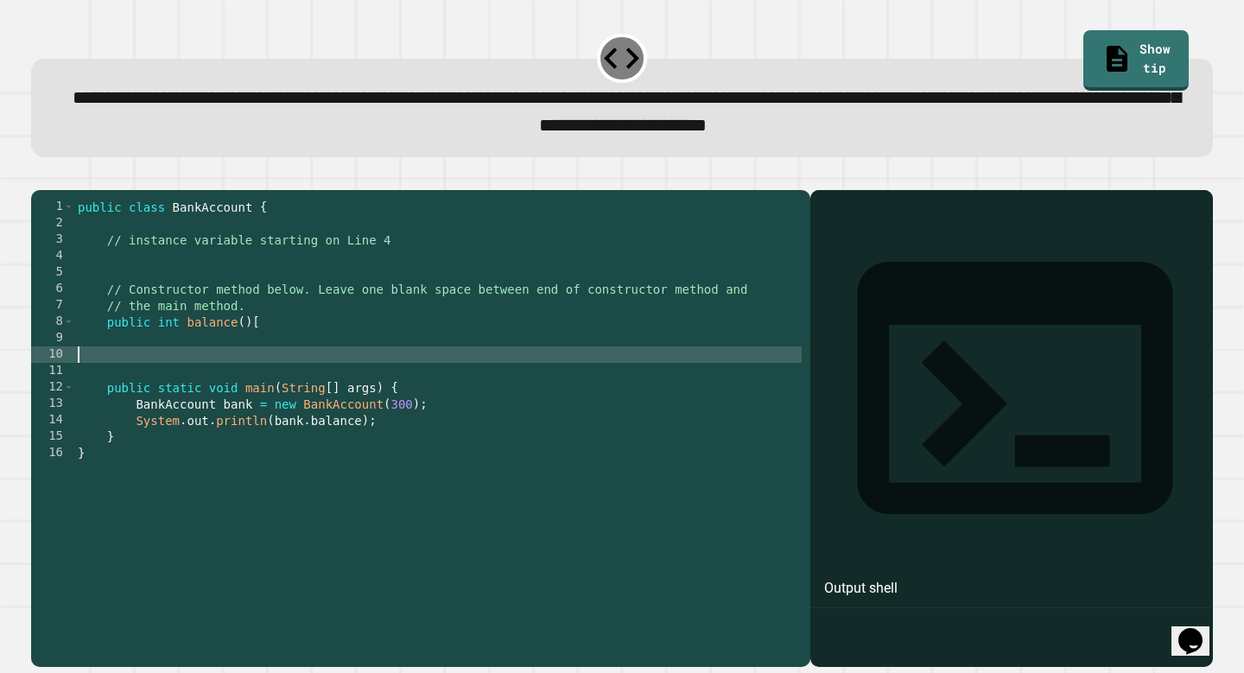
scroll to position [0, 0]
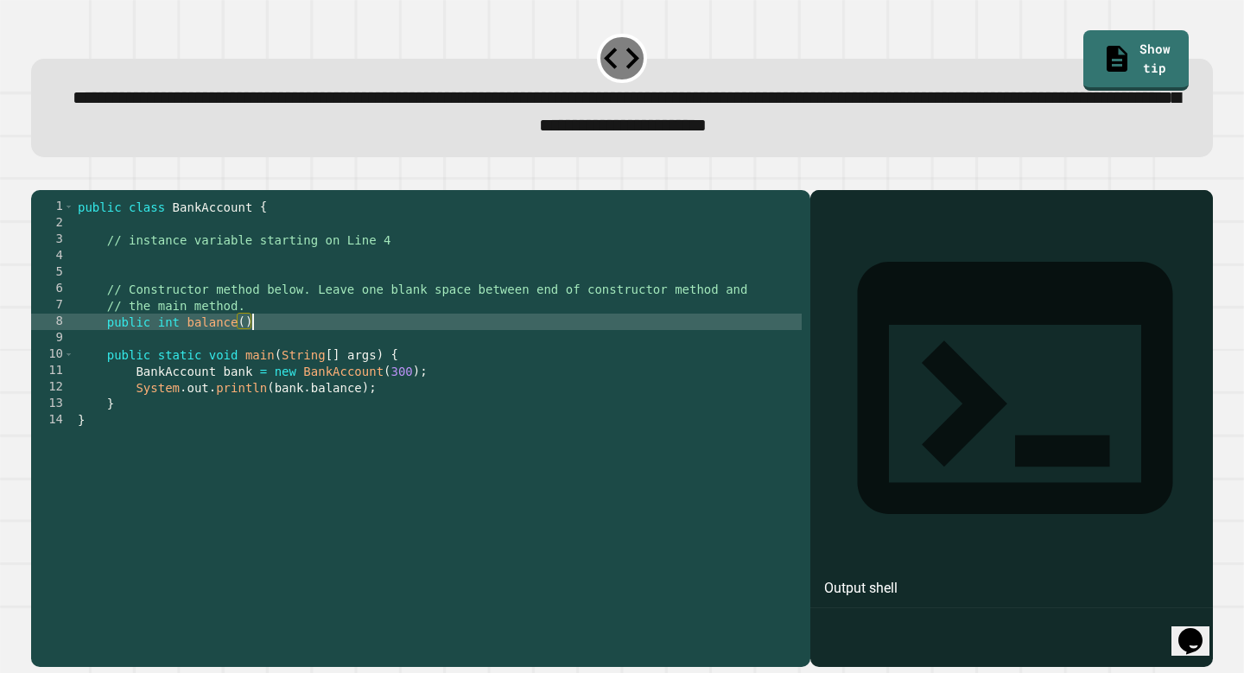
type textarea "**********"
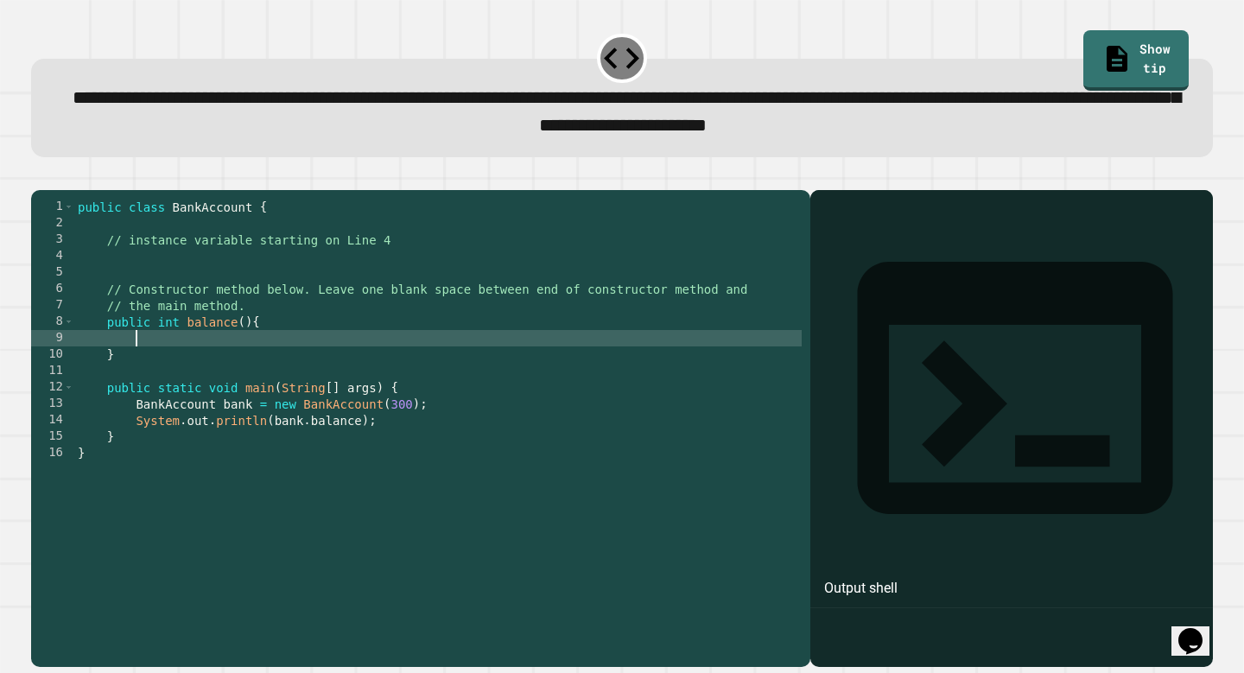
scroll to position [0, 3]
click at [223, 350] on div "public class BankAccount { // instance variable starting on Line 4 // Construct…" at bounding box center [438, 420] width 728 height 443
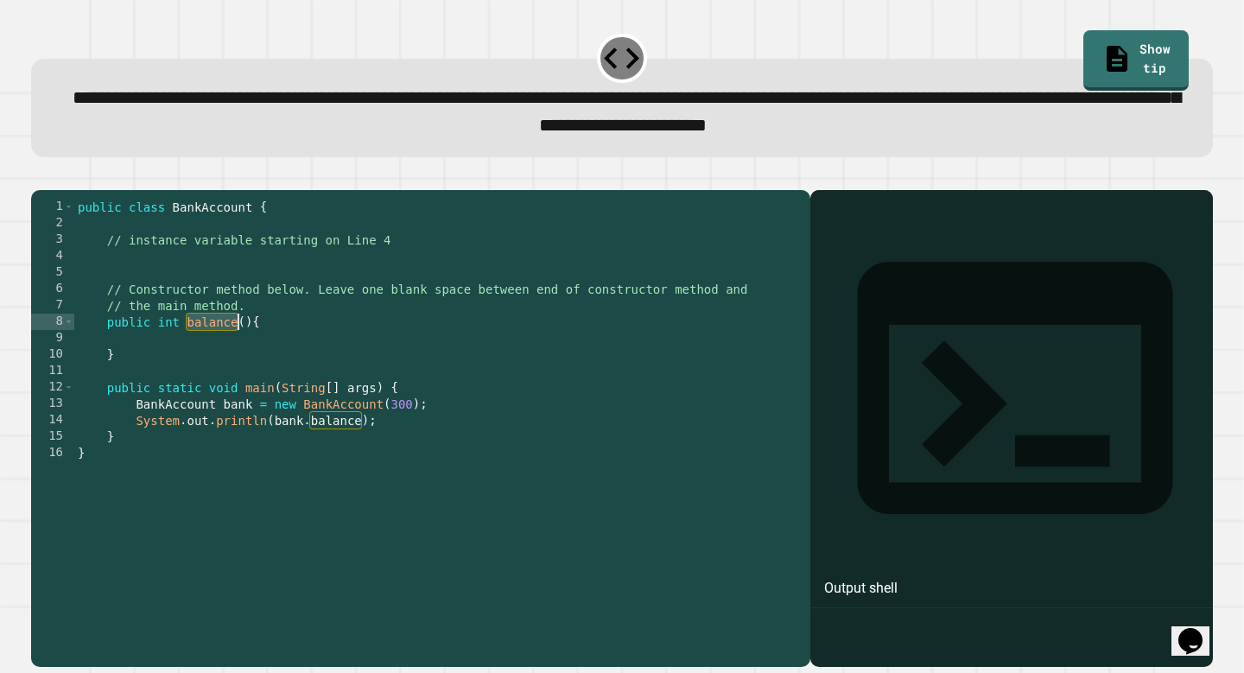
click at [223, 350] on div "public class BankAccount { // instance variable starting on Line 4 // Construct…" at bounding box center [438, 420] width 728 height 443
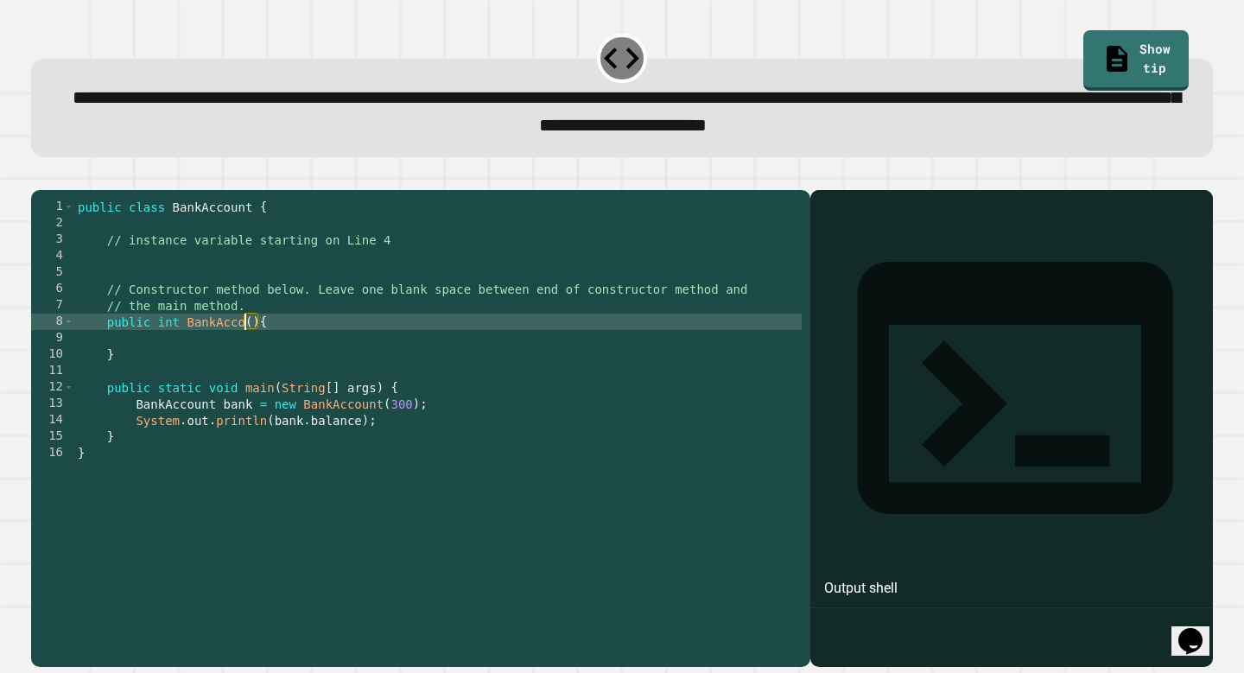
type textarea "**********"
click at [264, 380] on div "public class BankAccount { // instance variable starting on Line 4 // Construct…" at bounding box center [438, 420] width 728 height 443
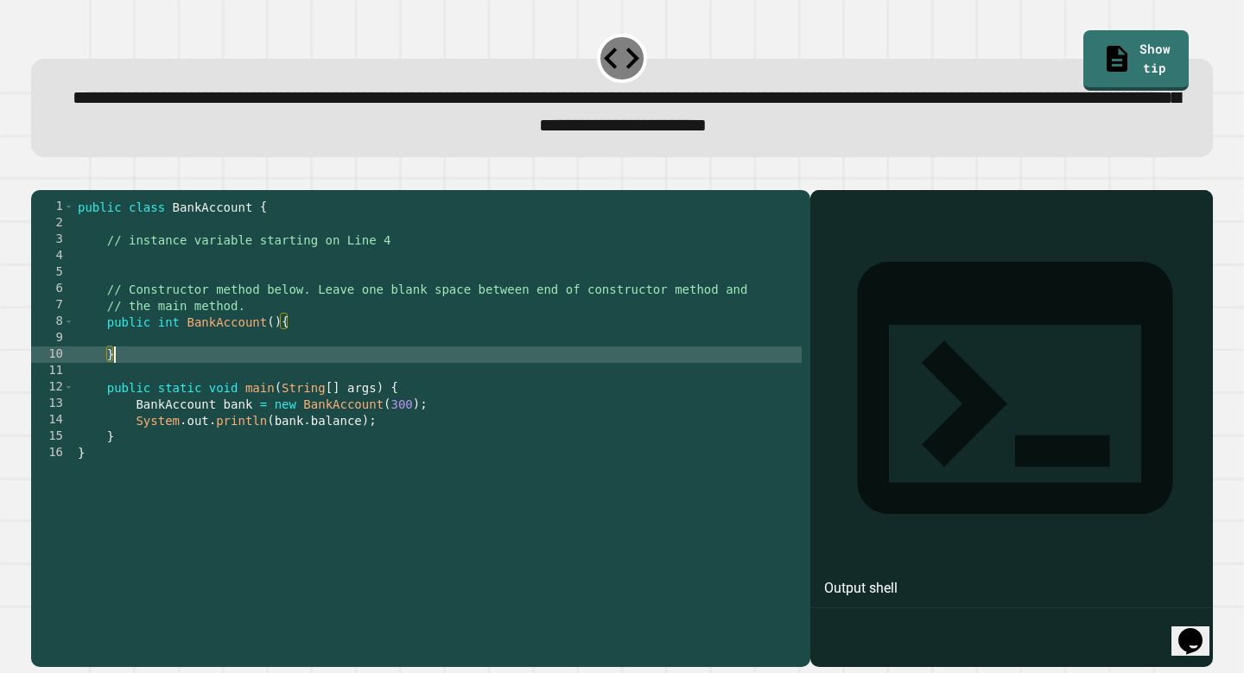
click at [264, 366] on div "public class BankAccount { // instance variable starting on Line 4 // Construct…" at bounding box center [438, 420] width 728 height 443
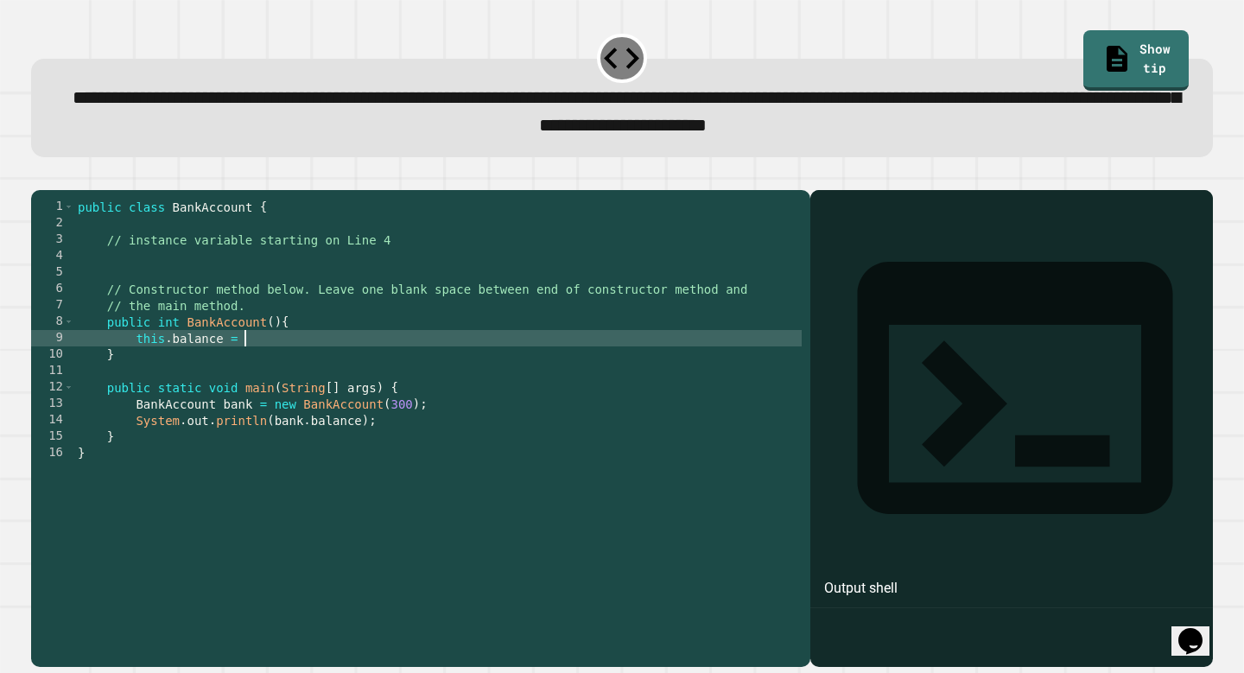
scroll to position [0, 10]
click at [275, 349] on div "public class BankAccount { // instance variable starting on Line 4 // Construct…" at bounding box center [438, 420] width 728 height 443
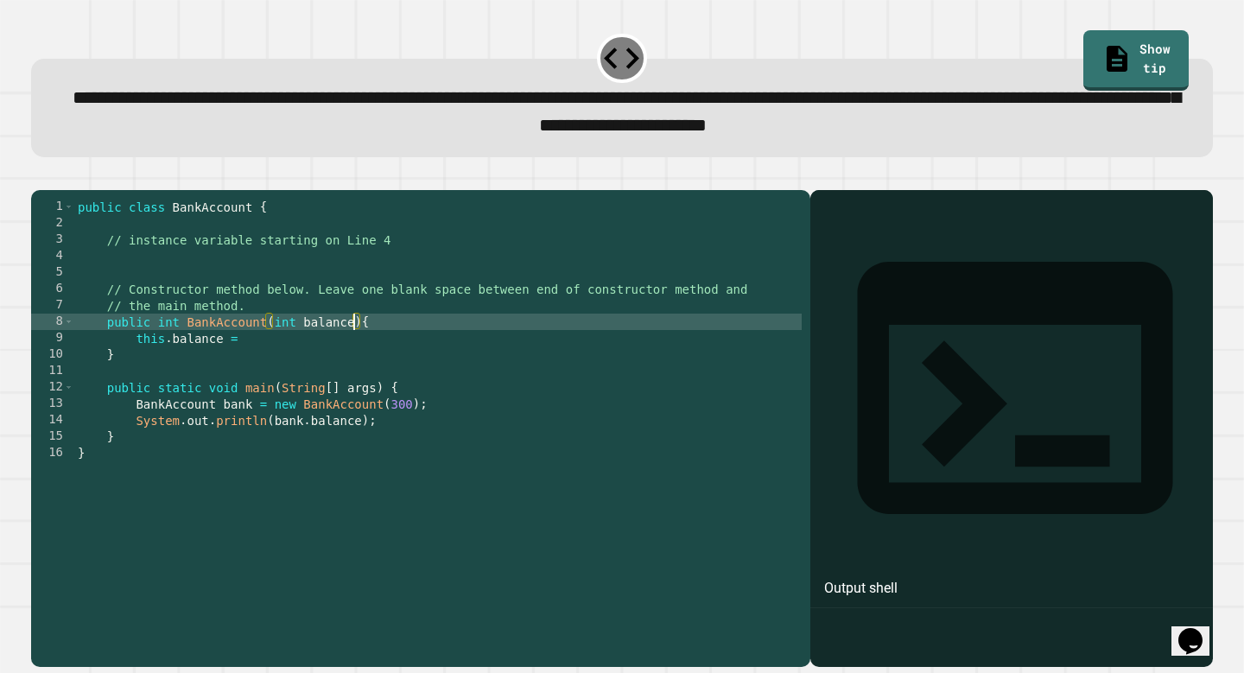
click at [363, 368] on div "public class BankAccount { // instance variable starting on Line 4 // Construct…" at bounding box center [438, 420] width 728 height 443
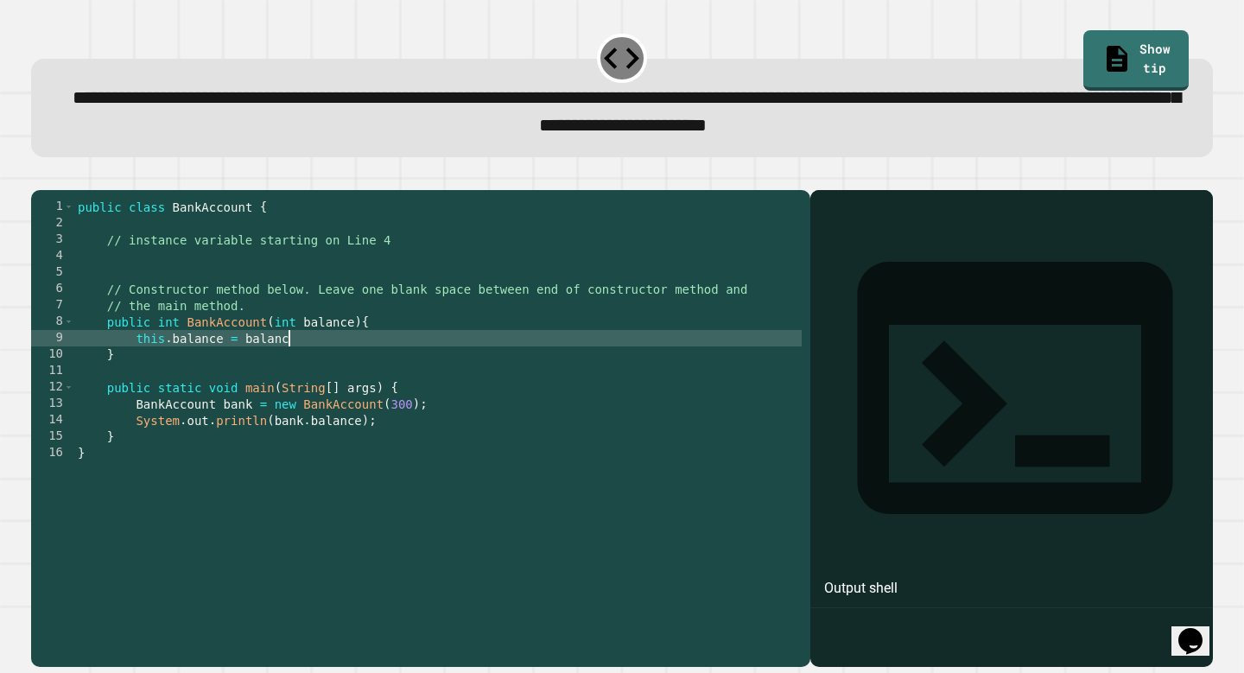
scroll to position [0, 15]
click at [40, 176] on icon "button" at bounding box center [40, 176] width 0 height 0
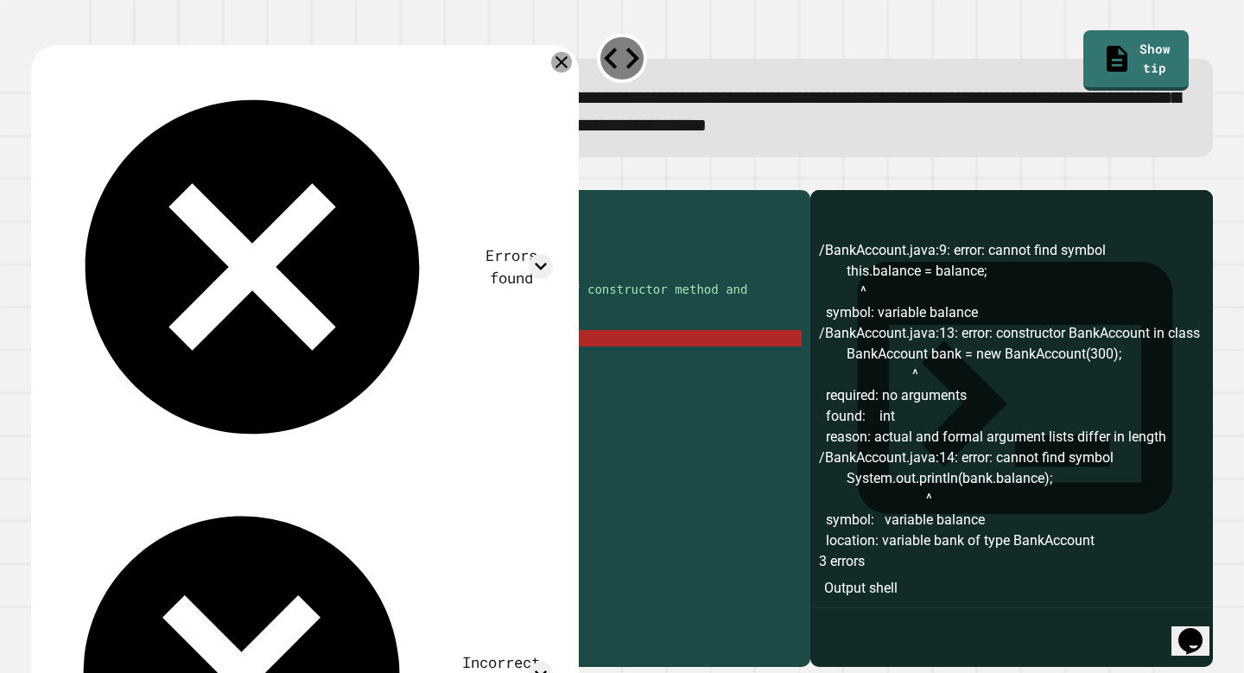
click at [562, 60] on icon at bounding box center [561, 62] width 21 height 21
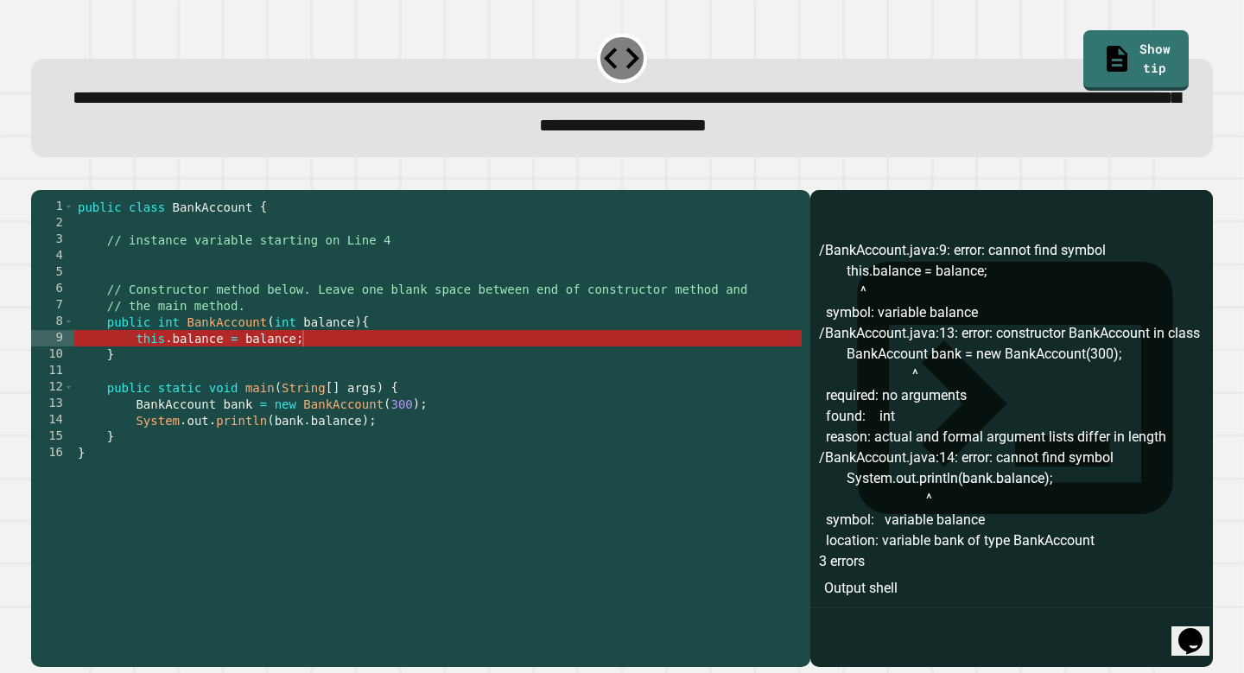
click at [169, 360] on div "public class BankAccount { // instance variable starting on Line 4 // Construct…" at bounding box center [438, 420] width 728 height 443
click at [169, 342] on div "public class BankAccount { // instance variable starting on Line 4 // Construct…" at bounding box center [438, 420] width 728 height 443
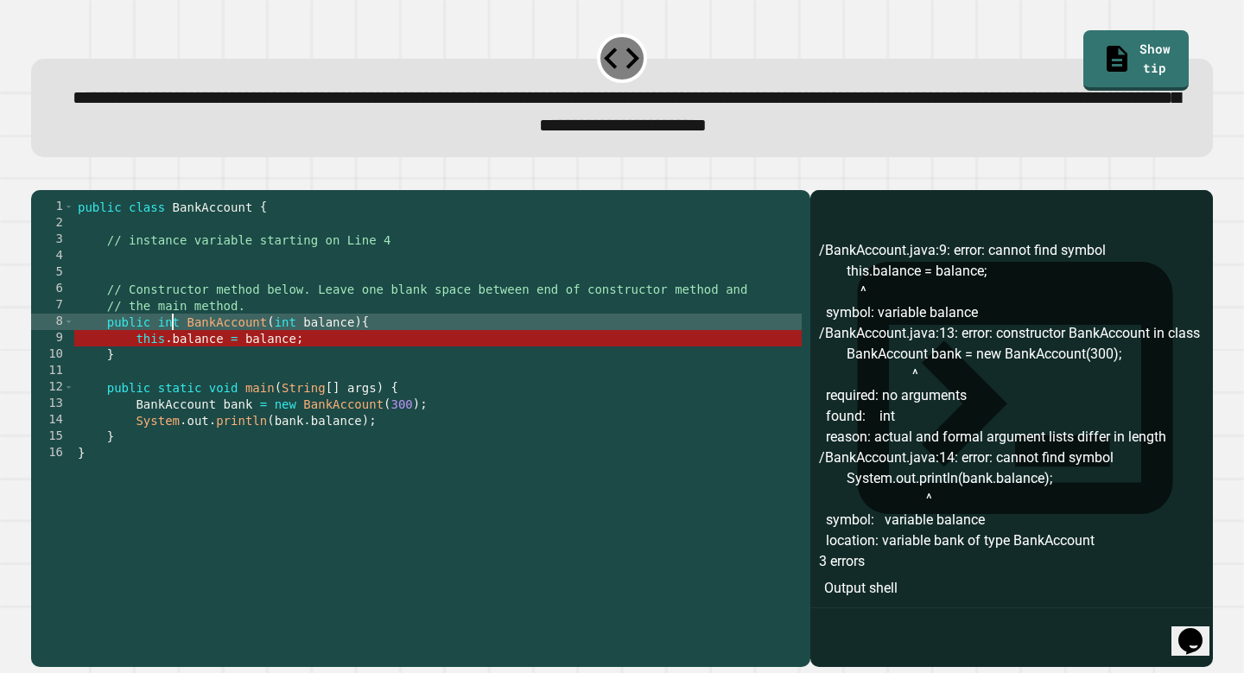
click at [169, 342] on div "public class BankAccount { // instance variable starting on Line 4 // Construct…" at bounding box center [438, 420] width 728 height 443
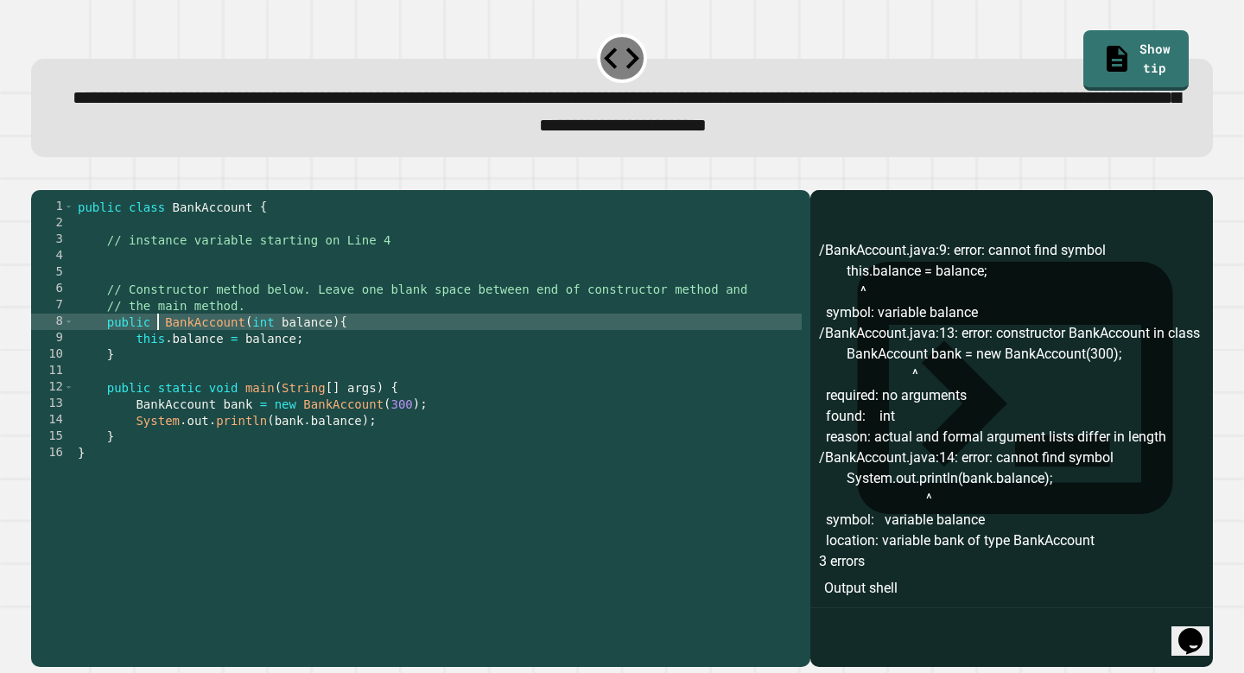
type textarea "**********"
click at [40, 176] on button "button" at bounding box center [40, 176] width 0 height 0
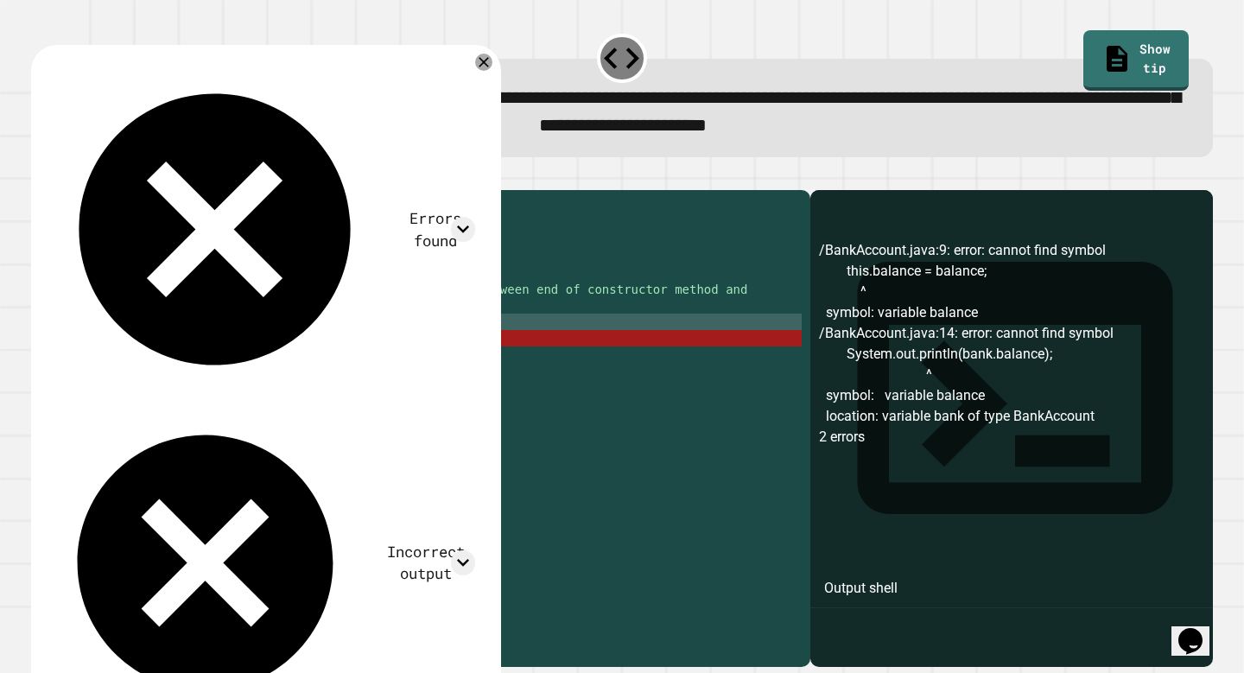
click at [364, 295] on div "public class BankAccount { // instance variable starting on Line 4 // Construct…" at bounding box center [438, 420] width 728 height 443
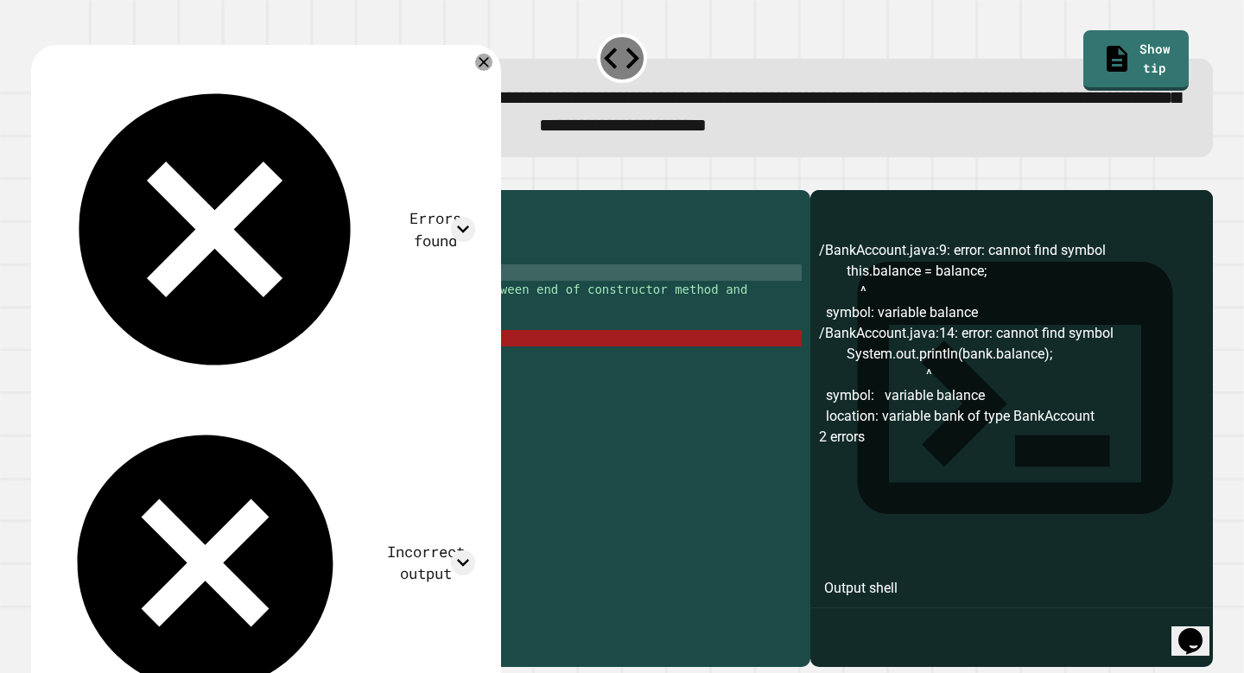
click at [413, 273] on div "public class BankAccount { // instance variable starting on Line 4 // Construct…" at bounding box center [438, 420] width 728 height 443
click at [413, 289] on div "public class BankAccount { // instance variable starting on Line 4 // Construct…" at bounding box center [438, 420] width 728 height 443
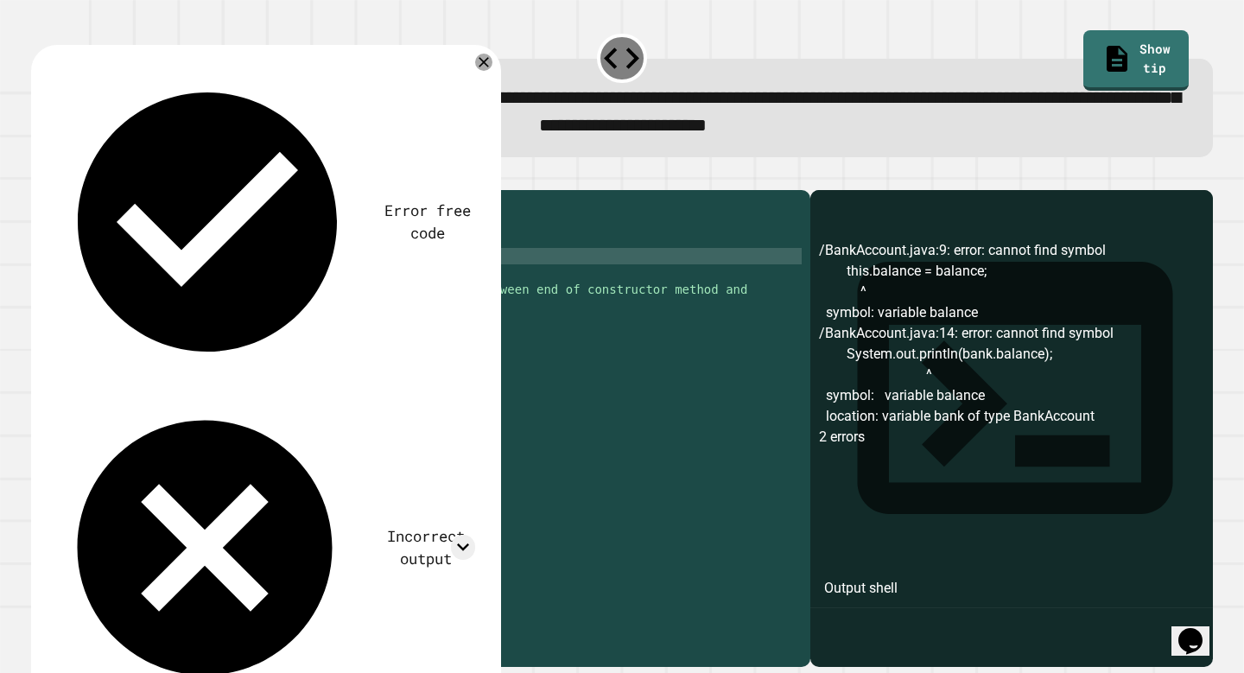
scroll to position [0, 8]
click at [420, 295] on div "public class BankAccount { // instance variable starting on Line 4 public int b…" at bounding box center [438, 420] width 728 height 443
type textarea "**********"
click at [64, 190] on div at bounding box center [622, 179] width 1182 height 21
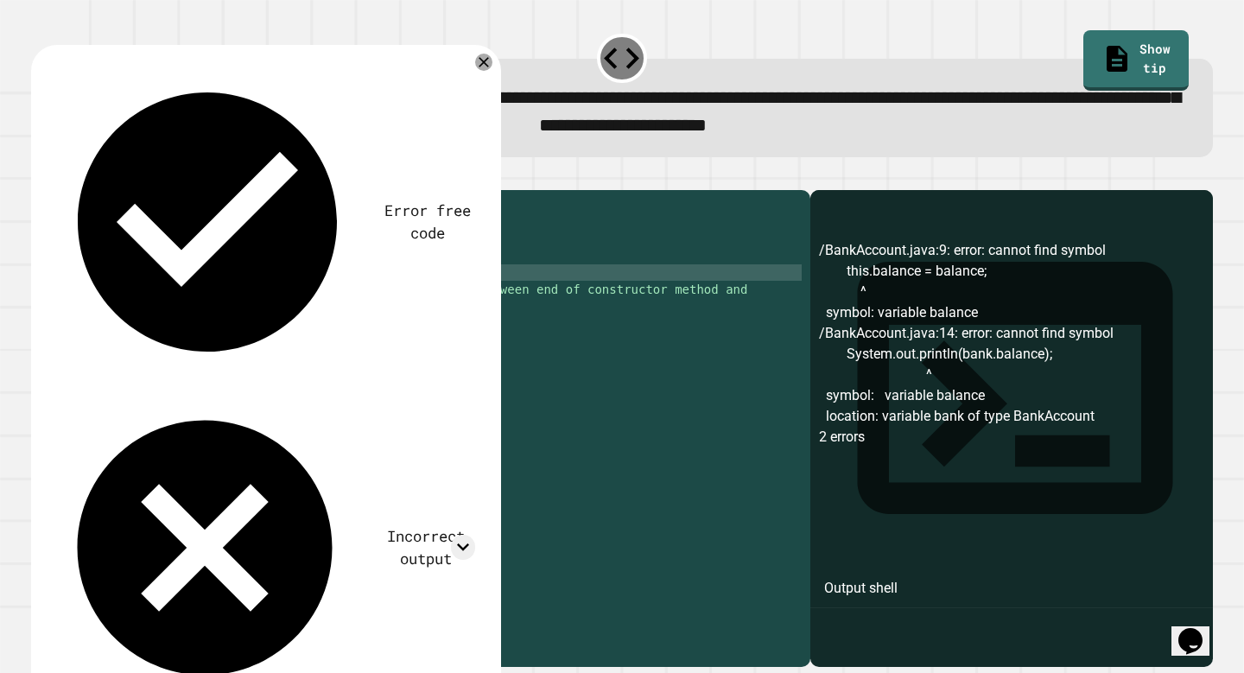
click at [40, 176] on icon "button" at bounding box center [40, 176] width 0 height 0
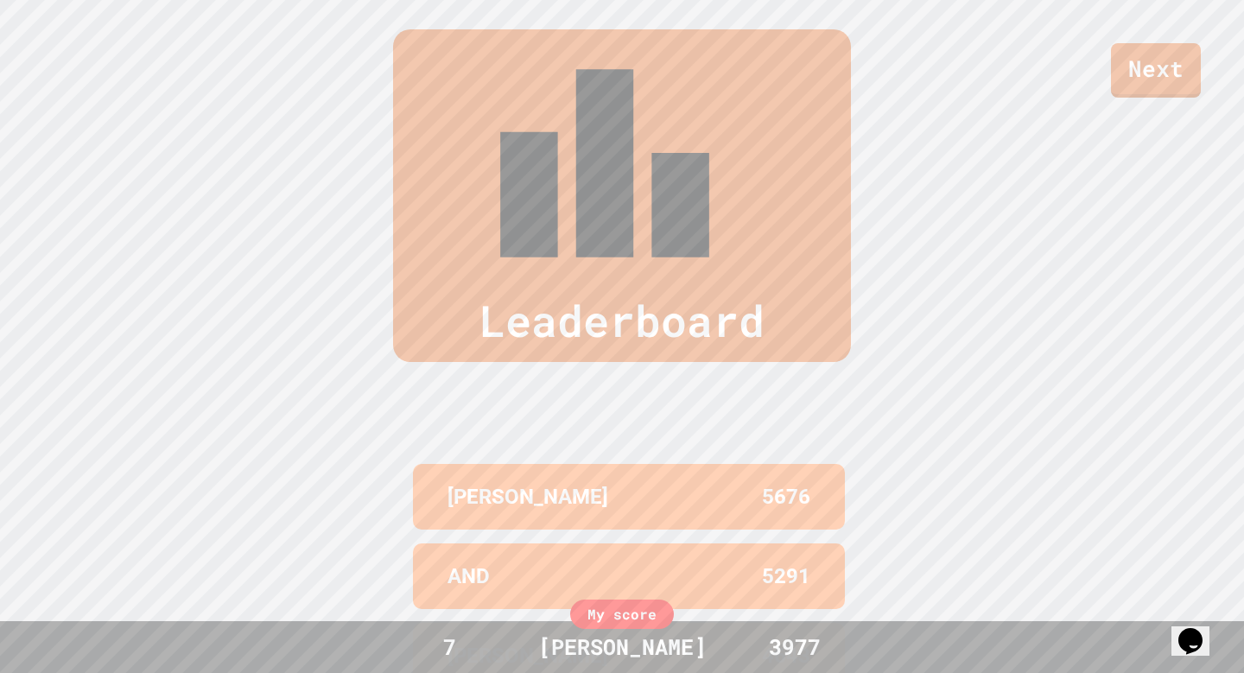
scroll to position [0, 0]
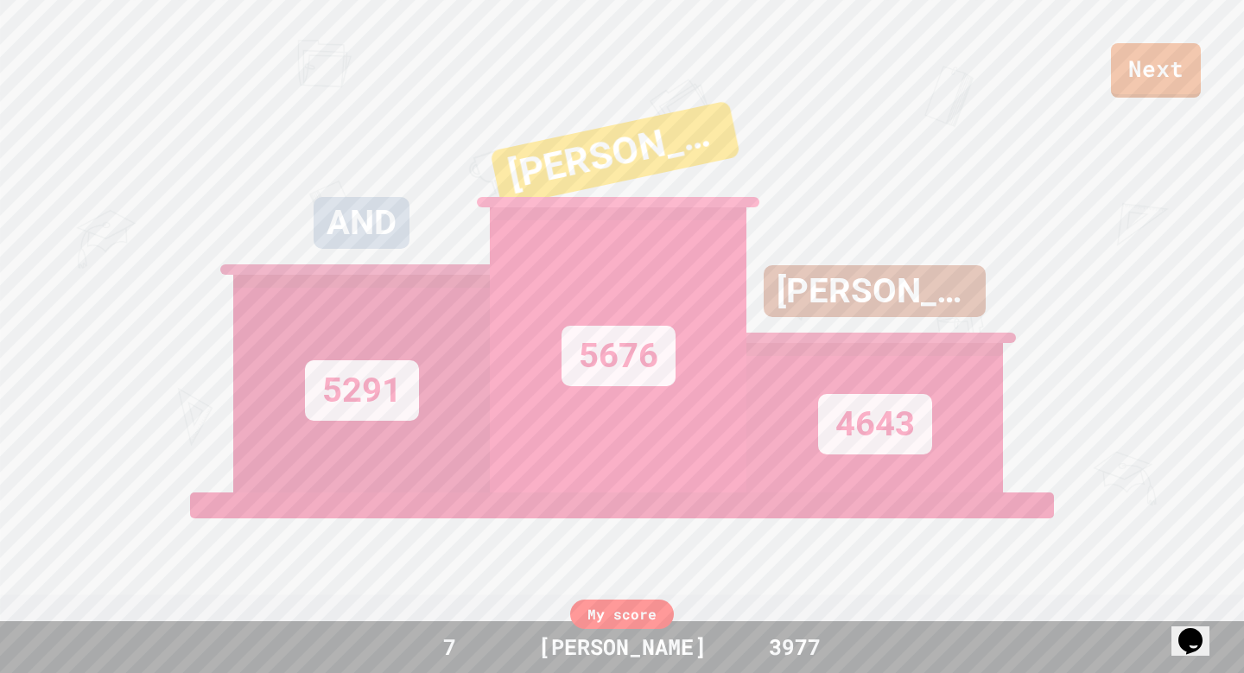
click at [742, 493] on div "5676" at bounding box center [618, 349] width 257 height 285
click at [742, 493] on div "5676" at bounding box center [618, 350] width 257 height 286
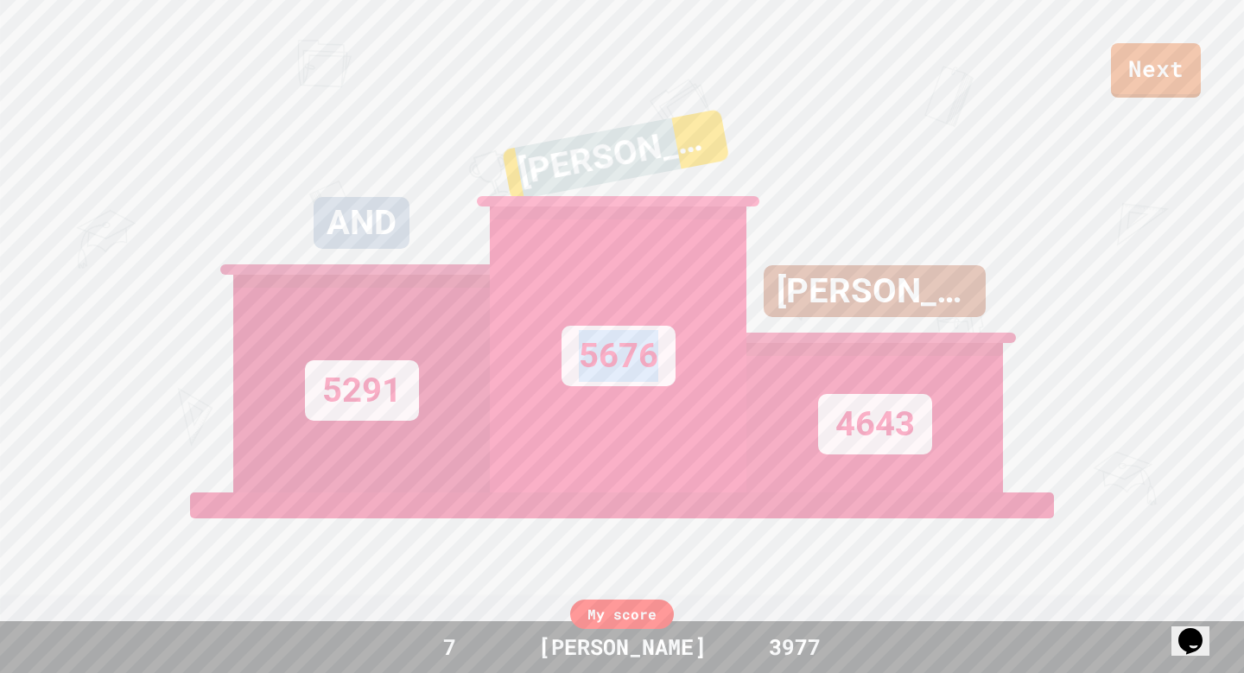
drag, startPoint x: 646, startPoint y: 327, endPoint x: 693, endPoint y: 171, distance: 162.7
click at [693, 171] on div "[PERSON_NAME] 5676" at bounding box center [618, 276] width 257 height 432
click at [693, 171] on div "[PERSON_NAME]" at bounding box center [618, 168] width 267 height 129
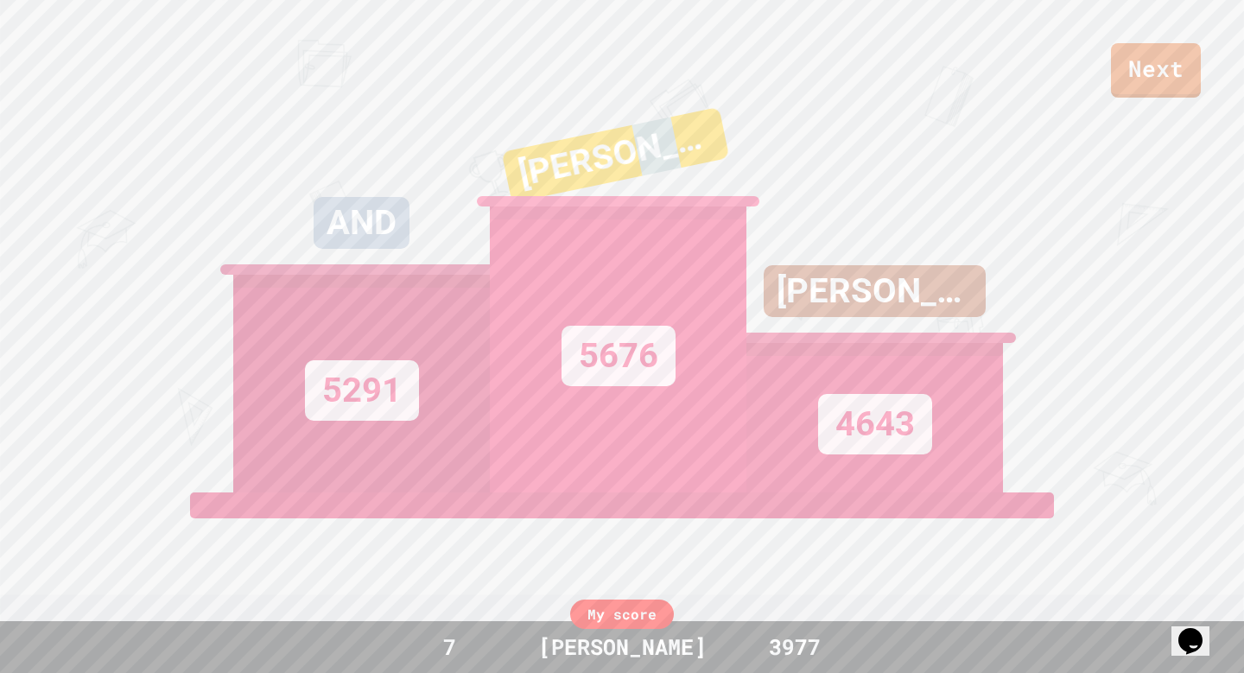
click at [693, 171] on div "[PERSON_NAME]" at bounding box center [618, 168] width 267 height 129
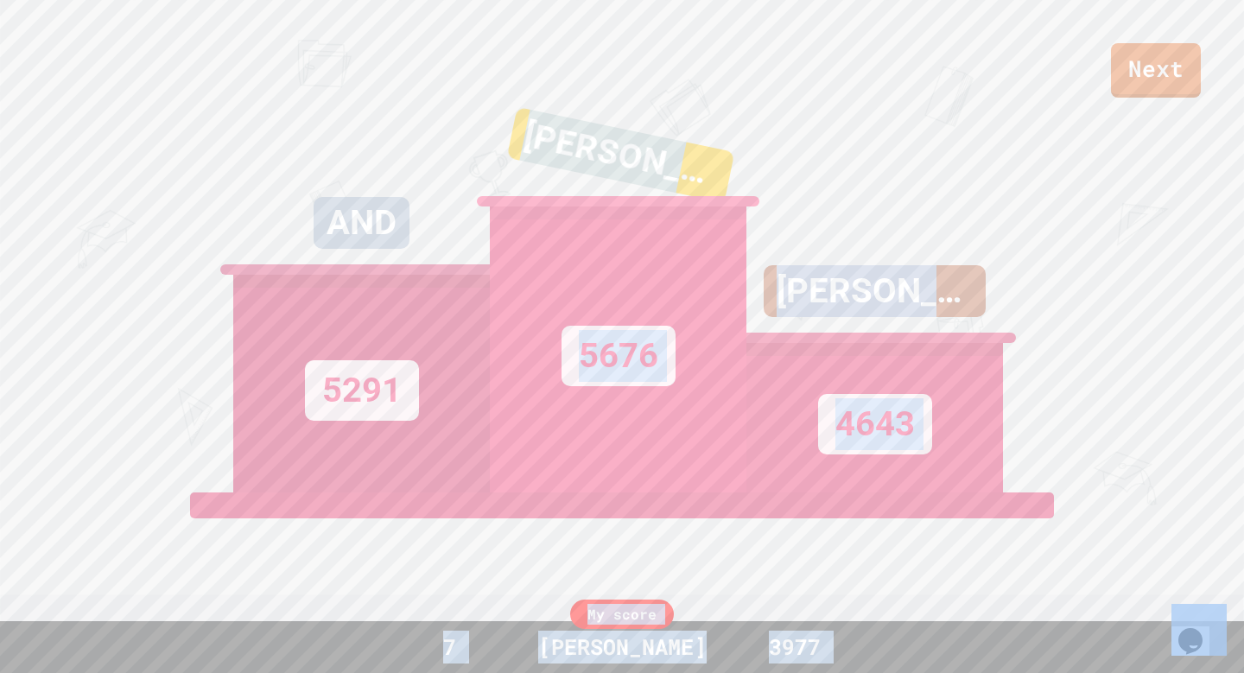
drag, startPoint x: 693, startPoint y: 171, endPoint x: 1001, endPoint y: 629, distance: 551.7
click at [1000, 627] on div "Next AND 5291 [PERSON_NAME] 5676 [PERSON_NAME] 4643 View leaderboard Leaderboar…" at bounding box center [622, 336] width 1244 height 673
click at [1001, 629] on div "My score 7 [PERSON_NAME] 3977" at bounding box center [622, 647] width 1244 height 52
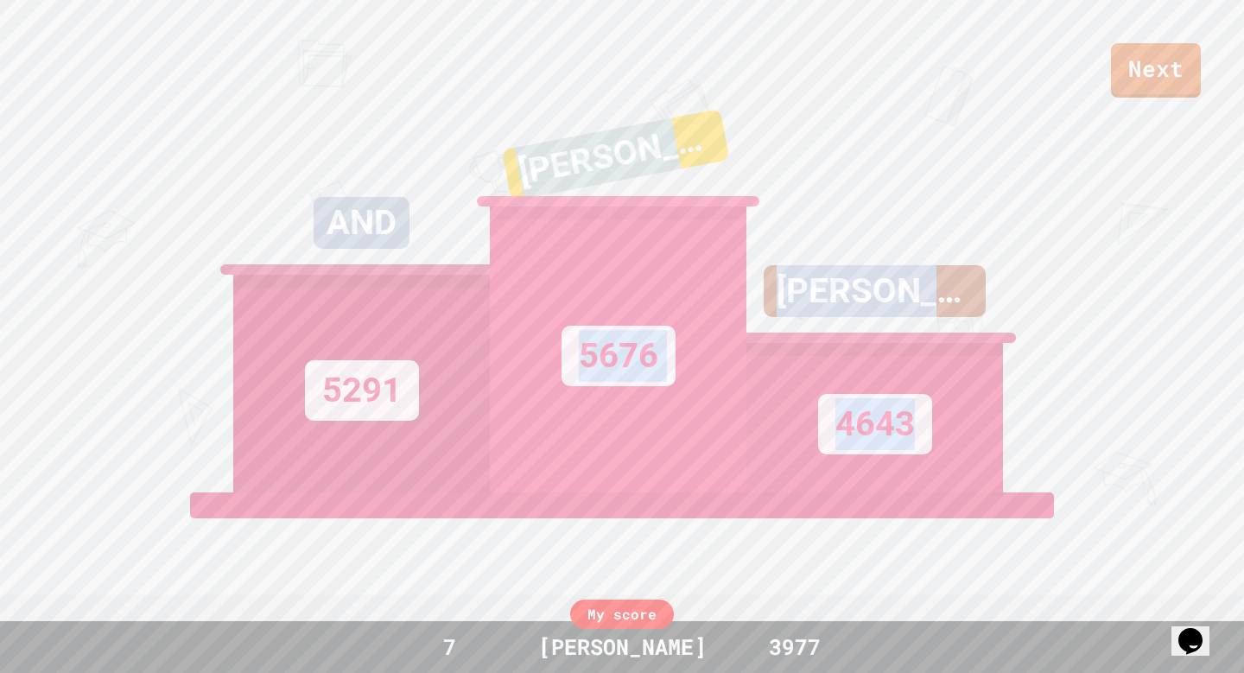
drag, startPoint x: 1037, startPoint y: 512, endPoint x: 244, endPoint y: 303, distance: 820.4
click at [243, 303] on div "Next AND 5291 [PERSON_NAME] 5676 [PERSON_NAME] 4643 View leaderboard" at bounding box center [622, 336] width 1244 height 673
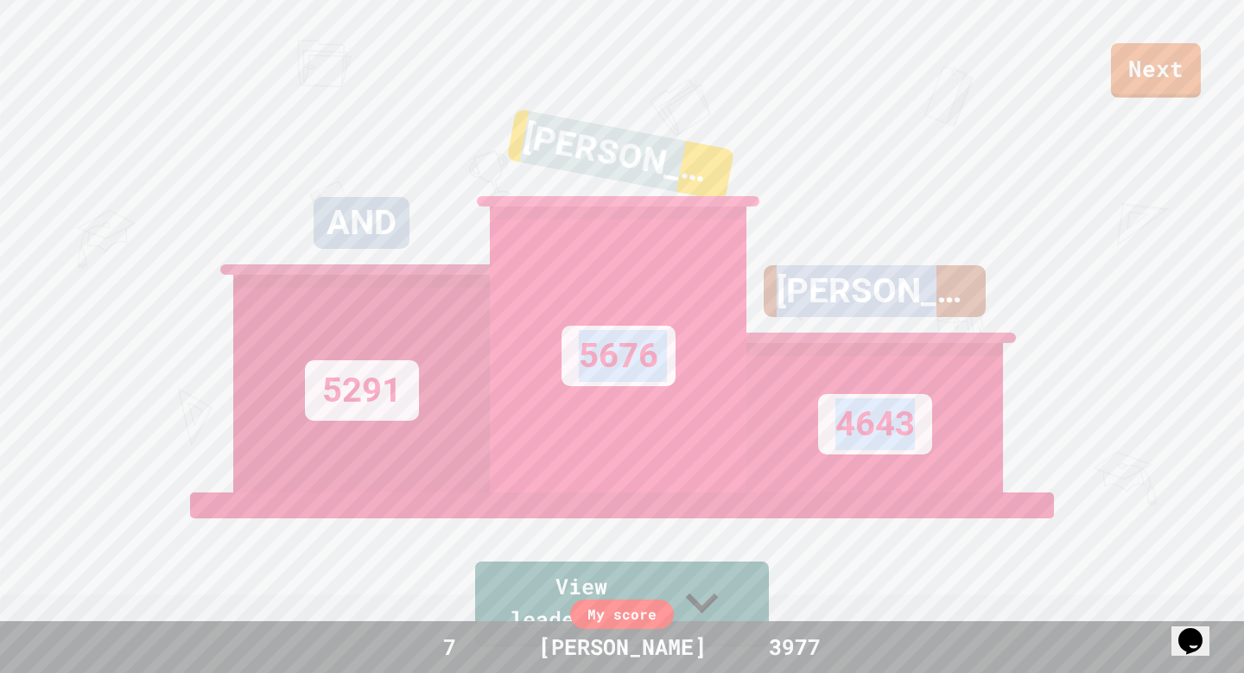
click at [244, 303] on div "5291" at bounding box center [361, 384] width 257 height 218
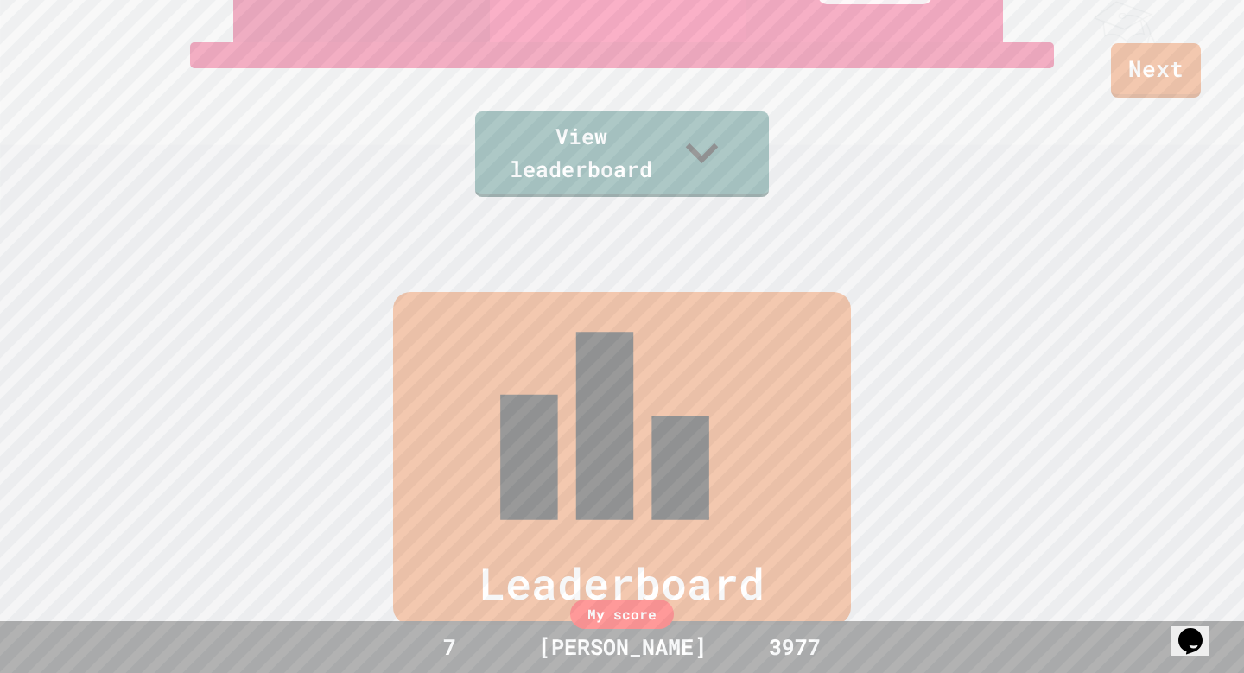
scroll to position [713, 0]
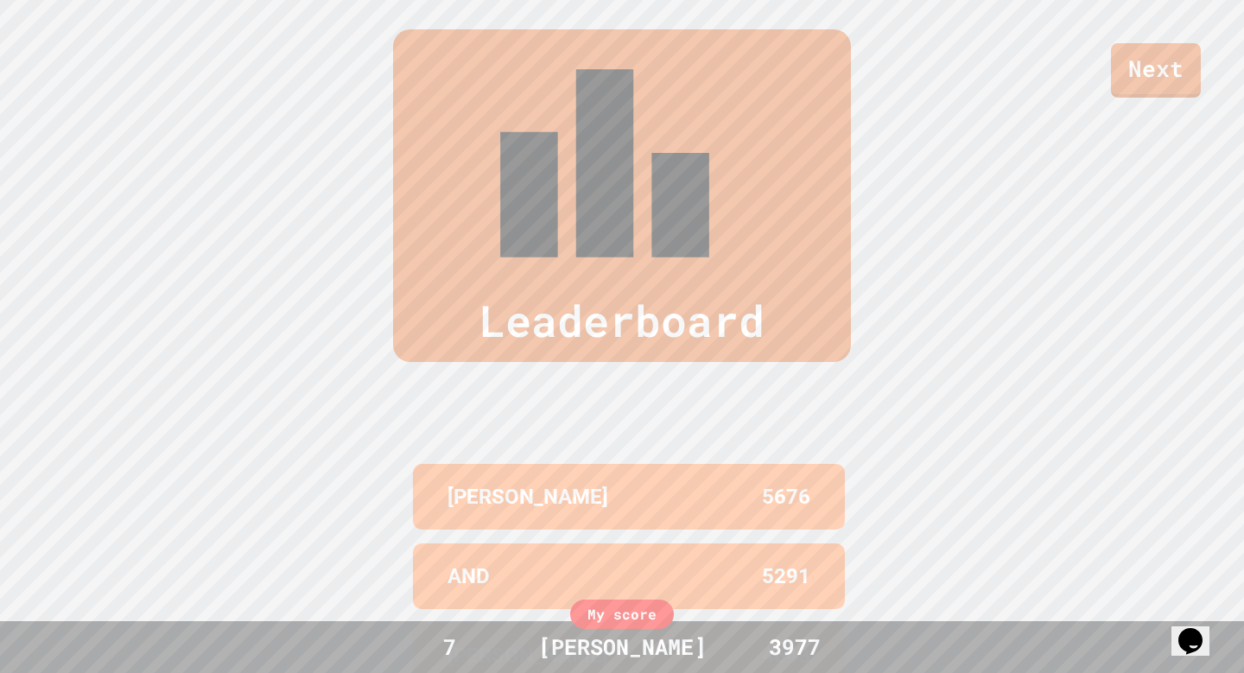
click at [628, 623] on div "My score" at bounding box center [622, 614] width 104 height 29
click at [628, 622] on div "My score" at bounding box center [622, 614] width 104 height 29
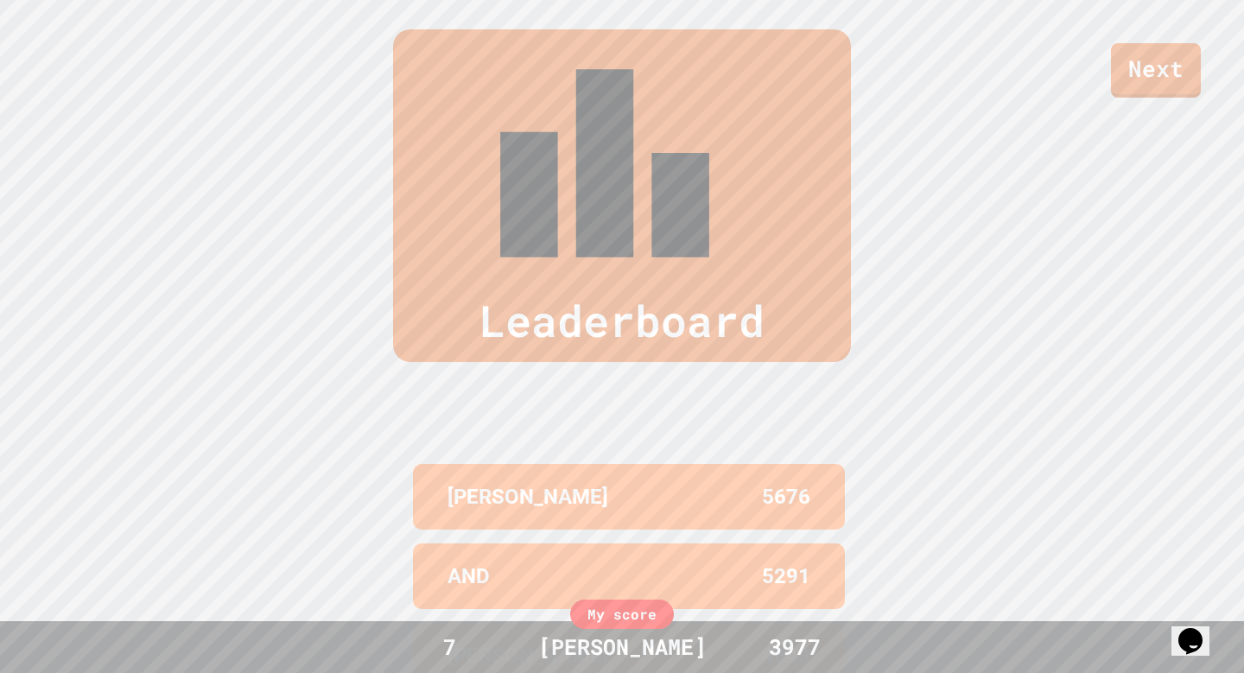
scroll to position [0, 0]
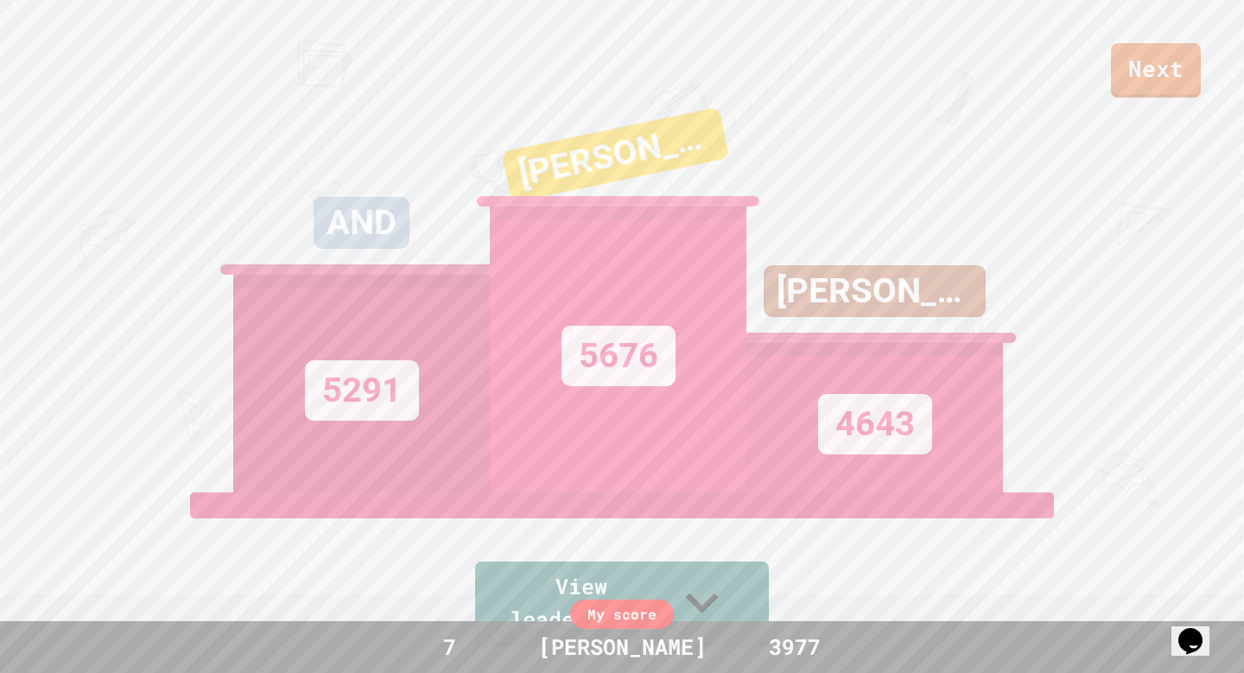
click at [757, 296] on div "[PERSON_NAME]" at bounding box center [875, 304] width 257 height 78
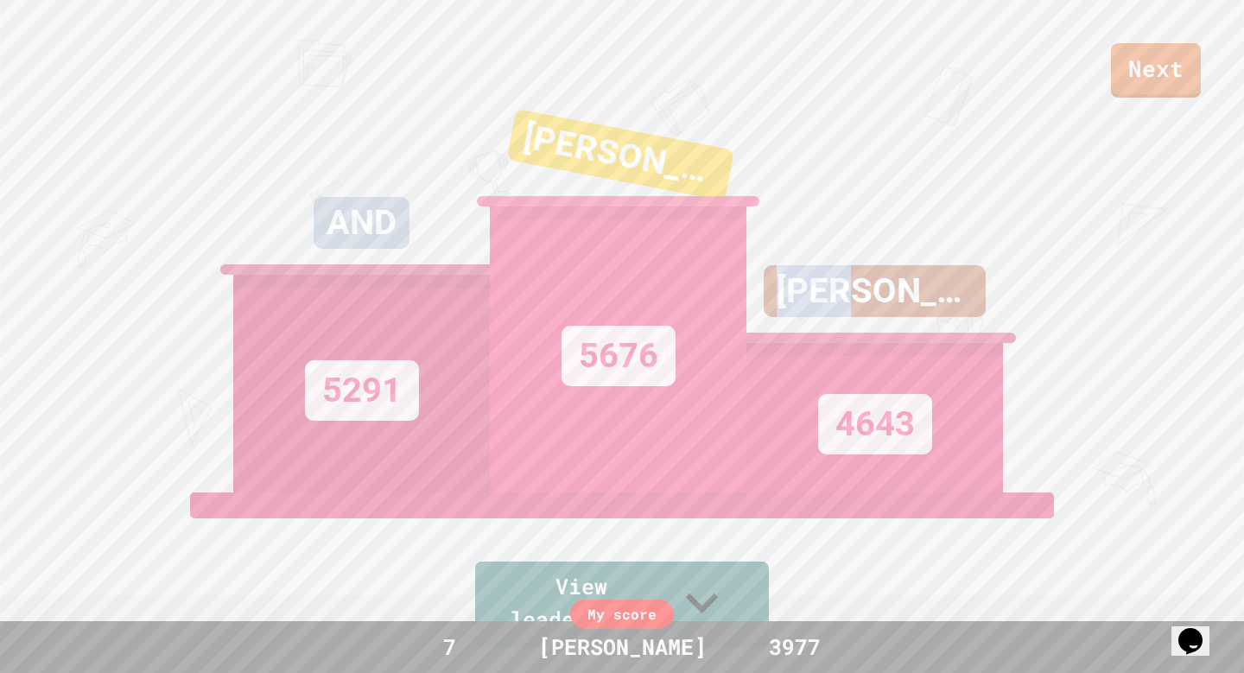
click at [757, 296] on div "[PERSON_NAME]" at bounding box center [875, 304] width 257 height 78
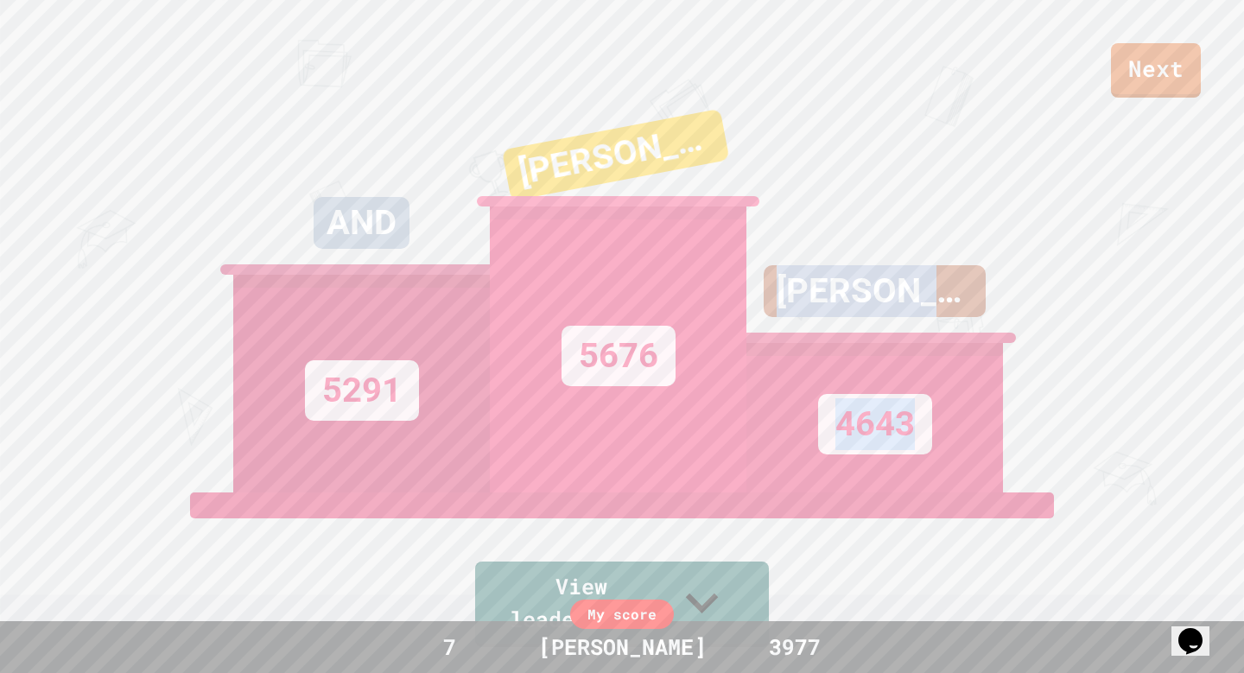
drag, startPoint x: 757, startPoint y: 296, endPoint x: 771, endPoint y: 465, distance: 169.1
click at [771, 465] on div "[PERSON_NAME] 4643" at bounding box center [875, 276] width 257 height 432
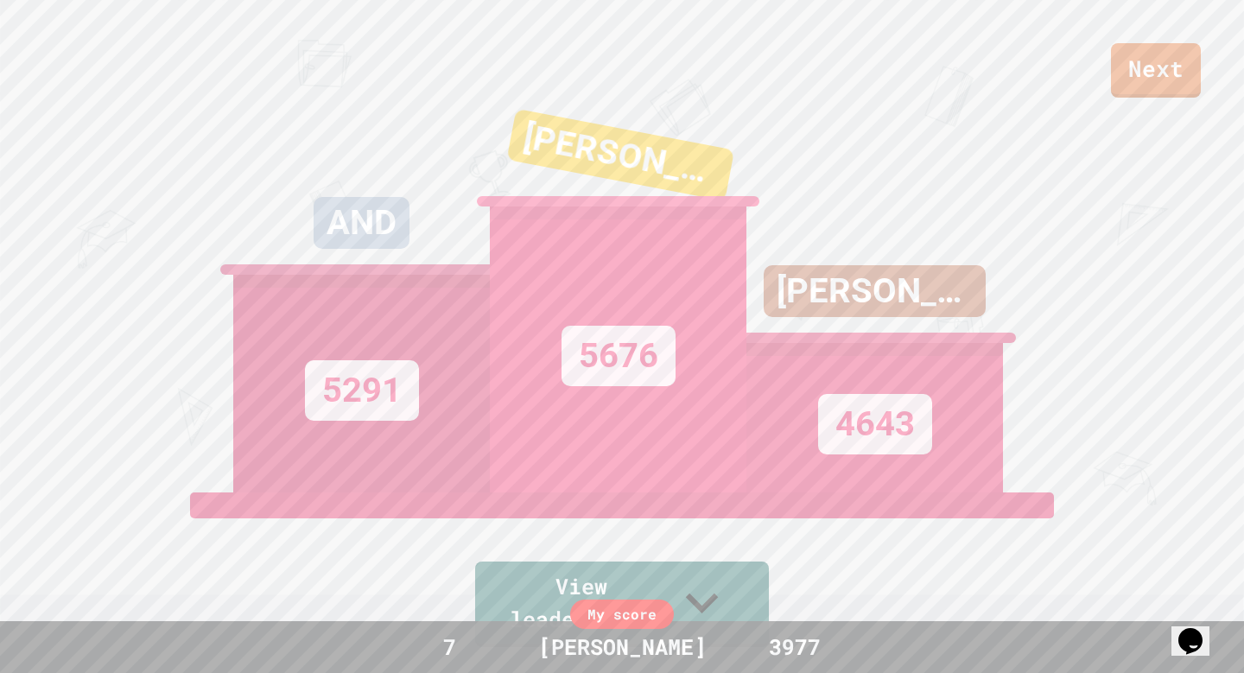
click at [977, 493] on div "4643" at bounding box center [875, 418] width 257 height 150
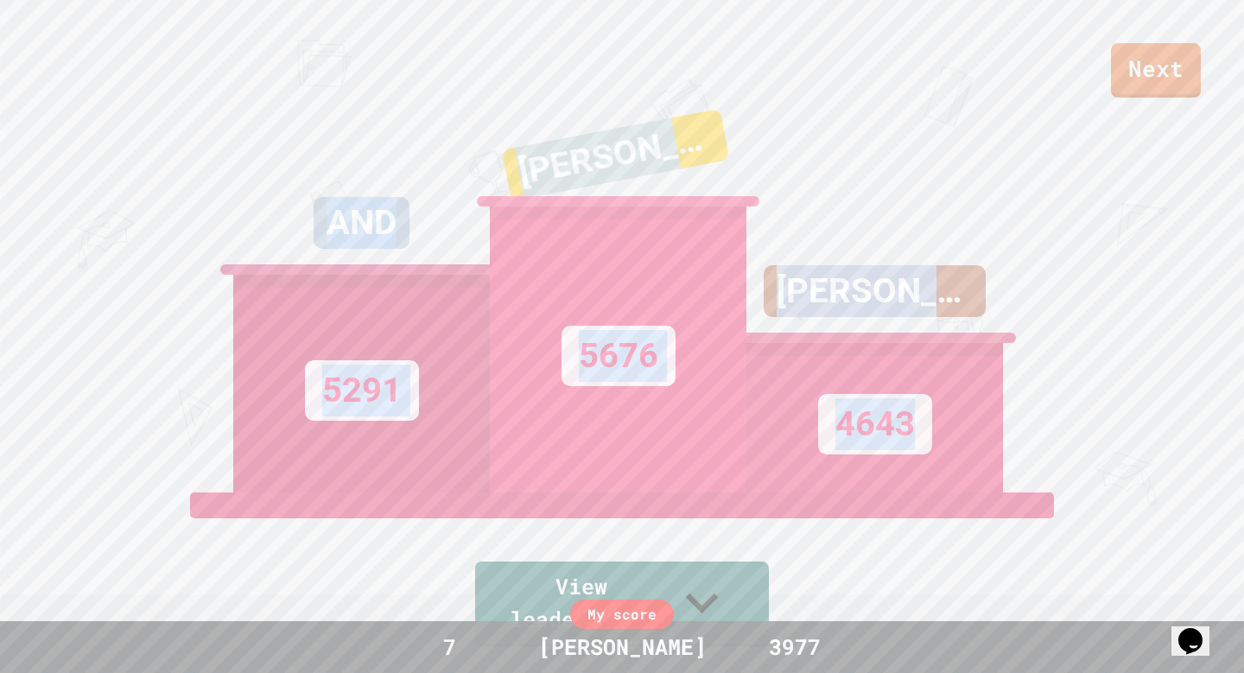
drag, startPoint x: 977, startPoint y: 520, endPoint x: 312, endPoint y: 216, distance: 731.6
click at [312, 215] on div "AND 5291 [PERSON_NAME] 5676 [PERSON_NAME] 4643" at bounding box center [622, 276] width 778 height 432
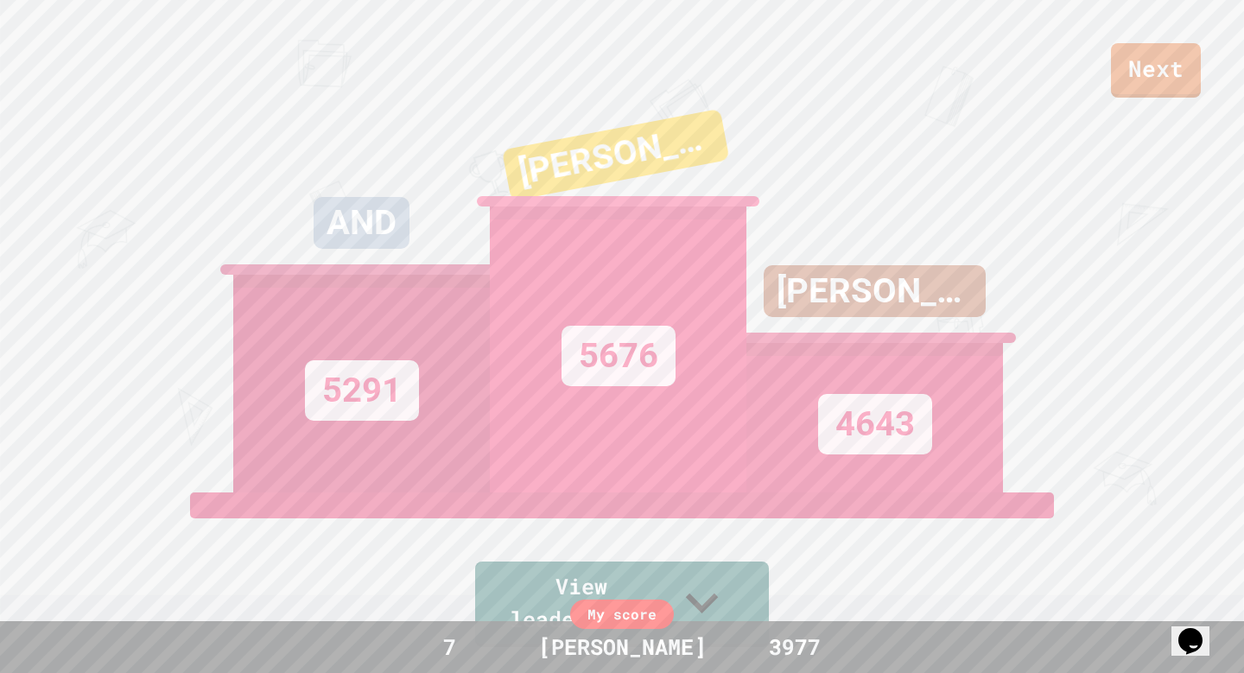
click at [312, 216] on div "AND 5291" at bounding box center [361, 276] width 257 height 432
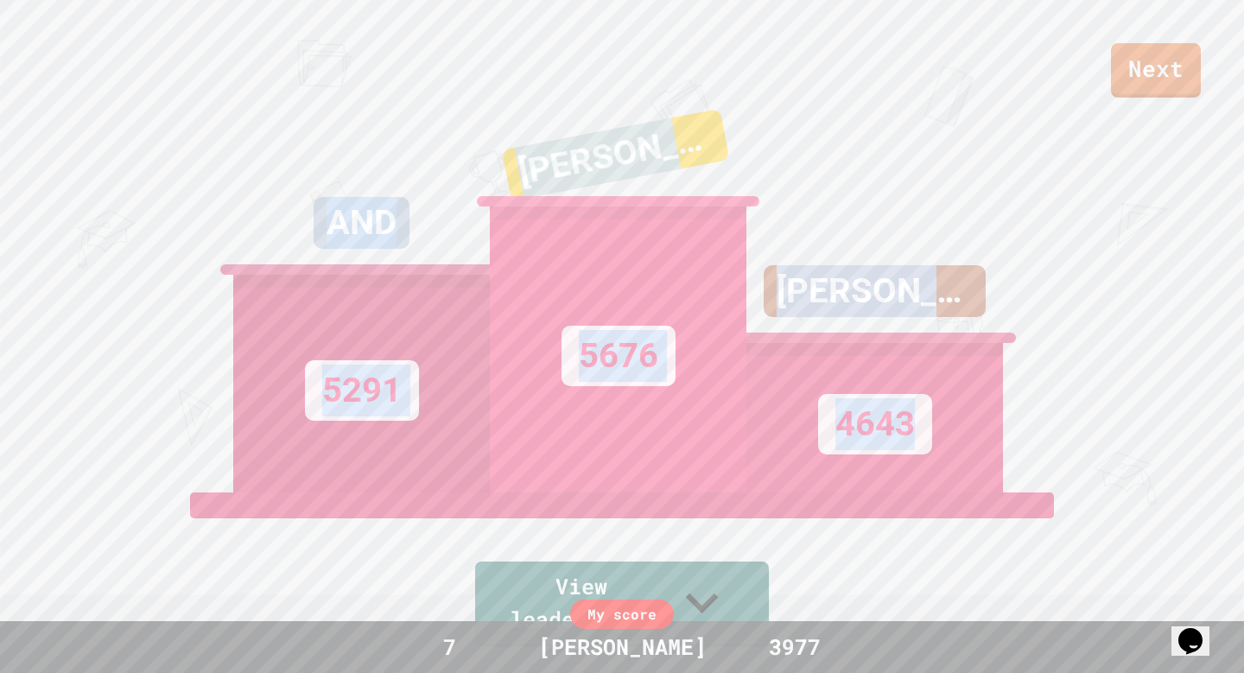
drag, startPoint x: 312, startPoint y: 216, endPoint x: 913, endPoint y: 493, distance: 661.6
click at [913, 493] on div "AND 5291 [PERSON_NAME] 5676 [PERSON_NAME] 4643" at bounding box center [622, 276] width 778 height 432
click at [539, 130] on div "[PERSON_NAME] 5676" at bounding box center [618, 276] width 257 height 432
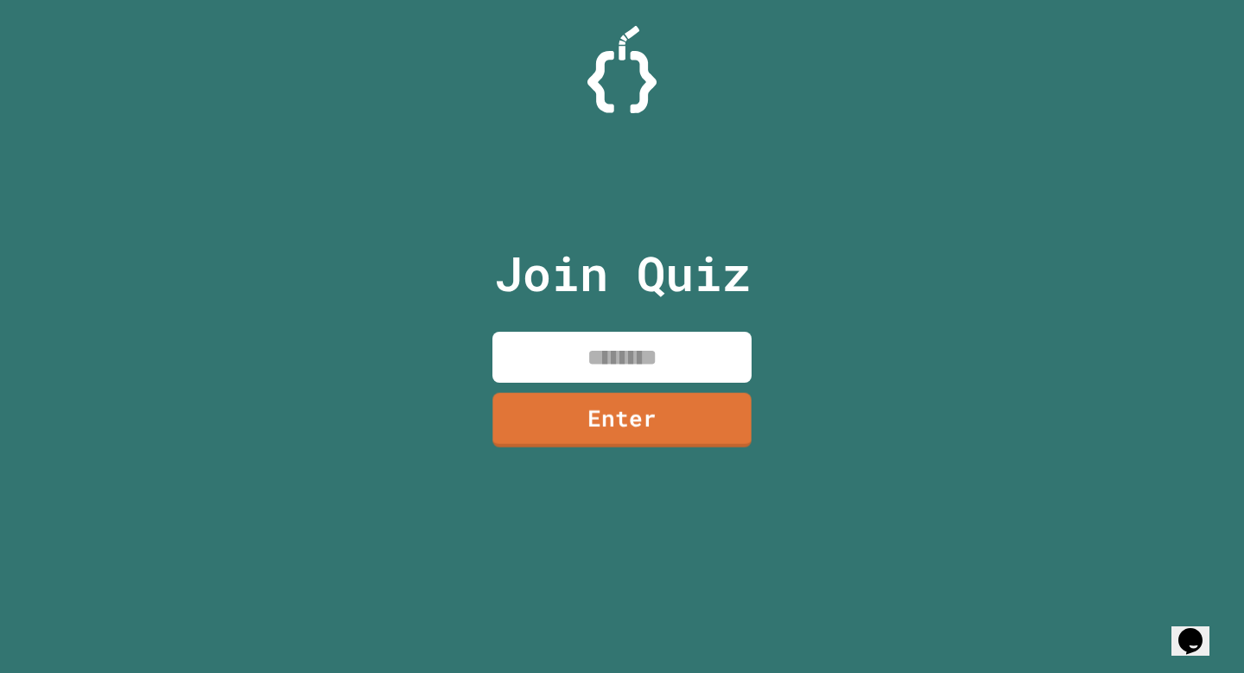
click at [623, 375] on input at bounding box center [622, 357] width 259 height 51
type input "********"
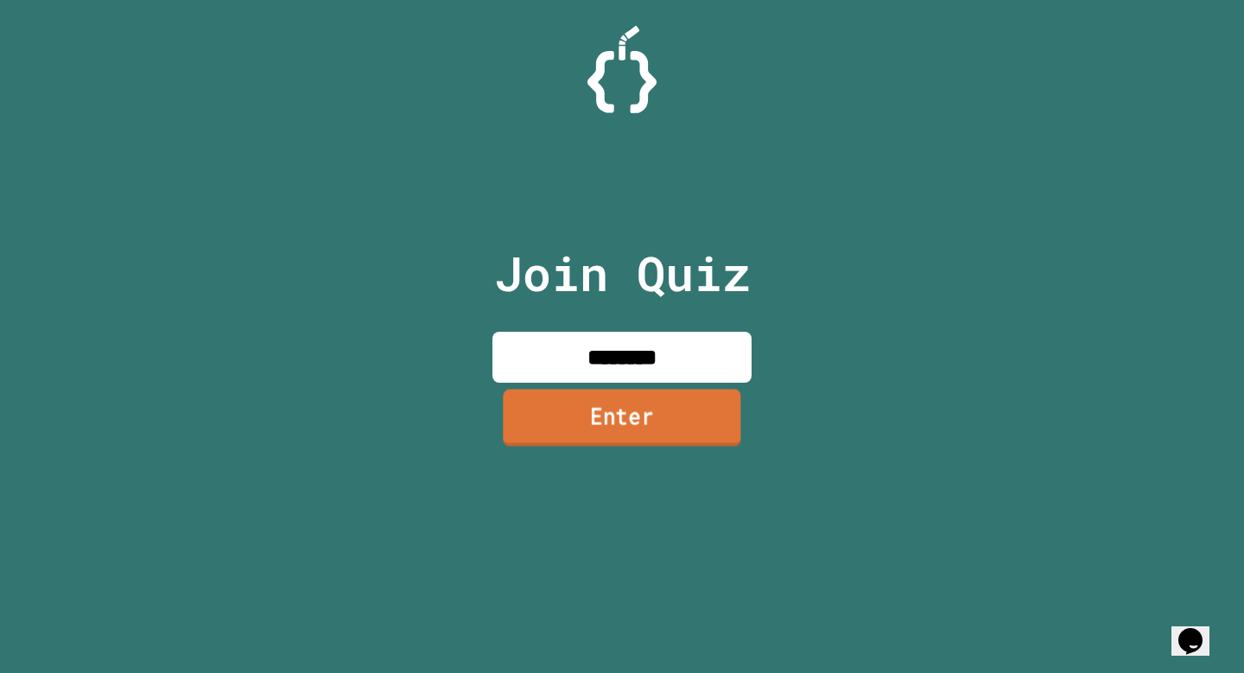
click at [602, 430] on link "Enter" at bounding box center [622, 417] width 238 height 57
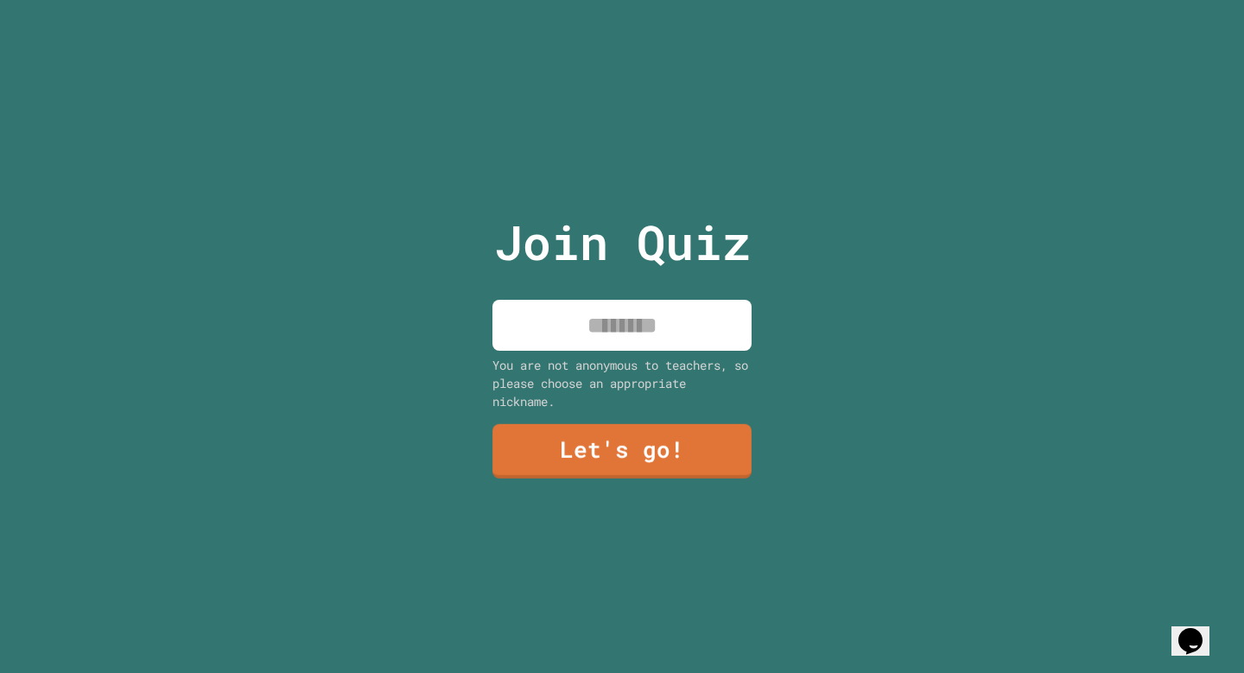
click at [708, 325] on input at bounding box center [622, 325] width 259 height 51
type input "*******"
click at [703, 428] on link "Let's go!" at bounding box center [622, 451] width 259 height 54
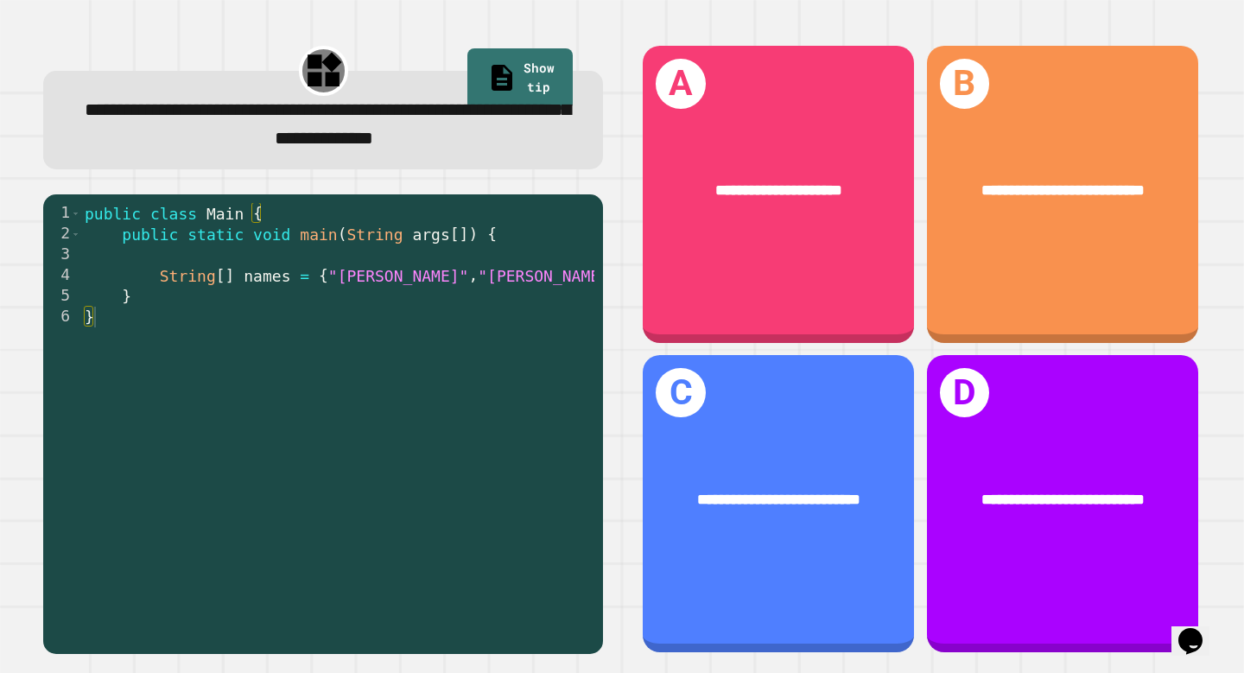
click at [363, 153] on div "**********" at bounding box center [323, 124] width 509 height 57
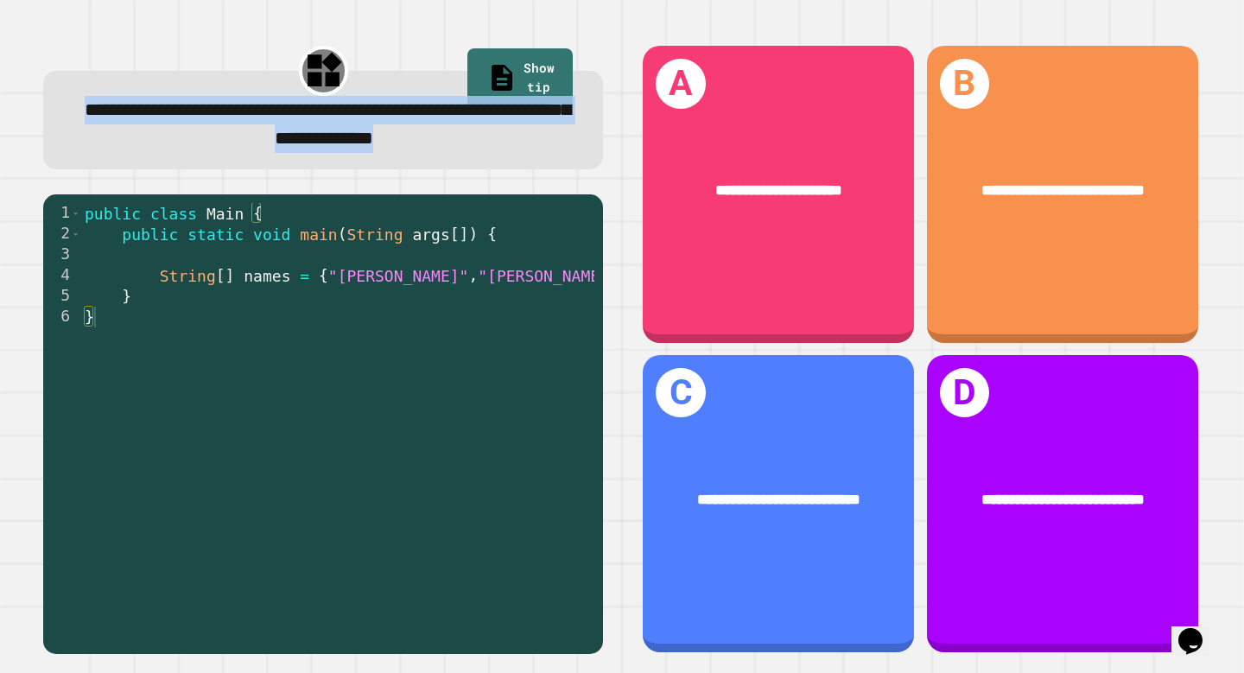
drag, startPoint x: 363, startPoint y: 156, endPoint x: 389, endPoint y: 163, distance: 27.1
click at [389, 163] on div "**********" at bounding box center [323, 120] width 560 height 99
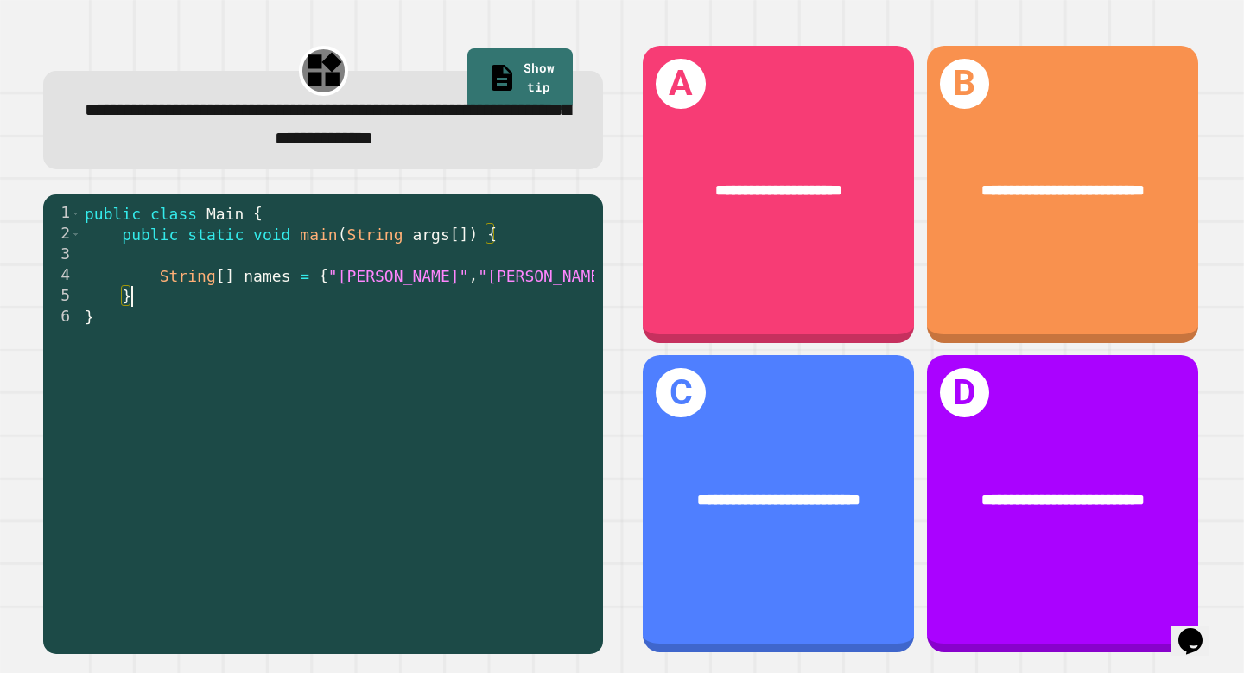
click at [427, 300] on div "public class Main { public static void main ( String args [ ]) { String [ ] nam…" at bounding box center [337, 431] width 513 height 456
click at [472, 379] on div "public class Main { public static void main ( String args [ ]) { String [ ] nam…" at bounding box center [337, 431] width 513 height 456
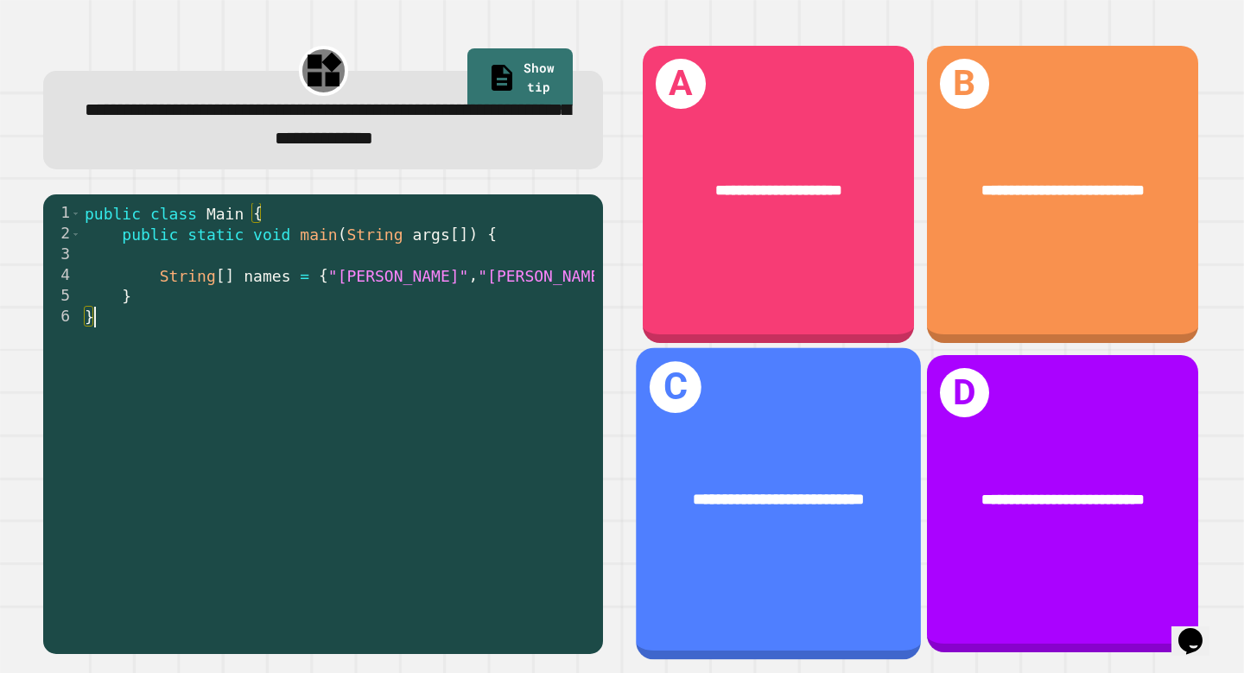
click at [805, 474] on div "**********" at bounding box center [779, 498] width 285 height 87
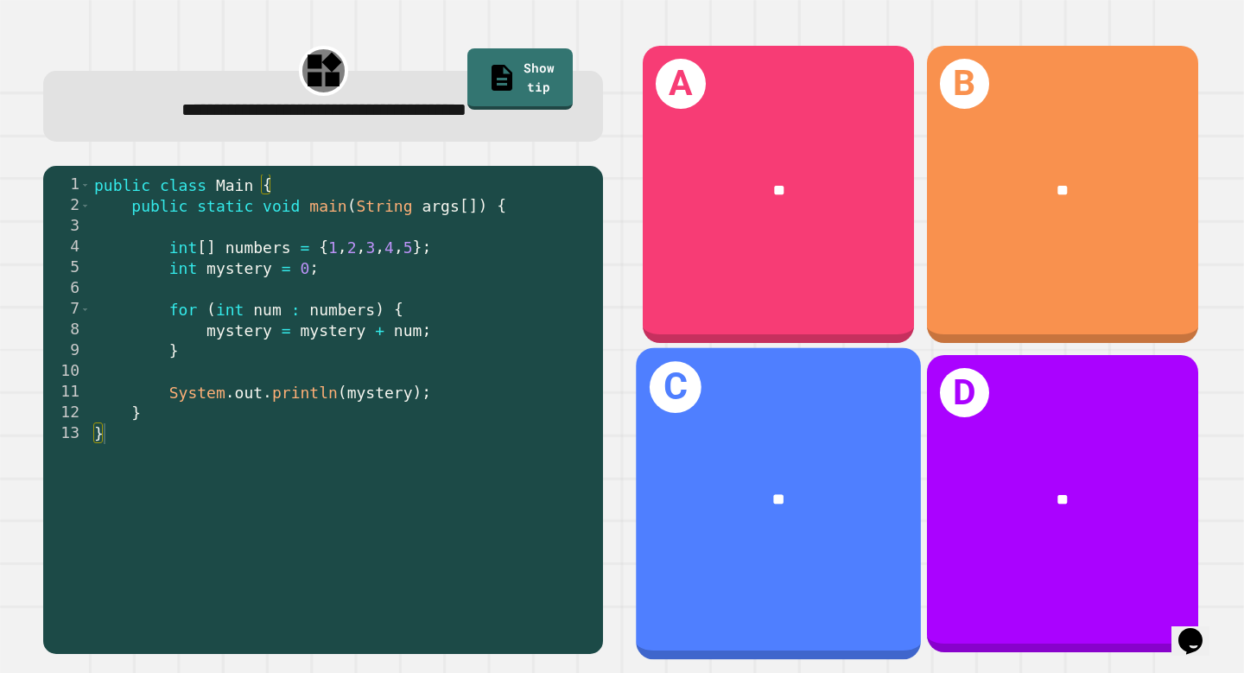
click at [832, 439] on div "C **" at bounding box center [779, 503] width 285 height 312
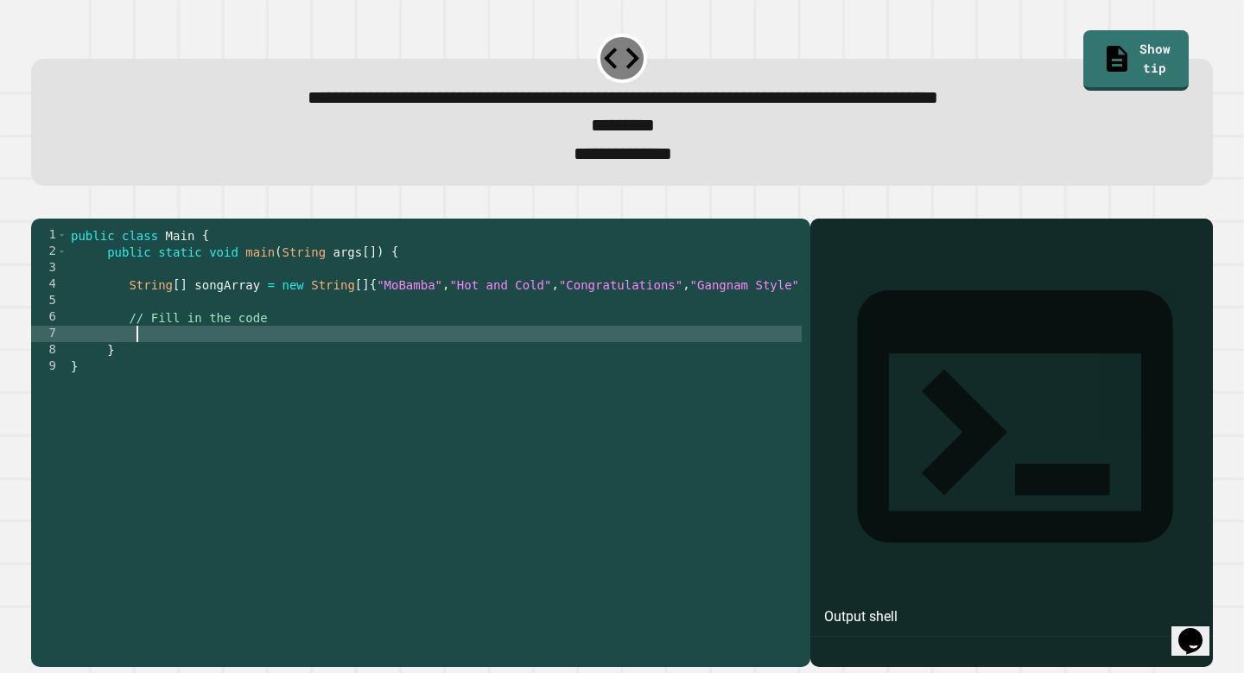
click at [633, 356] on div "public class Main { public static void main ( String args [ ]) { String [ ] son…" at bounding box center [546, 432] width 958 height 410
type textarea "**********"
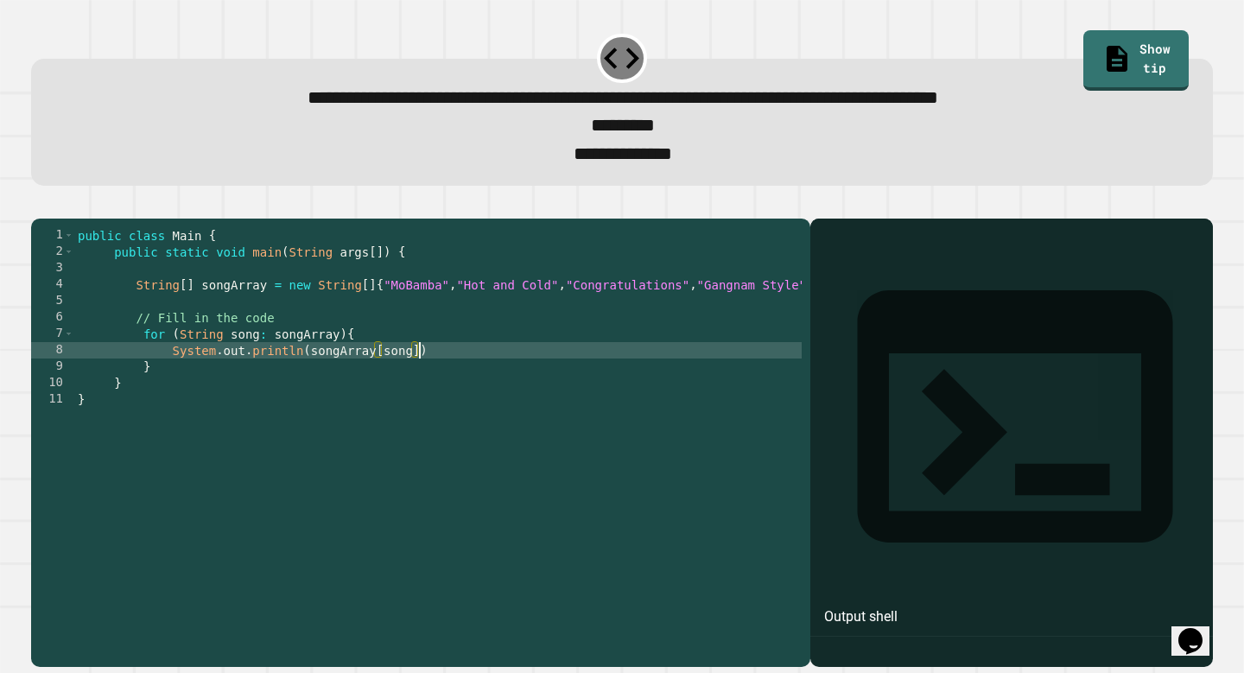
scroll to position [0, 23]
click at [492, 379] on div "public class Main { public static void main ( String args [ ]) { String [ ] son…" at bounding box center [553, 432] width 958 height 410
click at [40, 205] on icon "button" at bounding box center [40, 205] width 0 height 0
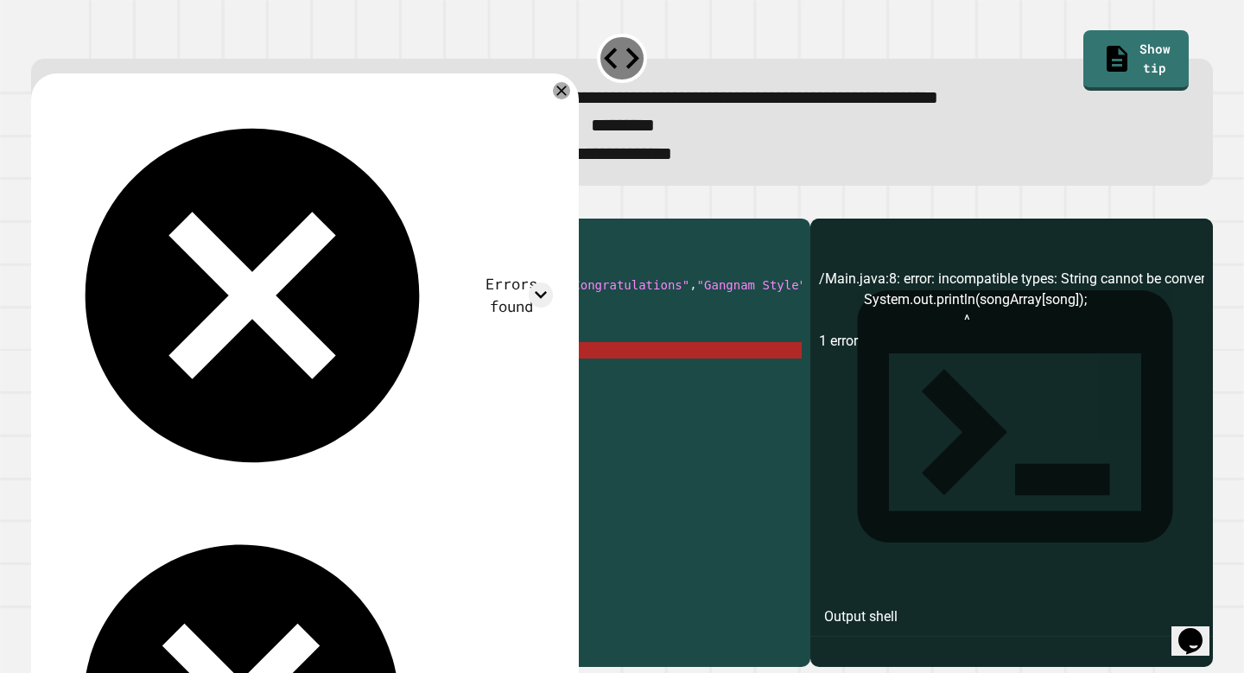
click at [396, 380] on div "public class Main { public static void main ( String args [ ]) { String [ ] son…" at bounding box center [553, 432] width 958 height 410
drag, startPoint x: 343, startPoint y: 363, endPoint x: 183, endPoint y: 364, distance: 159.9
click at [183, 364] on div "public class Main { public static void main ( String args [ ]) { String [ ] son…" at bounding box center [553, 432] width 958 height 410
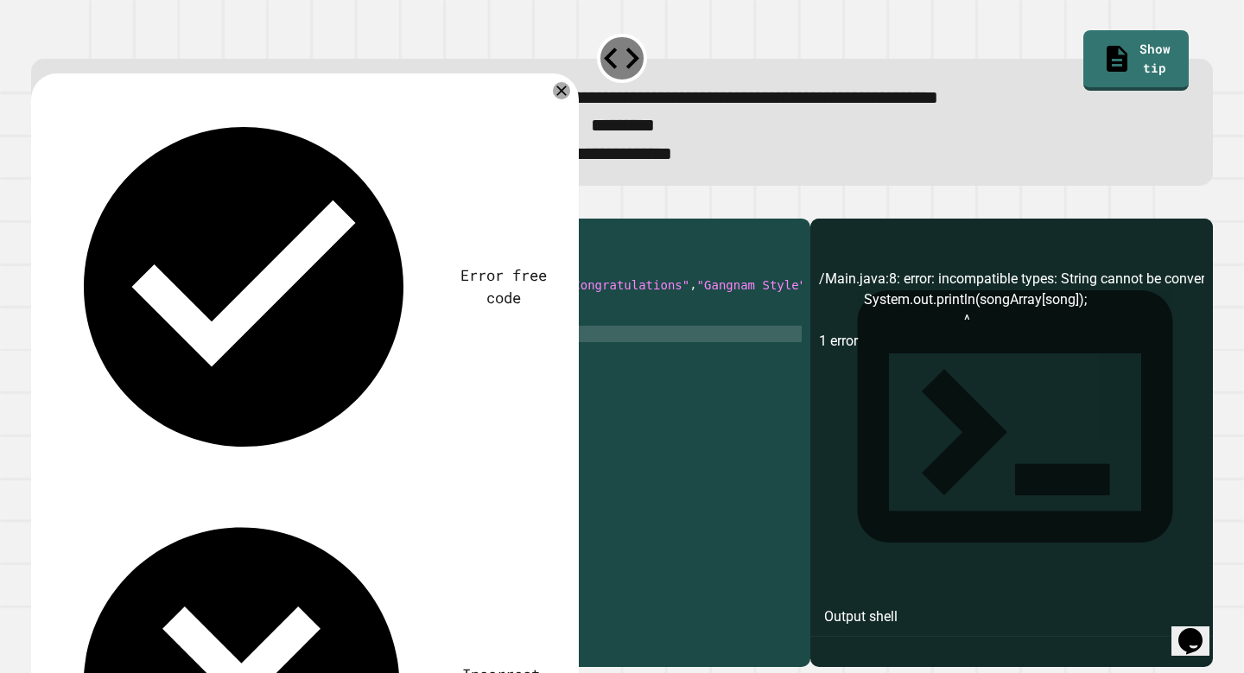
scroll to position [0, 25]
click at [76, 219] on div at bounding box center [622, 208] width 1182 height 21
click at [40, 205] on icon "button" at bounding box center [40, 205] width 0 height 0
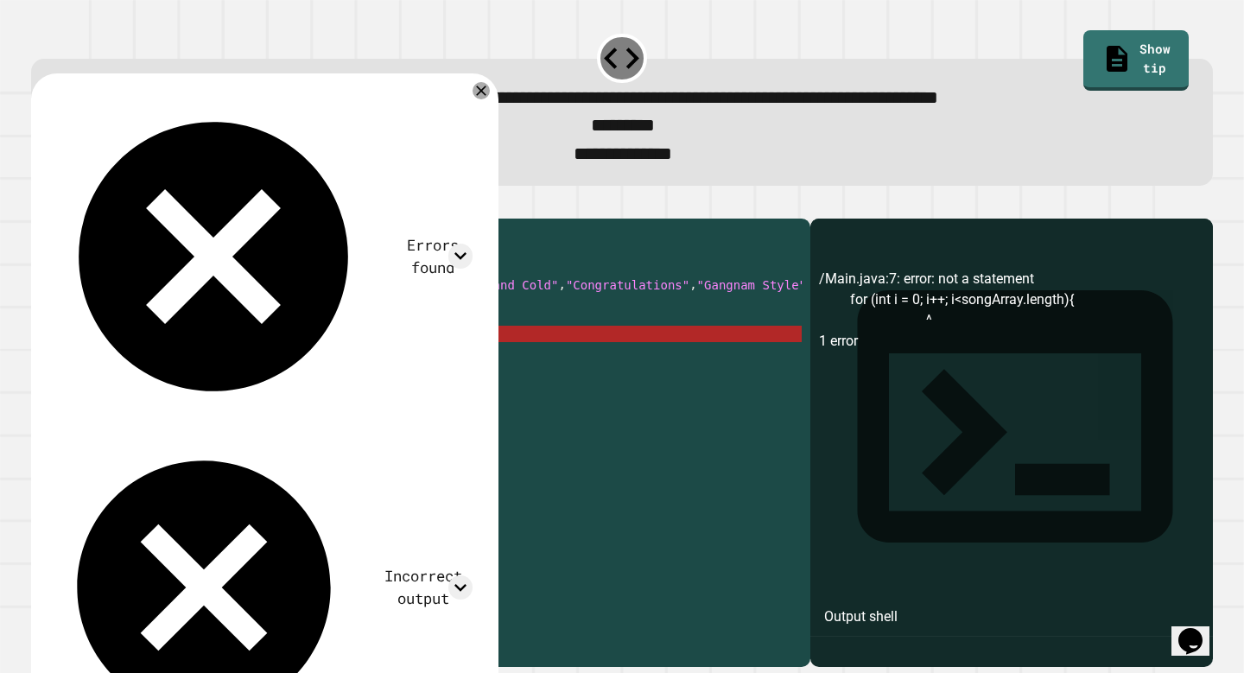
click at [283, 359] on div "public class Main { public static void main ( String args [ ]) { String [ ] son…" at bounding box center [553, 432] width 958 height 410
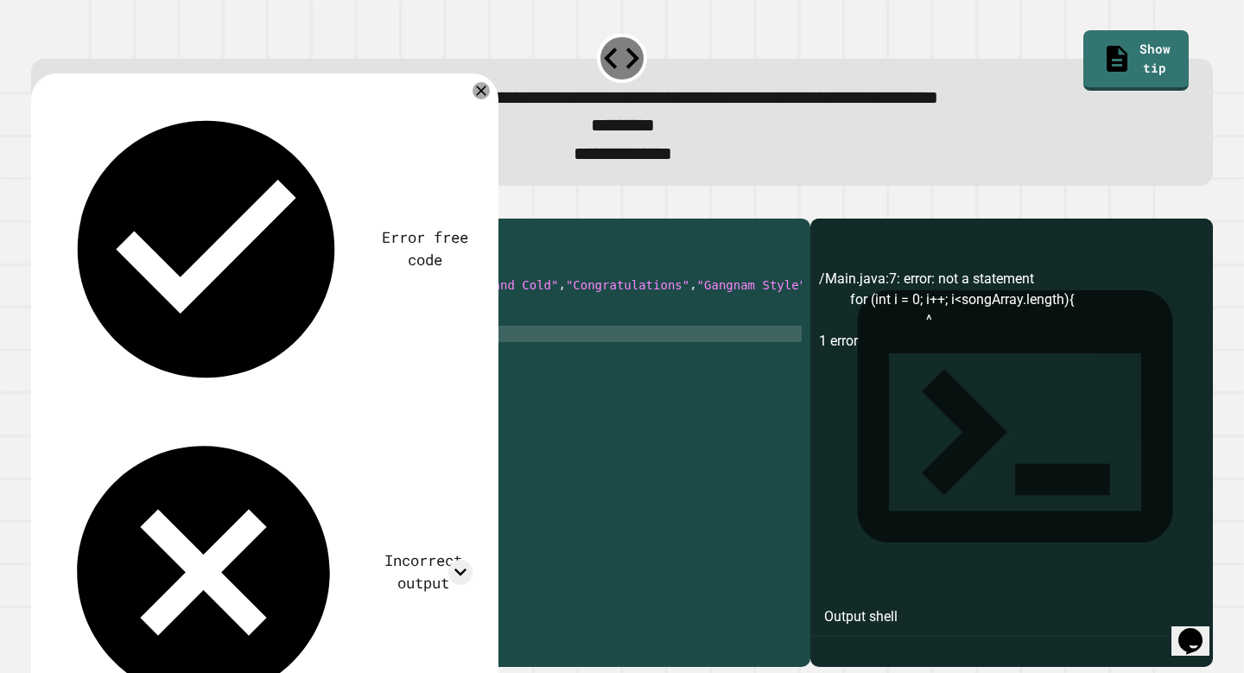
scroll to position [0, 15]
click at [40, 205] on icon "button" at bounding box center [40, 205] width 0 height 0
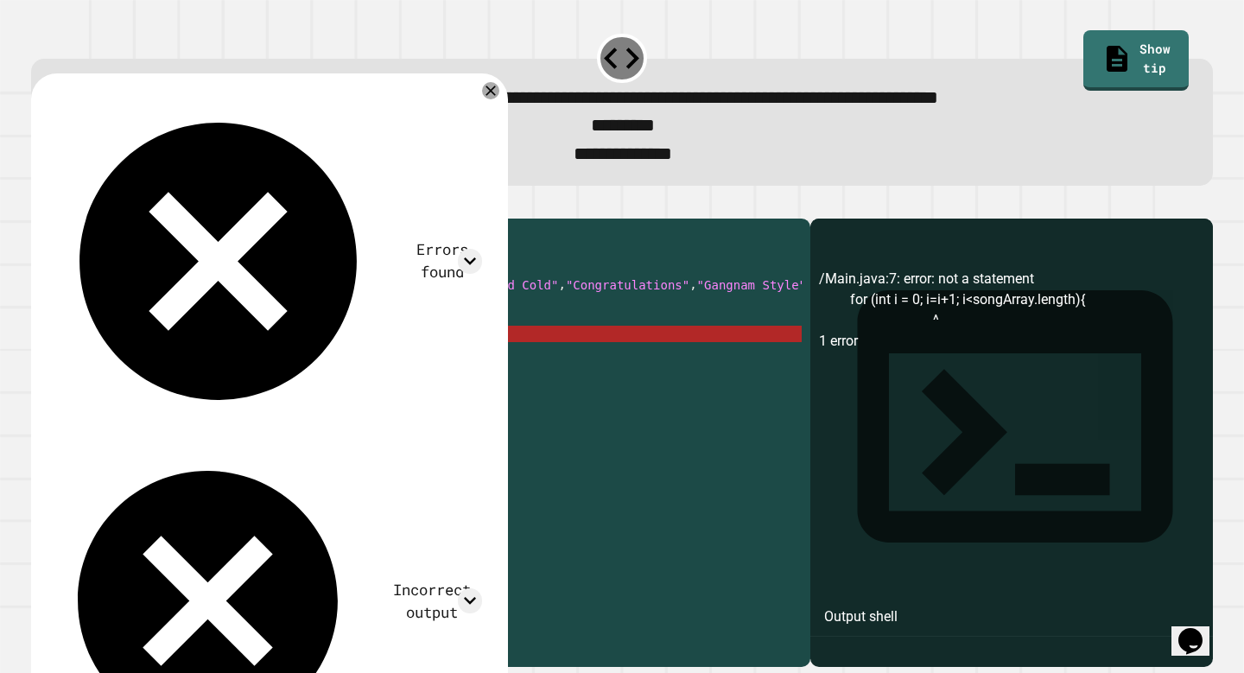
click at [248, 363] on div "public class Main { public static void main ( String args [ ]) { String [ ] son…" at bounding box center [553, 432] width 958 height 410
click at [255, 363] on div "public class Main { public static void main ( String args [ ]) { String [ ] son…" at bounding box center [553, 432] width 958 height 410
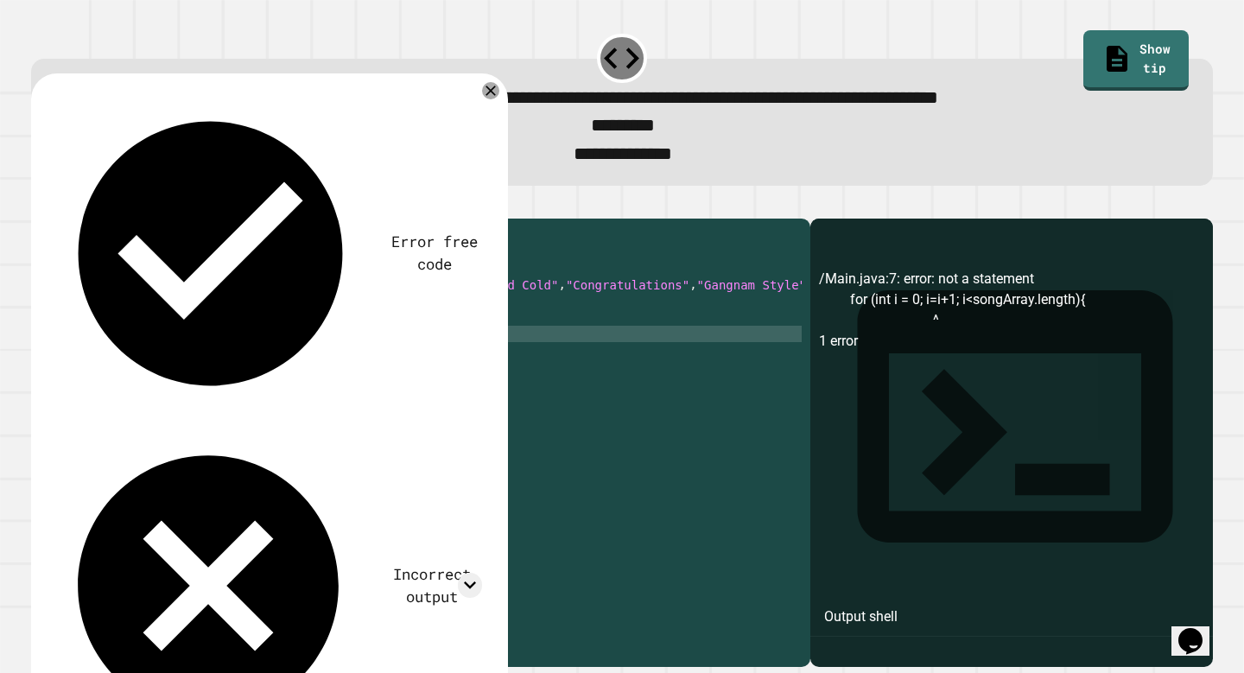
scroll to position [0, 12]
click at [301, 367] on div "public class Main { public static void main ( String args [ ]) { String [ ] son…" at bounding box center [553, 432] width 958 height 410
click at [40, 205] on icon "button" at bounding box center [40, 205] width 0 height 0
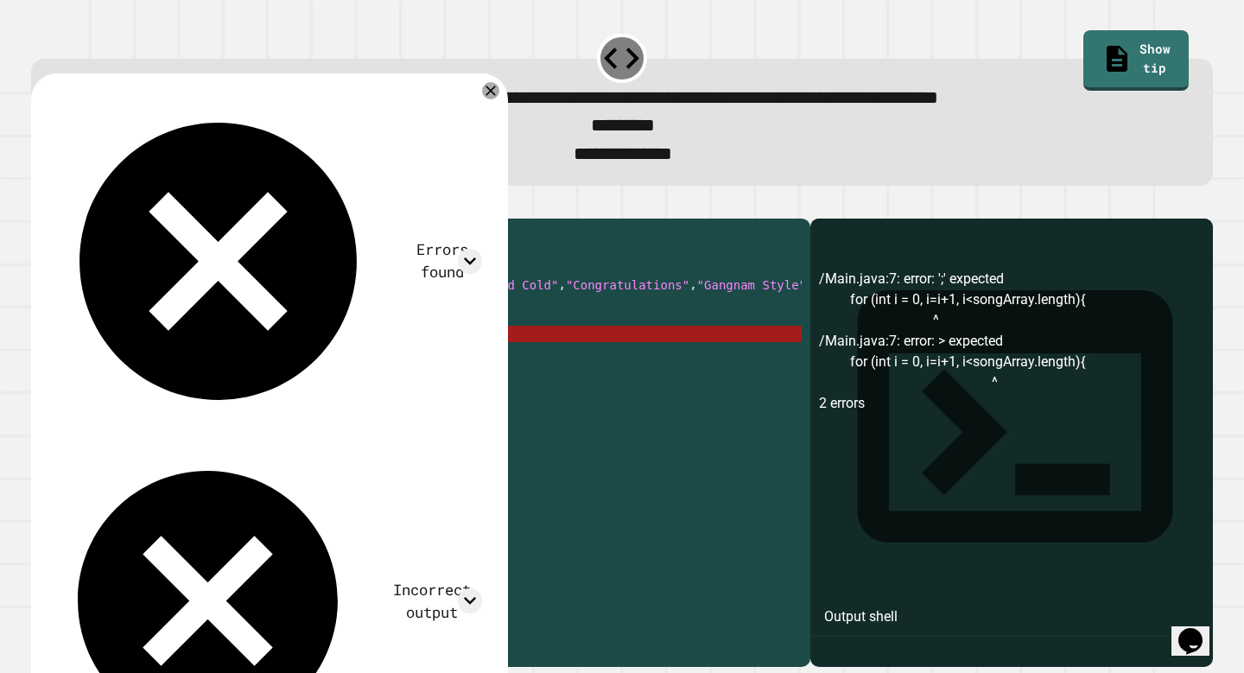
drag, startPoint x: 442, startPoint y: 365, endPoint x: 184, endPoint y: 360, distance: 258.4
click at [184, 360] on div "public class Main { public static void main ( String args [ ]) { String [ ] son…" at bounding box center [553, 432] width 958 height 410
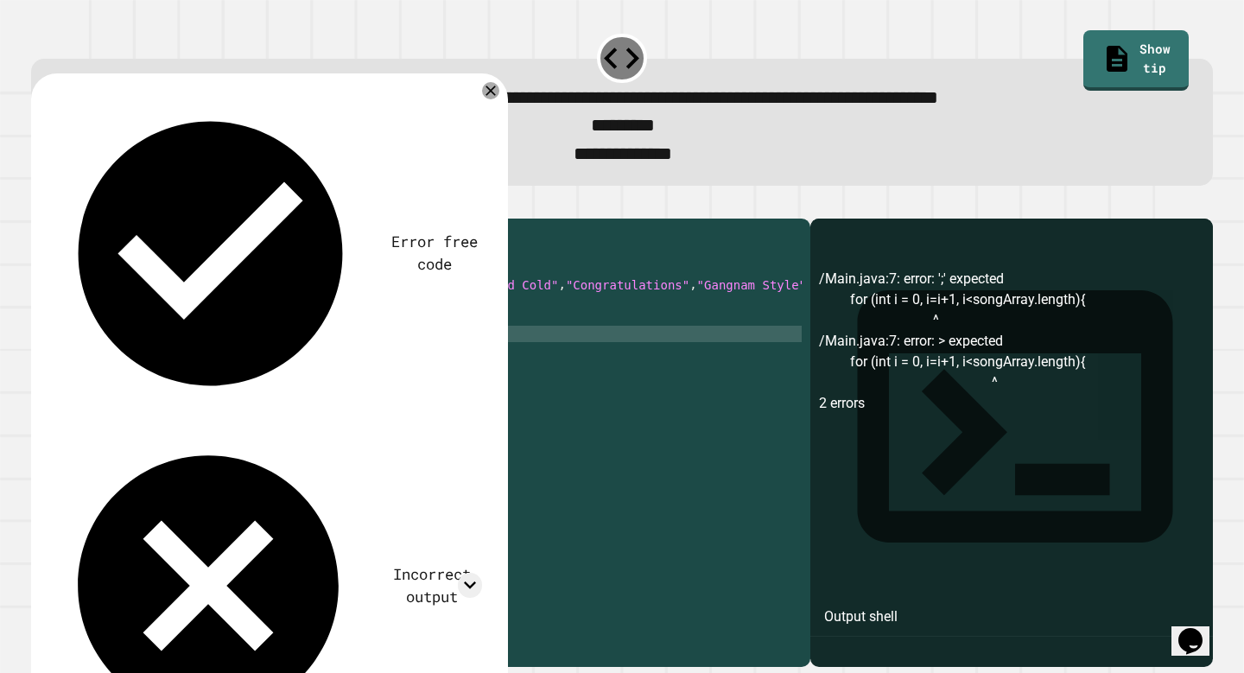
scroll to position [0, 18]
click at [421, 382] on div "public class Main { public static void main ( String args [ ]) { String [ ] son…" at bounding box center [553, 432] width 958 height 410
click at [40, 205] on icon "button" at bounding box center [40, 205] width 0 height 0
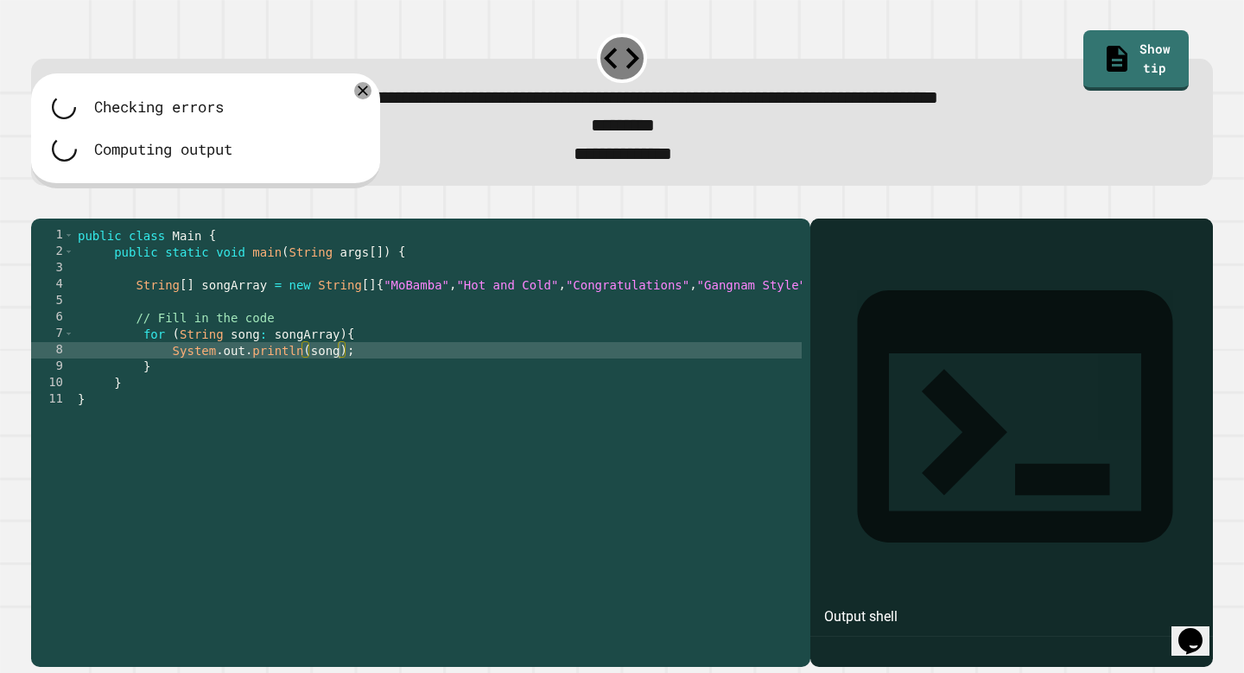
click at [423, 403] on div "public class Main { public static void main ( String args [ ]) { String [ ] son…" at bounding box center [553, 432] width 958 height 410
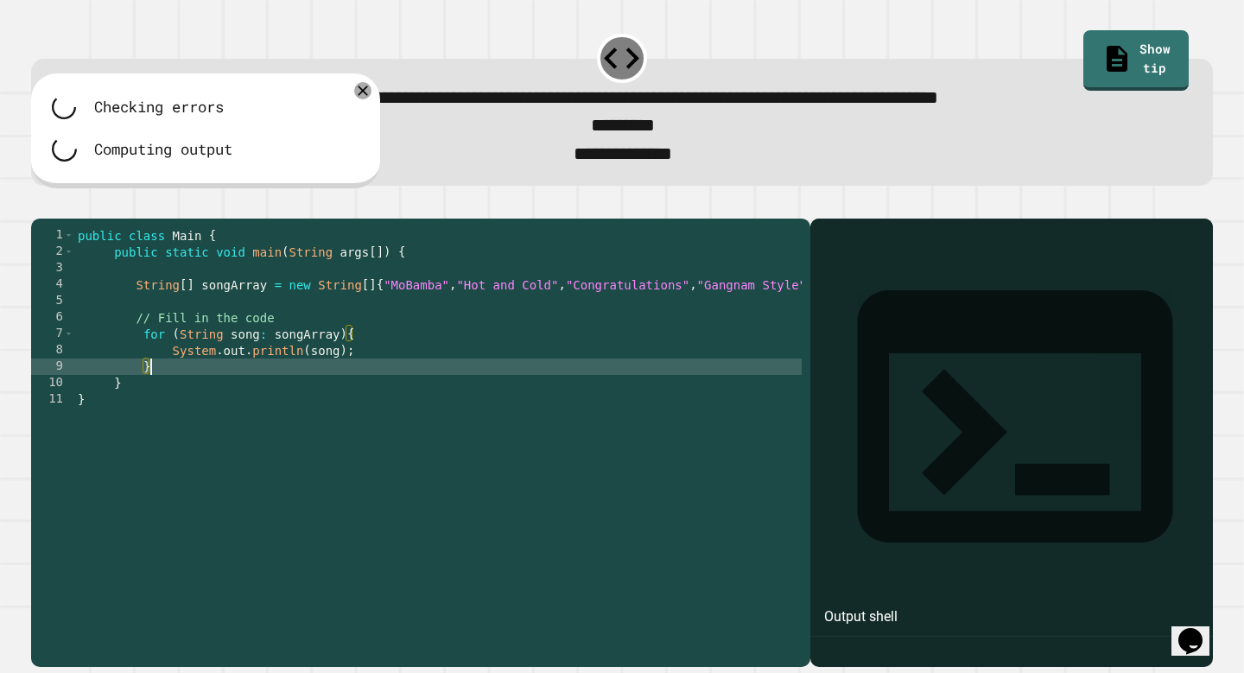
scroll to position [0, 4]
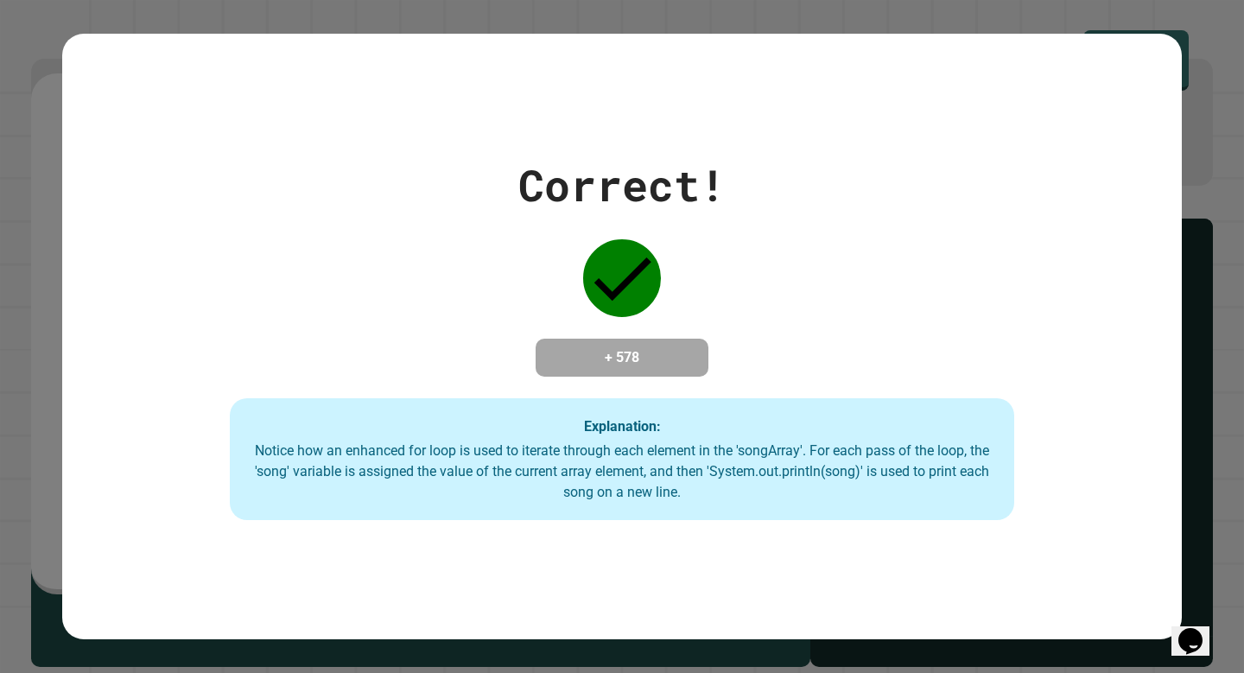
type textarea "*"
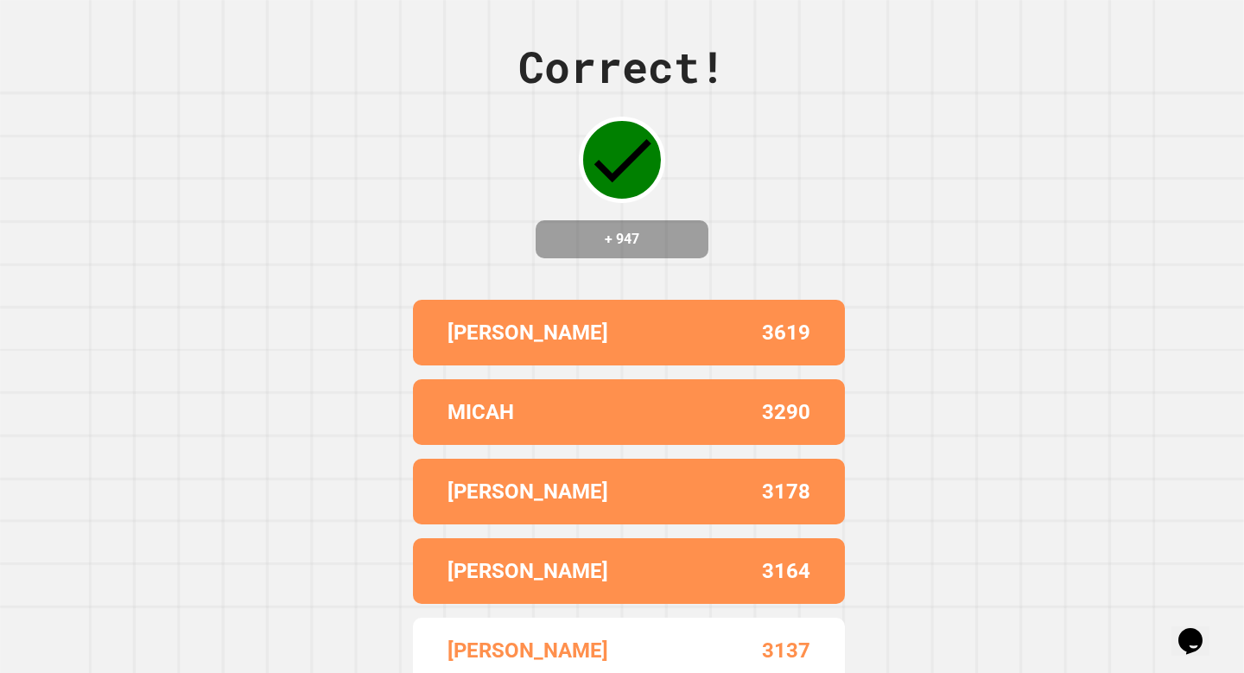
scroll to position [0, 0]
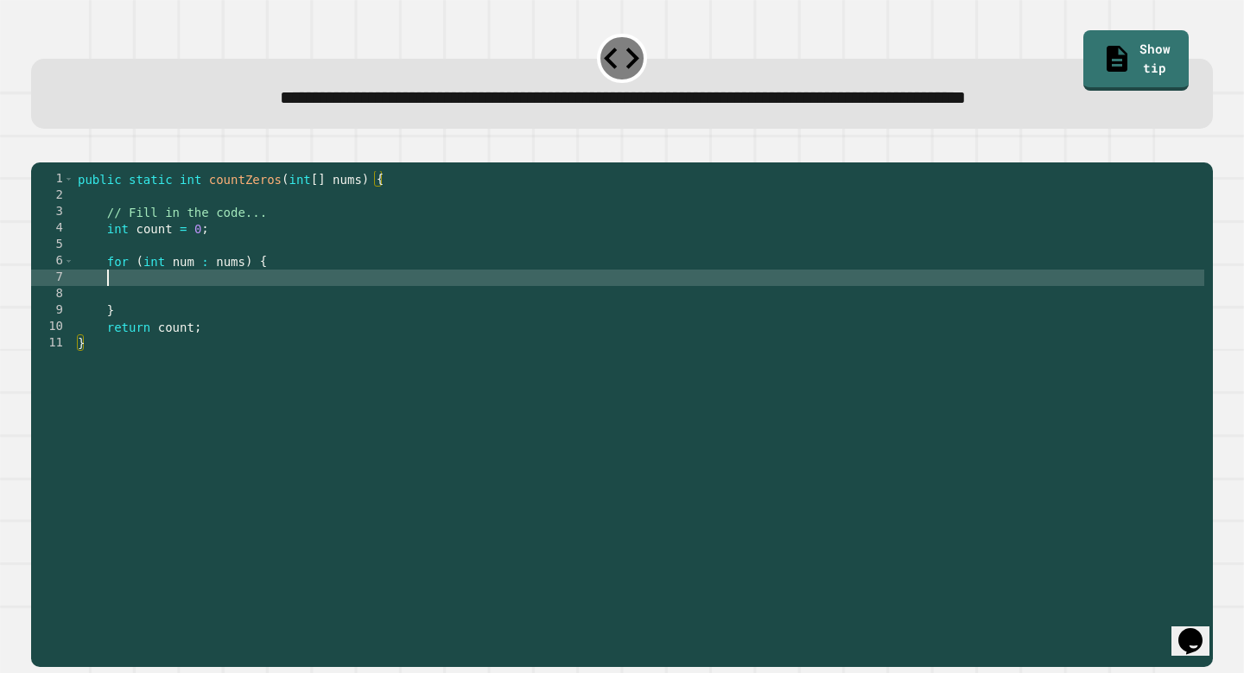
click at [379, 303] on div "public static int countZeros ( int [ ] nums ) { // Fill in the code... int coun…" at bounding box center [639, 409] width 1130 height 476
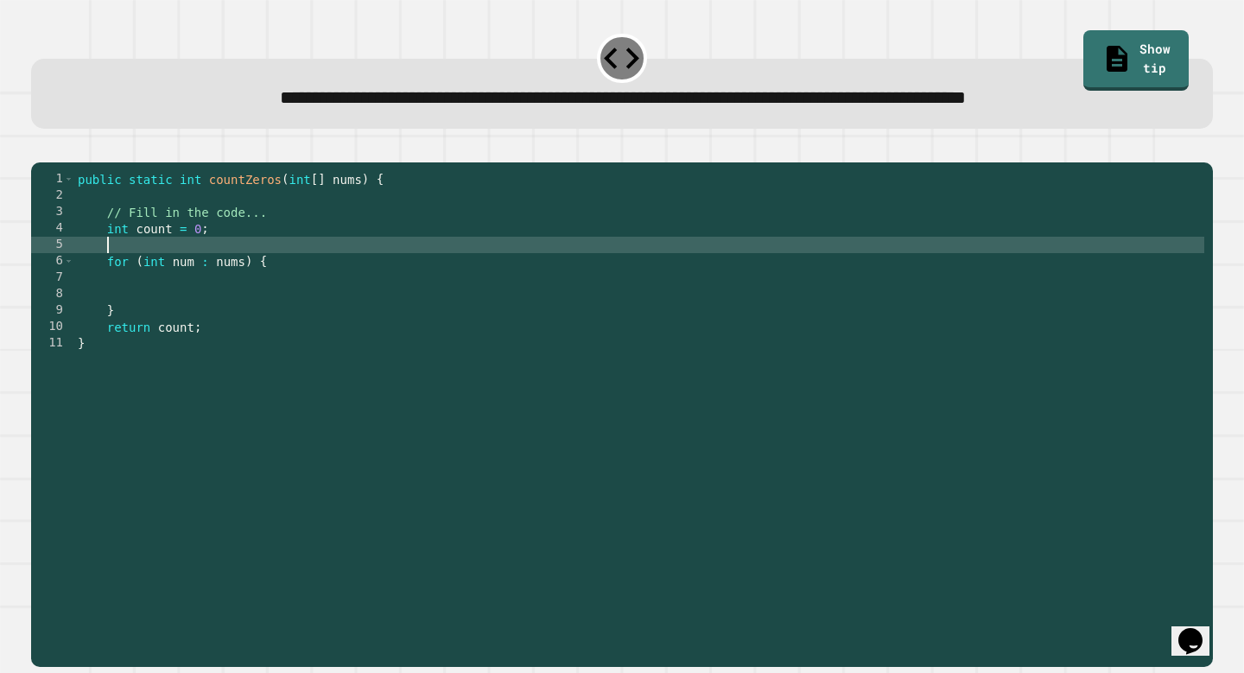
click at [331, 275] on div "public static int countZeros ( int [ ] nums ) { // Fill in the code... int coun…" at bounding box center [639, 409] width 1130 height 476
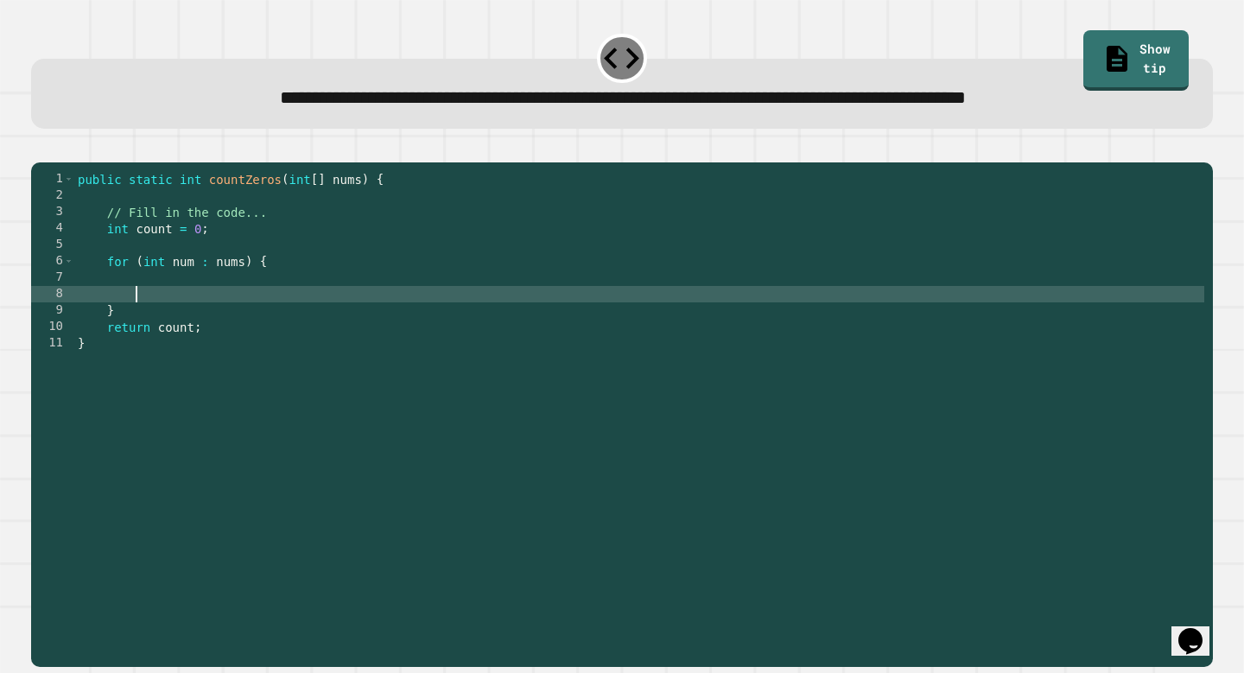
click at [333, 314] on div "public static int countZeros ( int [ ] nums ) { // Fill in the code... int coun…" at bounding box center [639, 409] width 1130 height 476
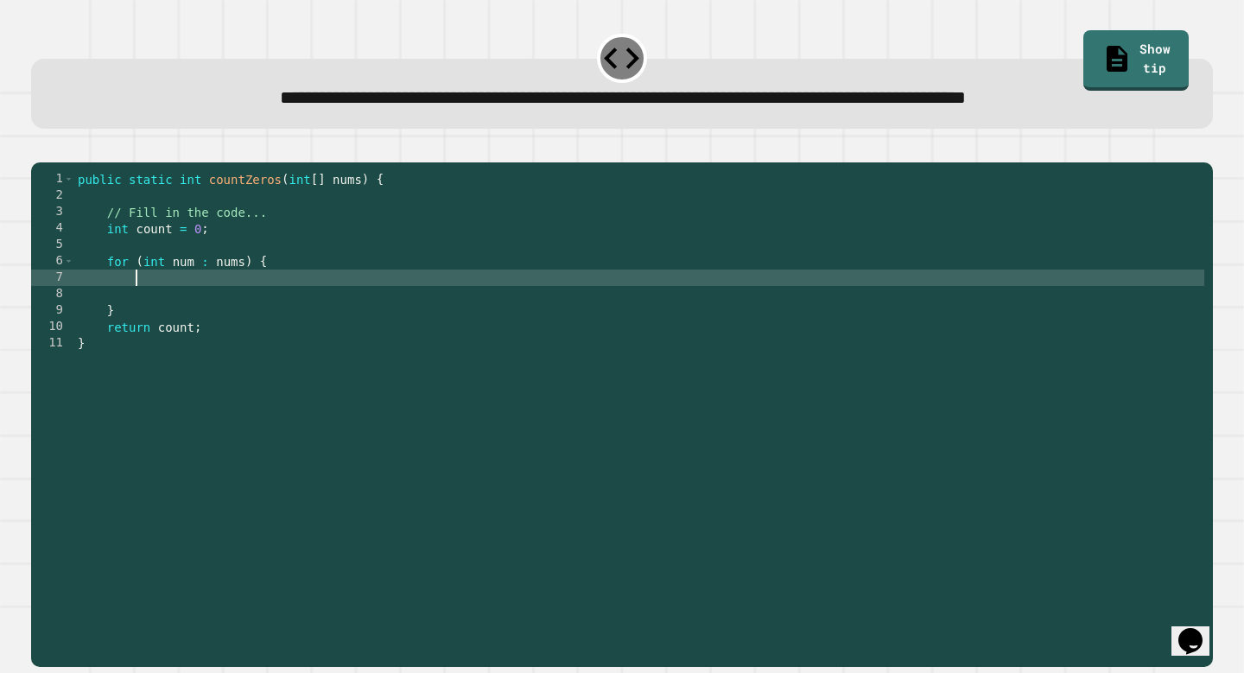
click at [339, 300] on div "public static int countZeros ( int [ ] nums ) { // Fill in the code... int coun…" at bounding box center [639, 409] width 1130 height 476
type textarea "**********"
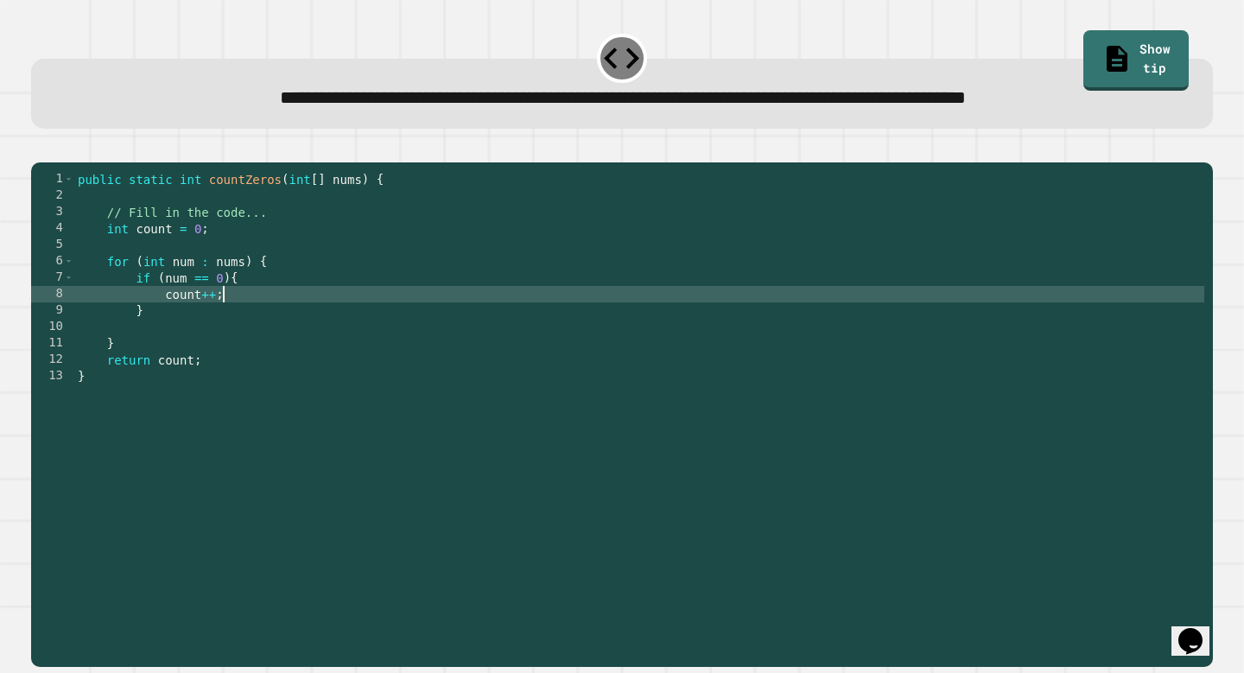
type textarea "********"
click at [40, 148] on icon "button" at bounding box center [40, 148] width 0 height 0
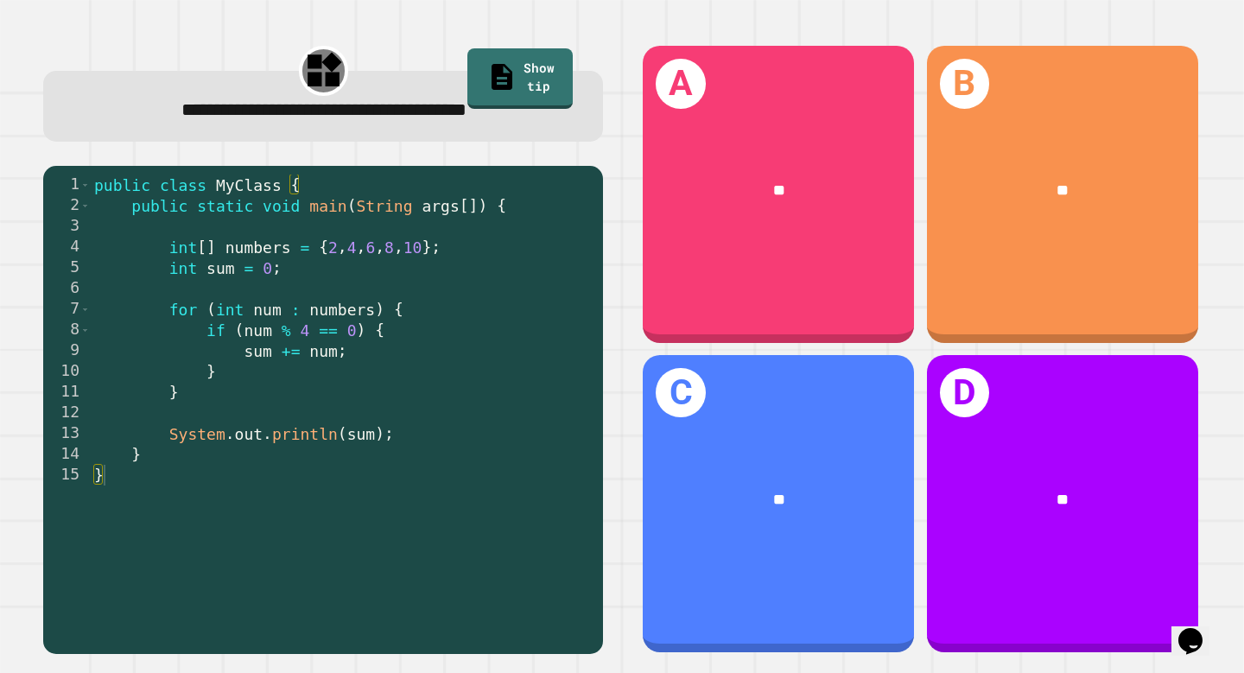
click at [557, 332] on div "public class MyClass { public static void main ( String args [ ]) { int [ ] num…" at bounding box center [343, 424] width 504 height 498
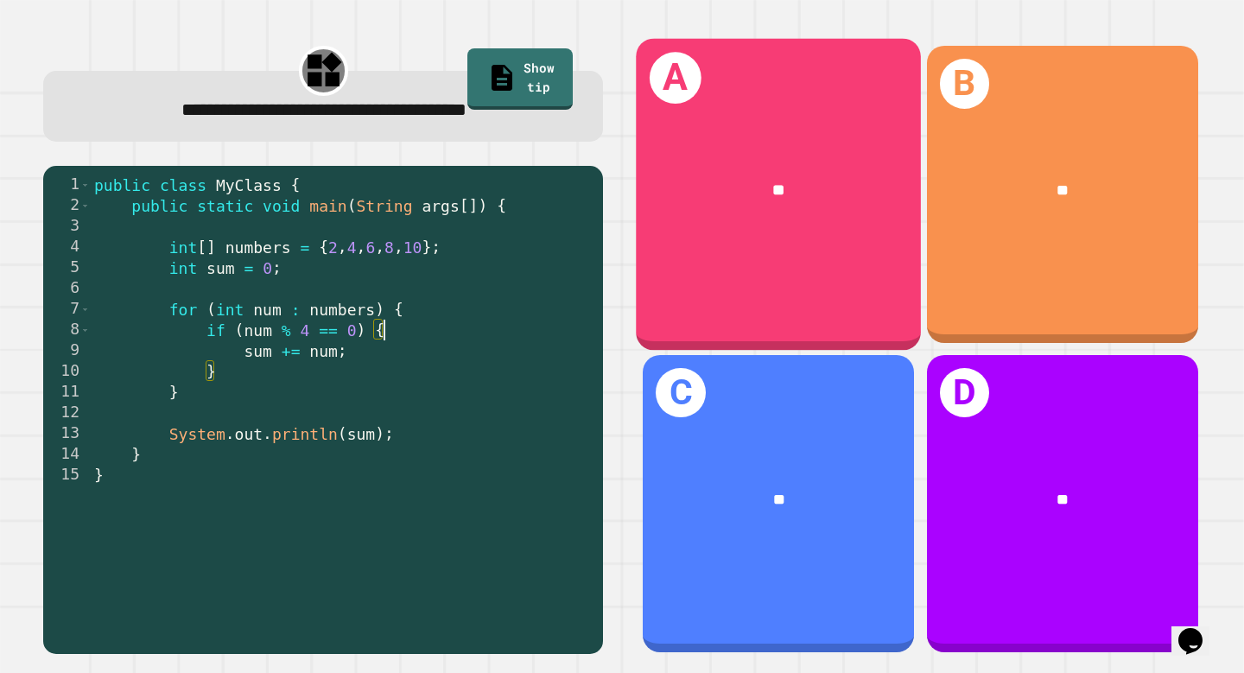
click at [821, 209] on div "**" at bounding box center [779, 189] width 285 height 87
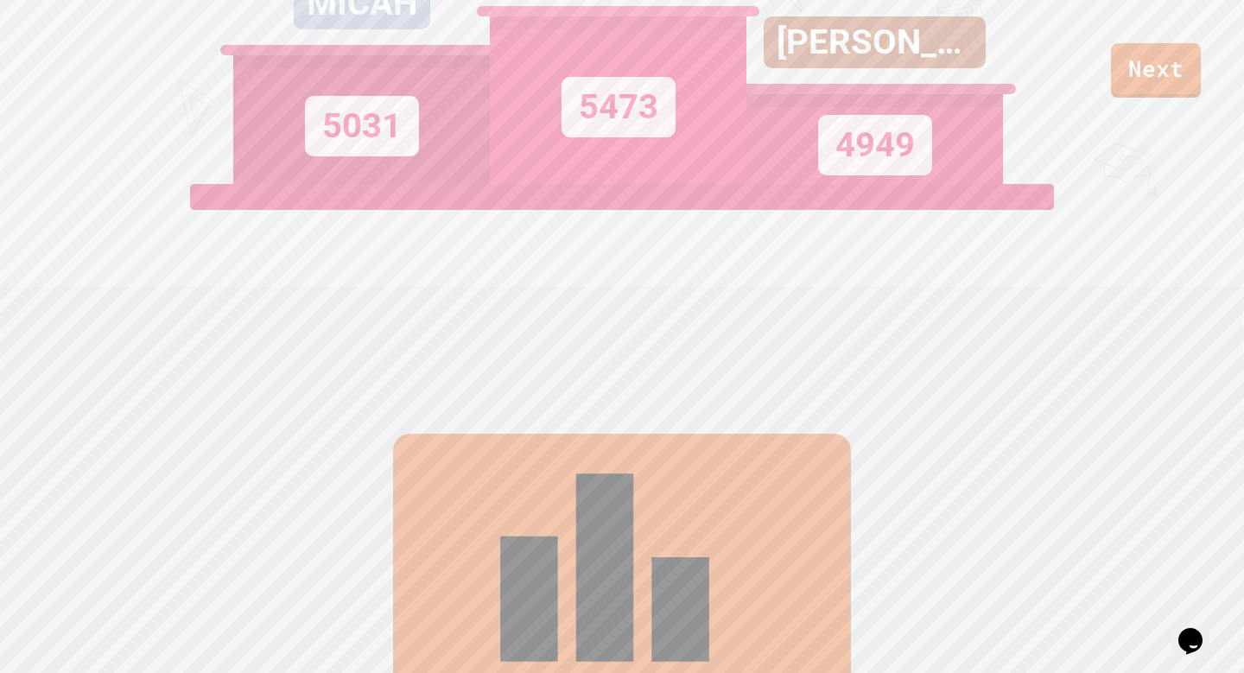
scroll to position [0, 0]
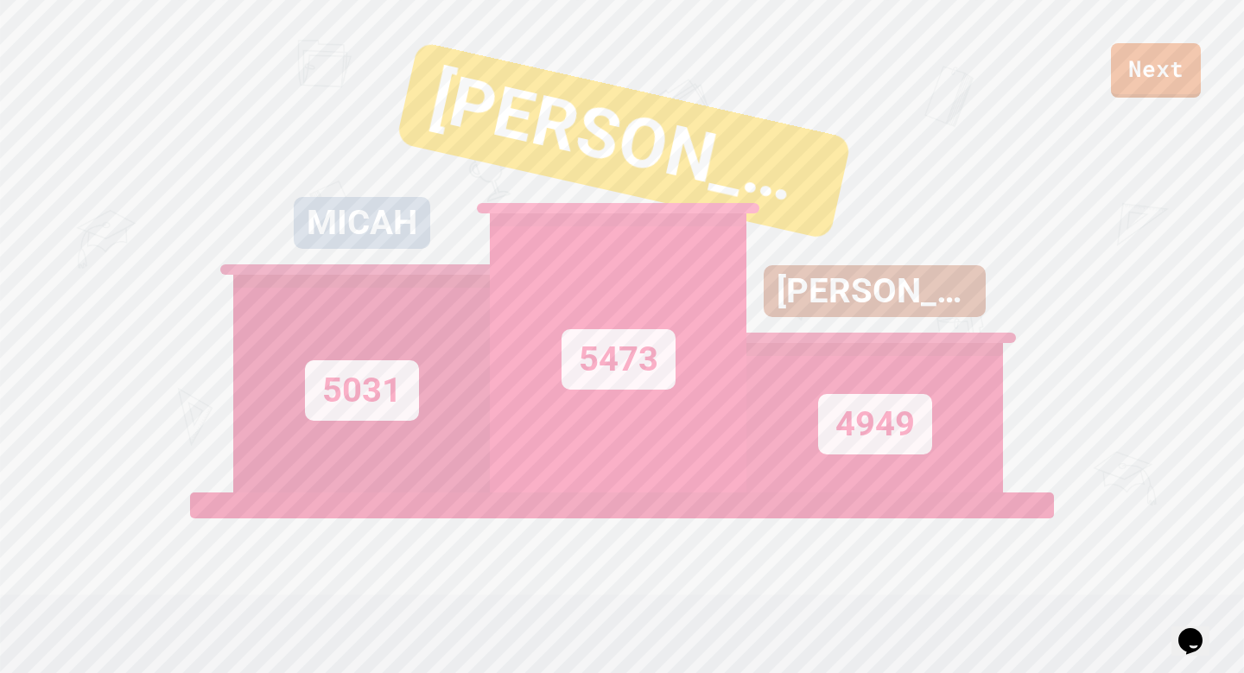
click at [519, 182] on div "ANDERSON" at bounding box center [624, 140] width 456 height 199
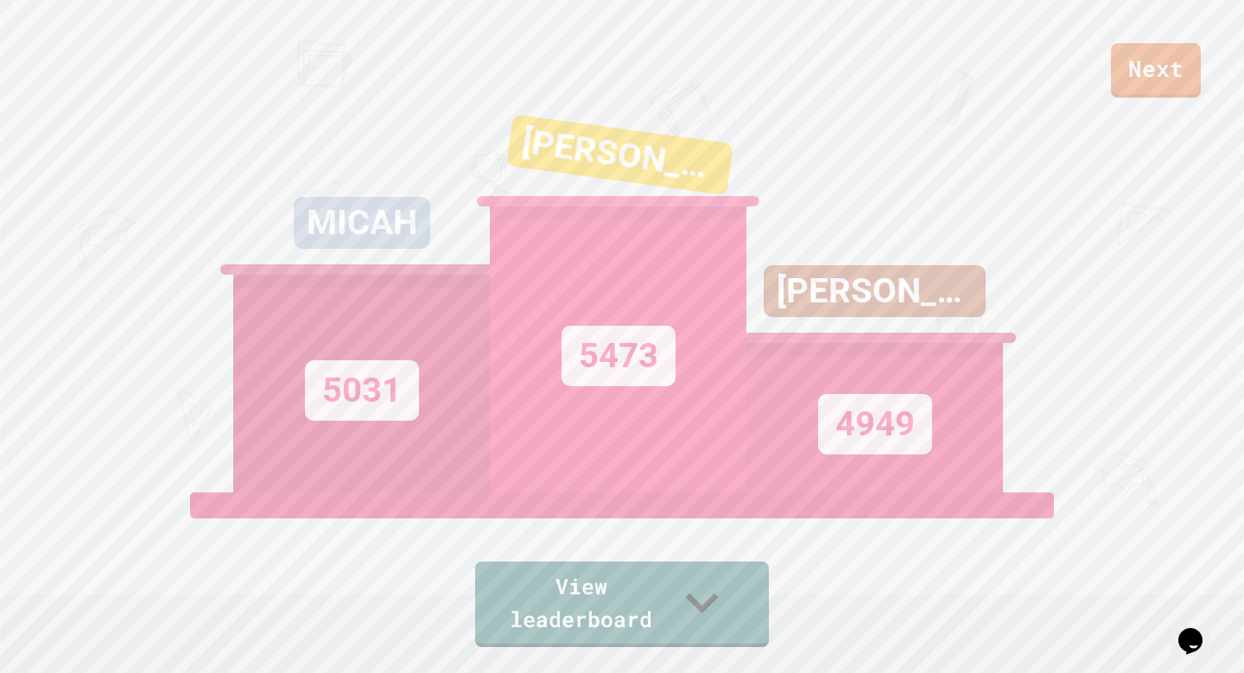
click at [827, 185] on div "GARRETT 4949" at bounding box center [875, 276] width 257 height 432
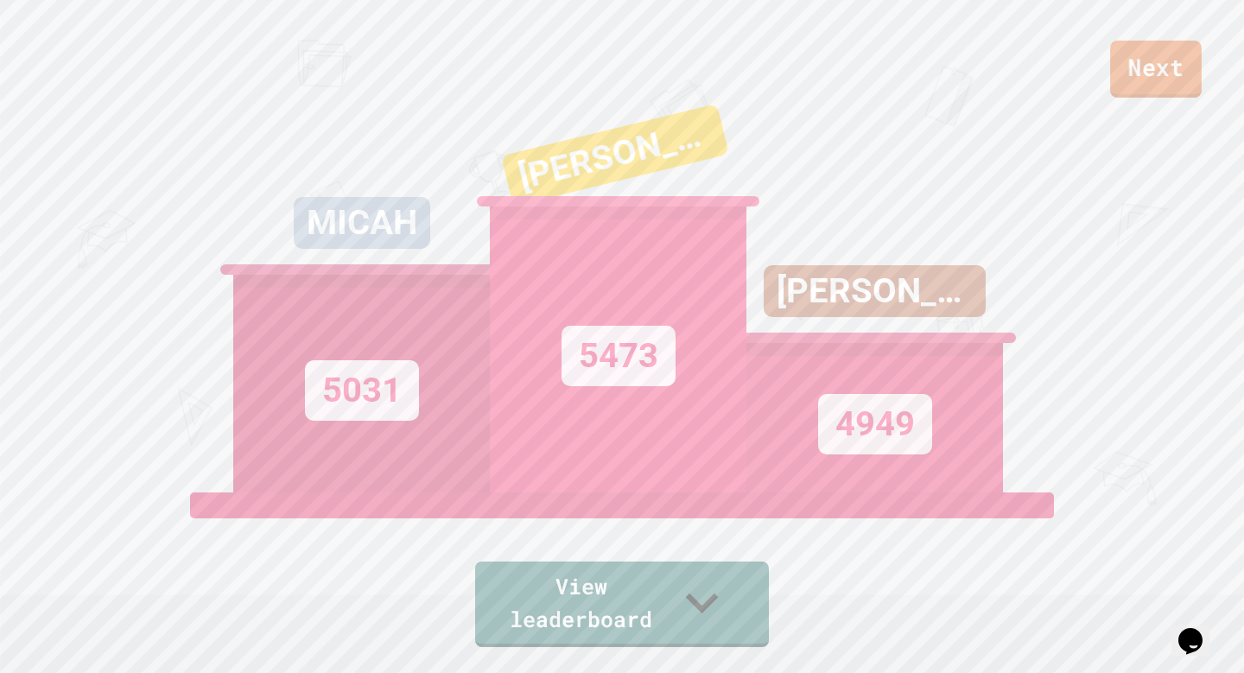
click at [1162, 54] on link "Next" at bounding box center [1156, 69] width 92 height 57
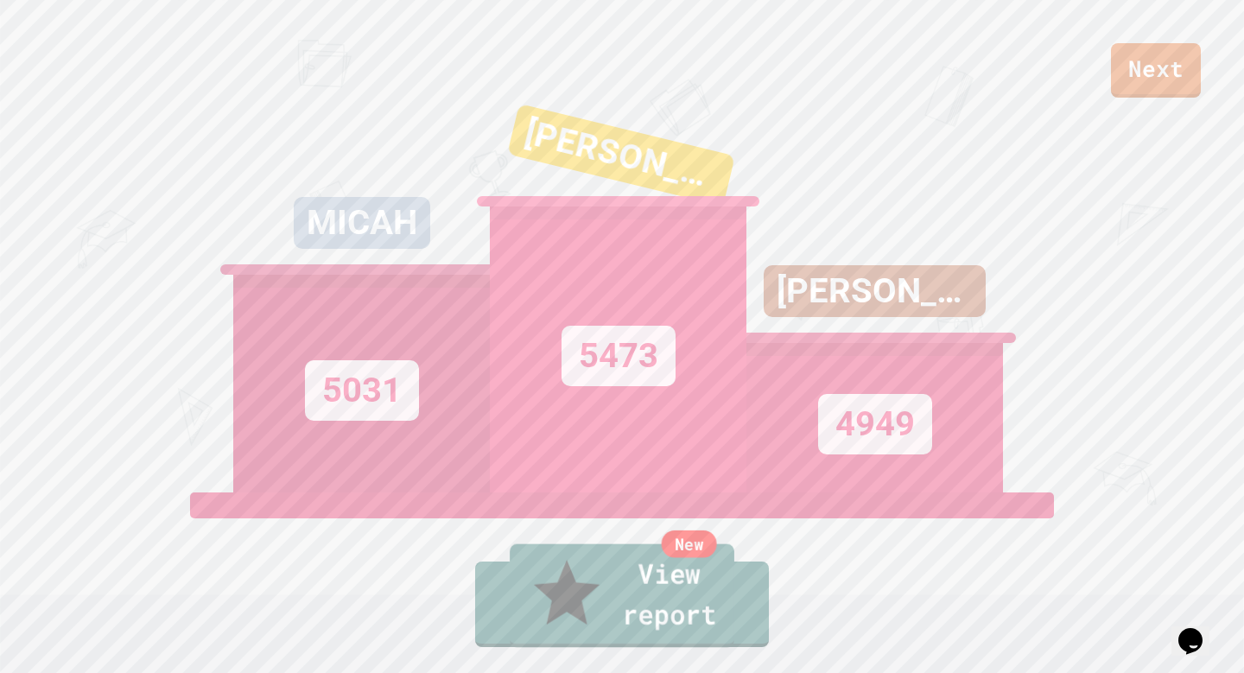
click at [680, 624] on link "New View report" at bounding box center [622, 596] width 225 height 104
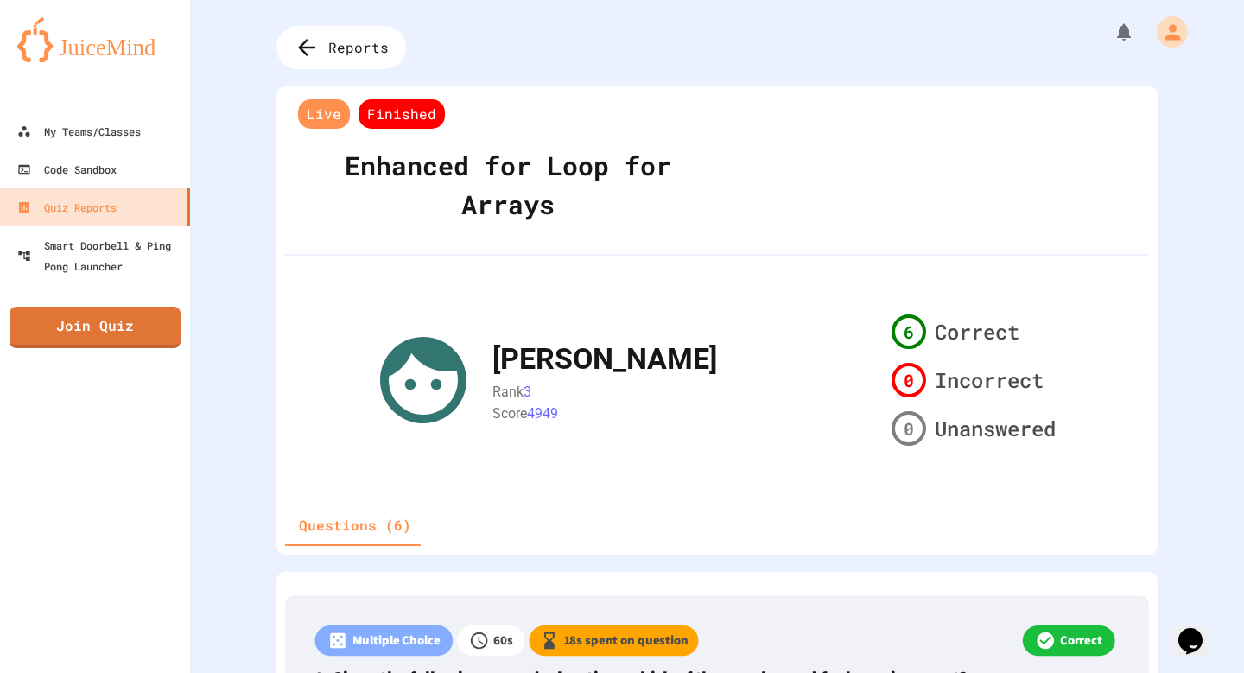
click at [753, 332] on div "[PERSON_NAME] Rank 3 Score 4949 6 Correct 0 Incorrect 0 Unanswered" at bounding box center [717, 380] width 691 height 145
